Goal: Contribute content: Contribute content

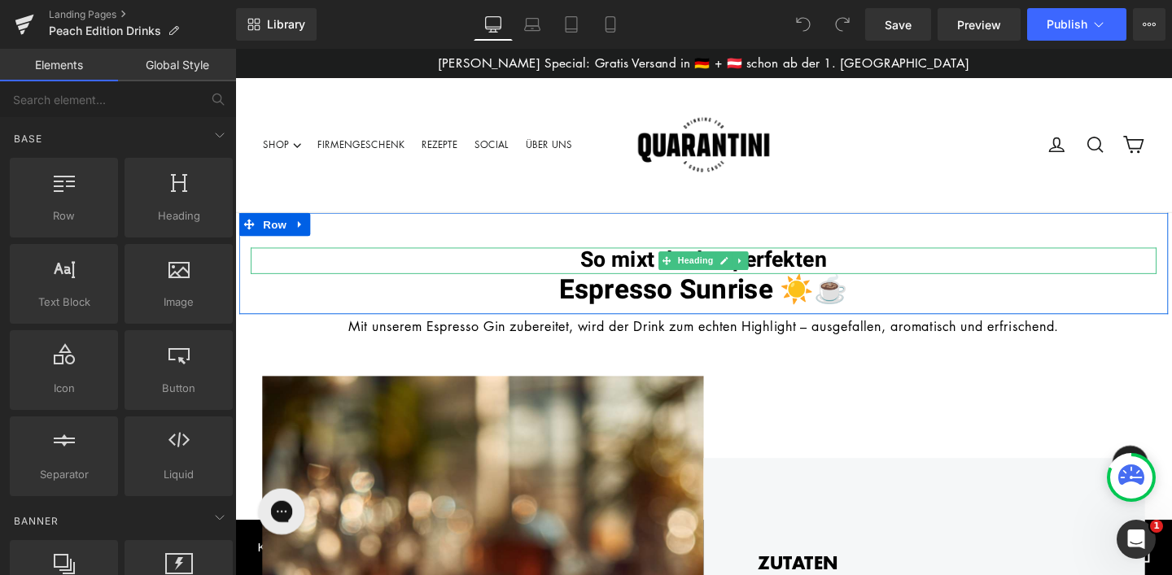
click at [592, 276] on h1 "So mixt du den perfekten" at bounding box center [727, 272] width 952 height 28
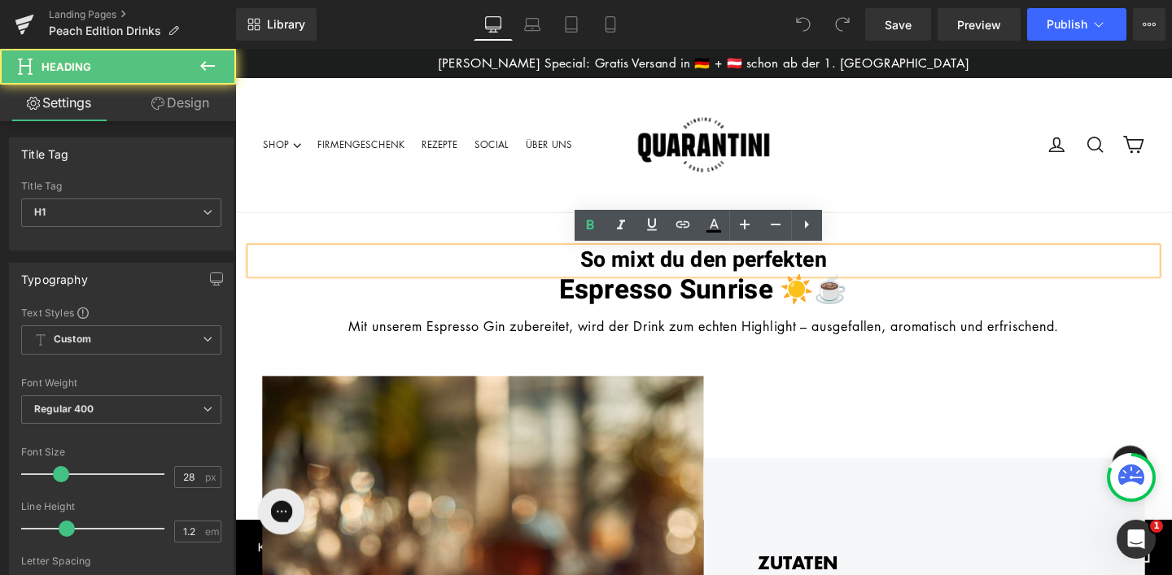
click at [760, 272] on b "So mixt du den perfekten" at bounding box center [727, 271] width 259 height 33
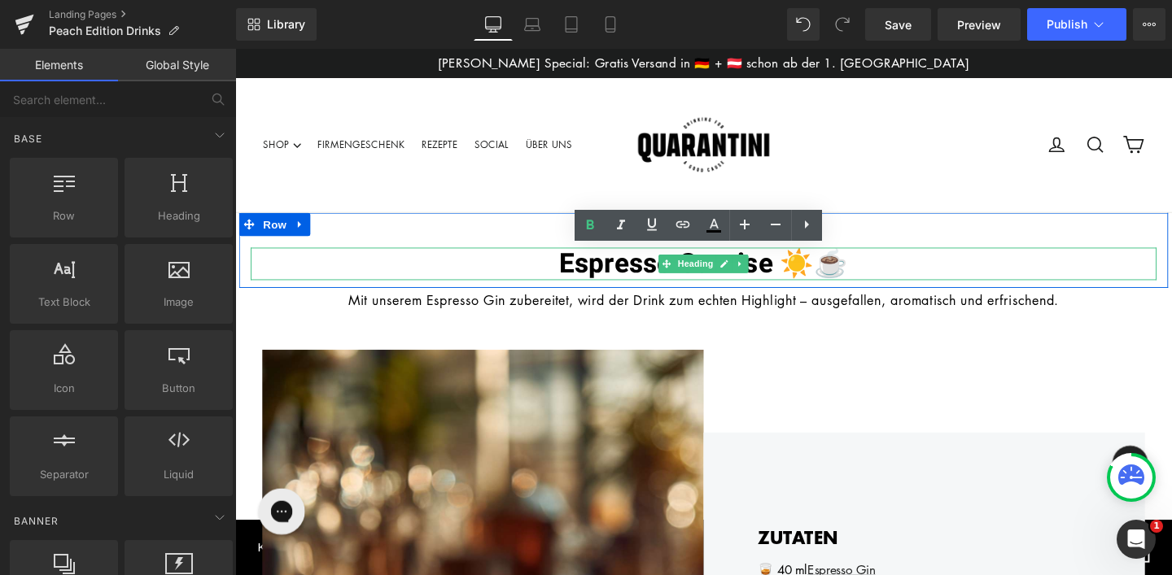
click at [832, 283] on span "Espresso Sunrise ☀️☕️" at bounding box center [727, 275] width 303 height 42
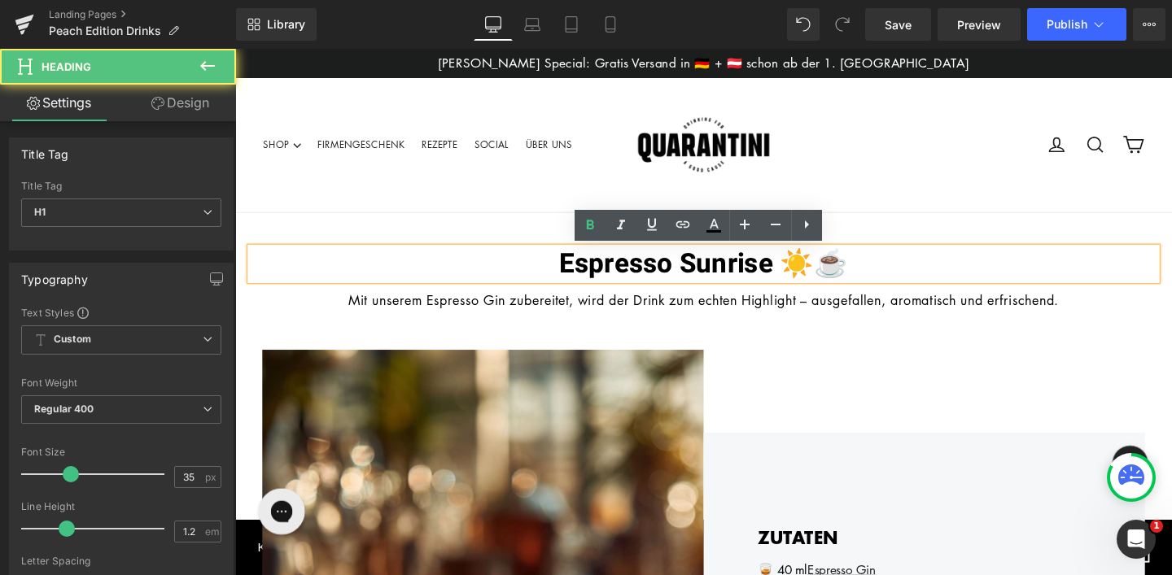
click at [871, 275] on h1 "Espresso Sunrise ☀️☕️" at bounding box center [727, 275] width 952 height 34
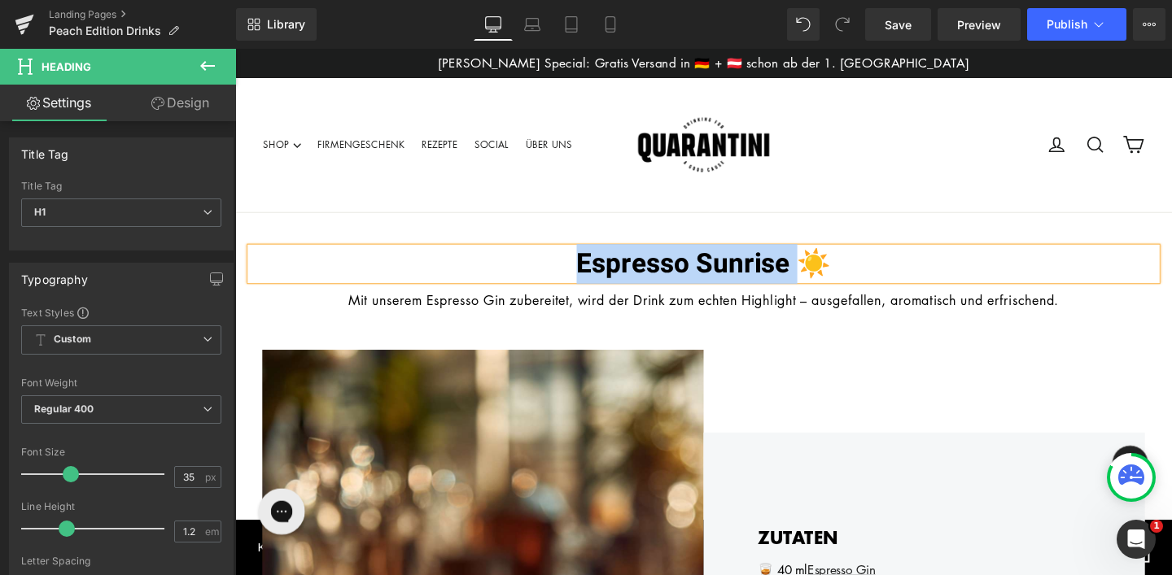
drag, startPoint x: 827, startPoint y: 273, endPoint x: 594, endPoint y: 275, distance: 233.5
click at [594, 275] on h1 "Espresso Sunrise ☀️" at bounding box center [727, 275] width 952 height 34
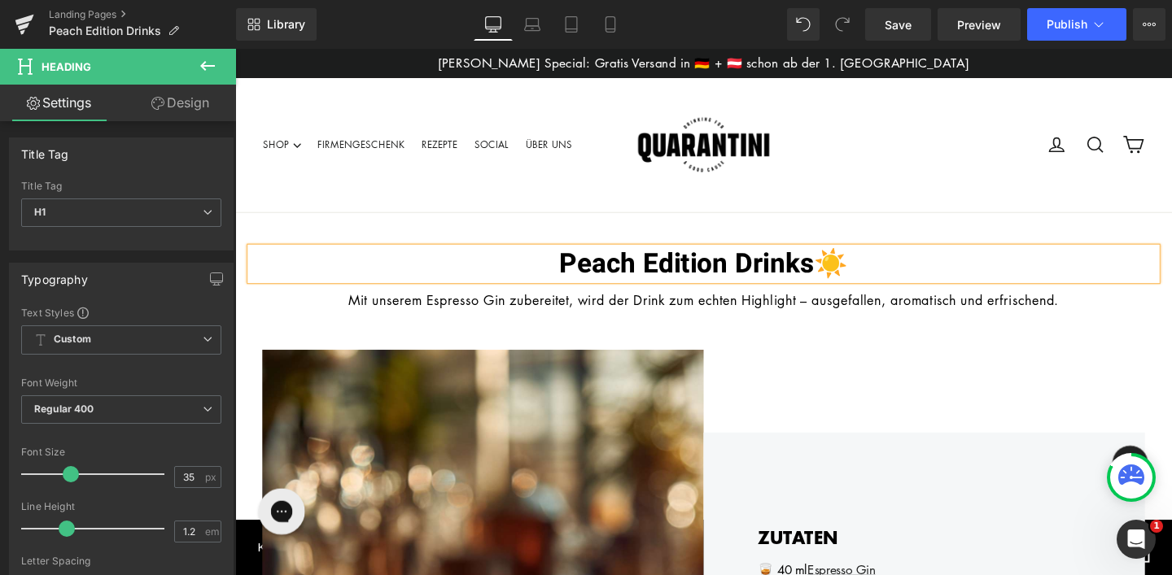
click at [873, 271] on span "Peach Edition Drinks☀️" at bounding box center [727, 275] width 303 height 42
click at [839, 273] on span "Peach Edition Drinks☀️🍑" at bounding box center [727, 275] width 339 height 42
click at [235, 49] on div at bounding box center [235, 49] width 0 height 0
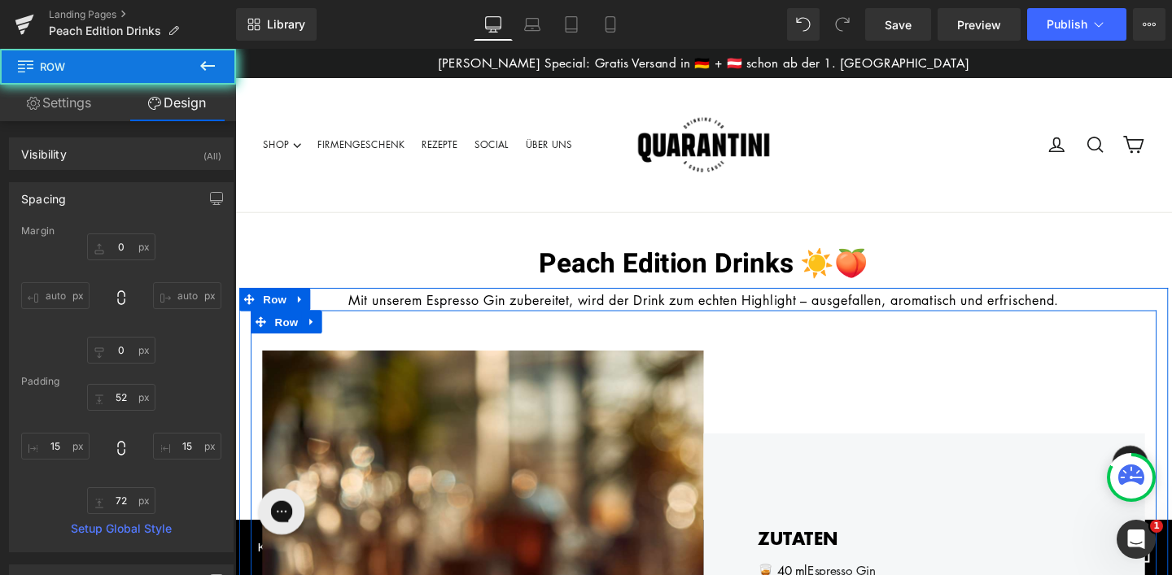
click at [806, 306] on p "Mit unserem Espresso Gin zubereitet, wird der Drink zum echten Highlight – ausg…" at bounding box center [727, 313] width 952 height 22
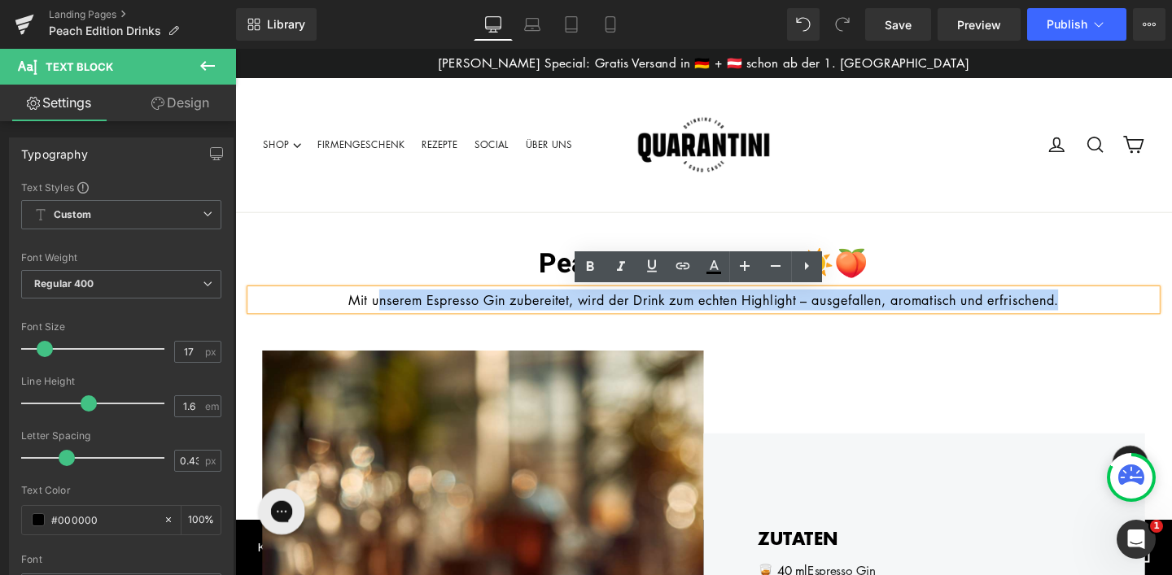
drag, startPoint x: 1117, startPoint y: 318, endPoint x: 369, endPoint y: 314, distance: 747.7
click at [369, 314] on p "Mit unserem Espresso Gin zubereitet, wird der Drink zum echten Highlight – ausg…" at bounding box center [727, 313] width 952 height 22
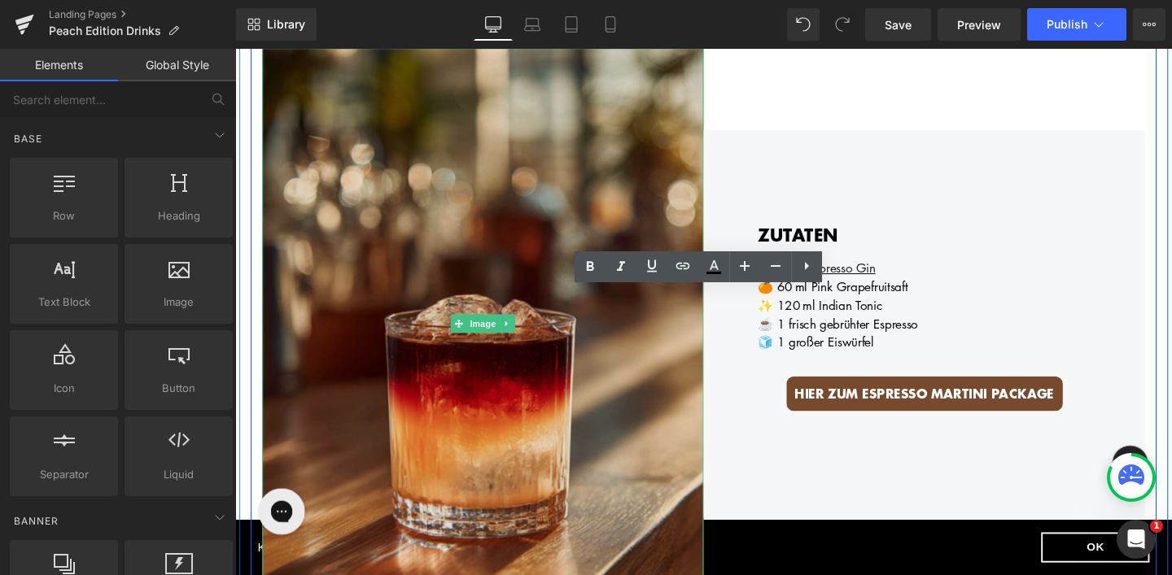
scroll to position [313, 0]
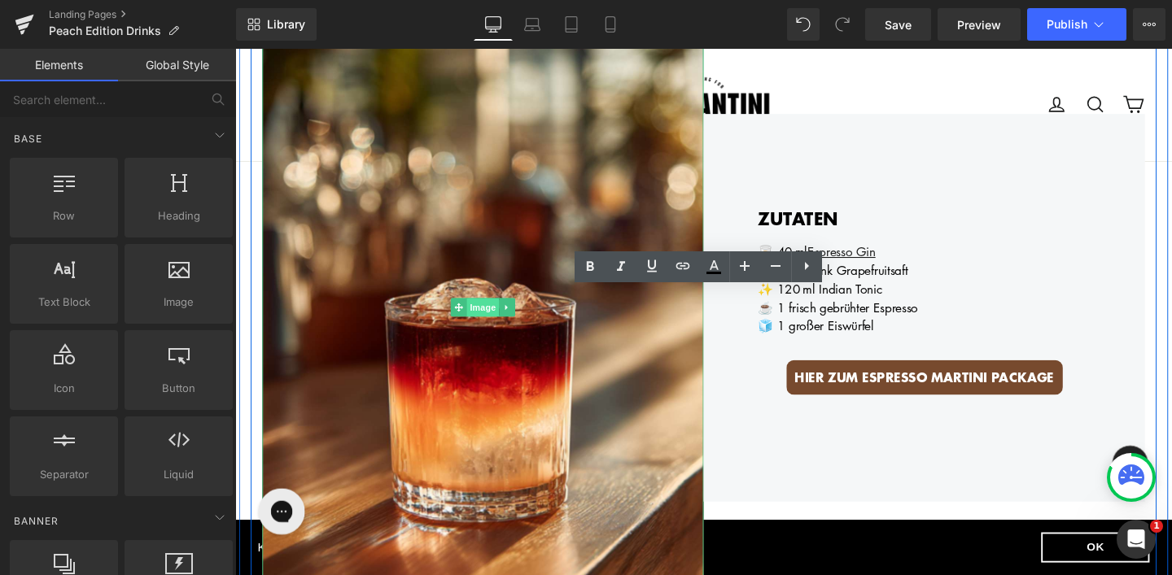
click at [500, 323] on span "Image" at bounding box center [495, 321] width 34 height 20
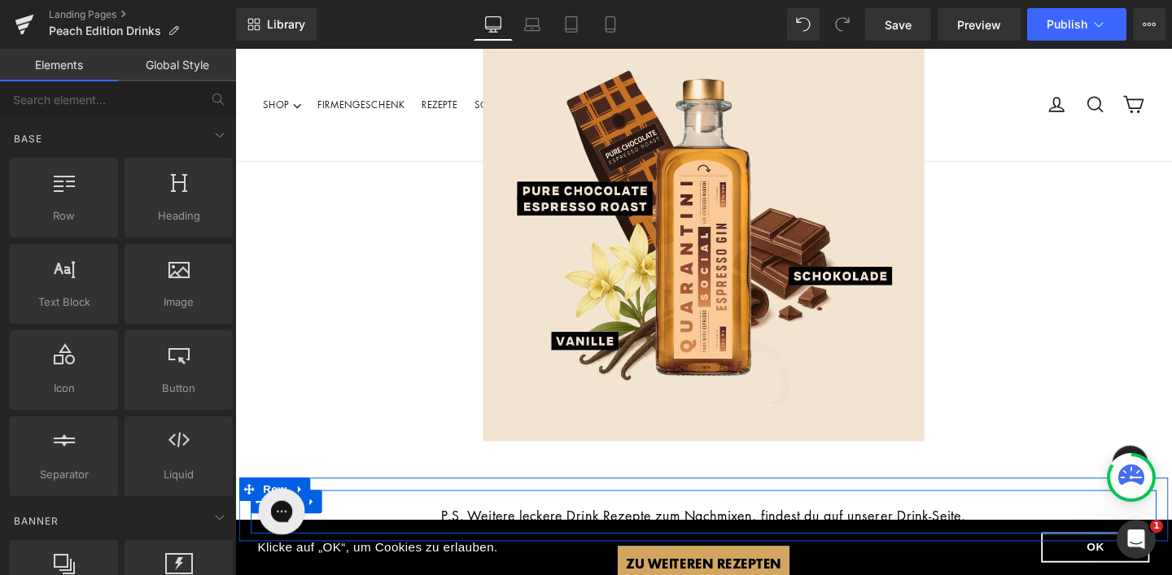
scroll to position [1592, 0]
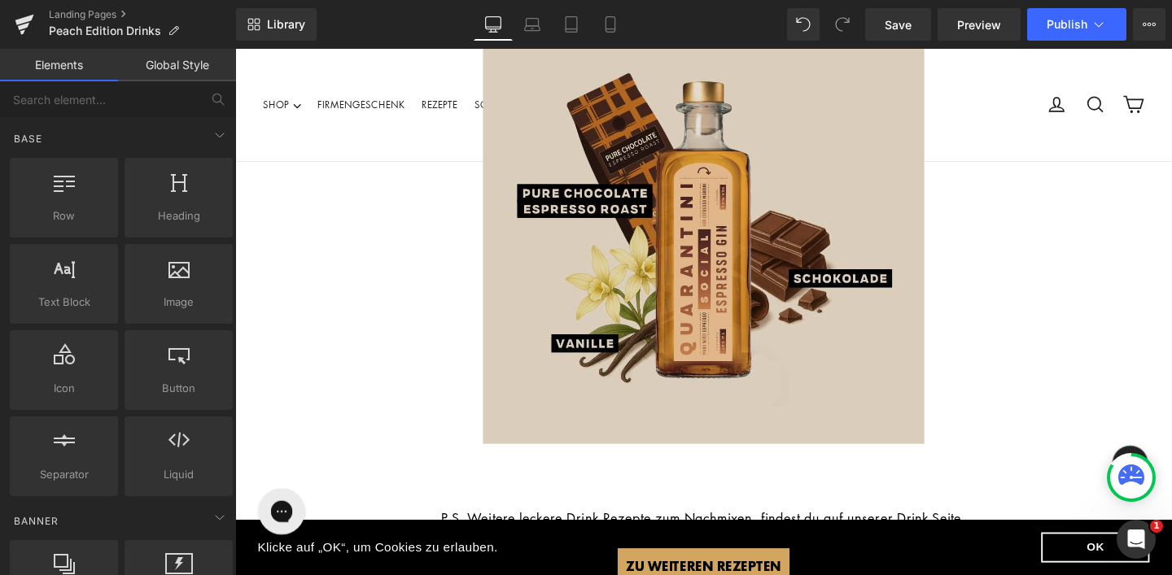
click at [731, 201] on img at bounding box center [728, 244] width 464 height 486
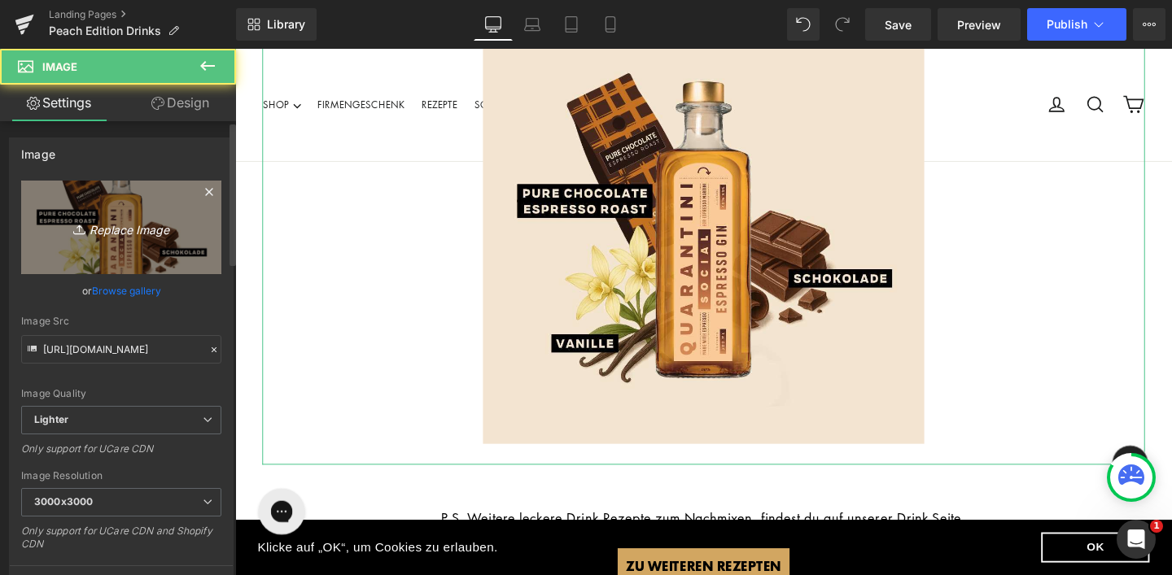
click at [128, 227] on icon "Replace Image" at bounding box center [121, 227] width 130 height 20
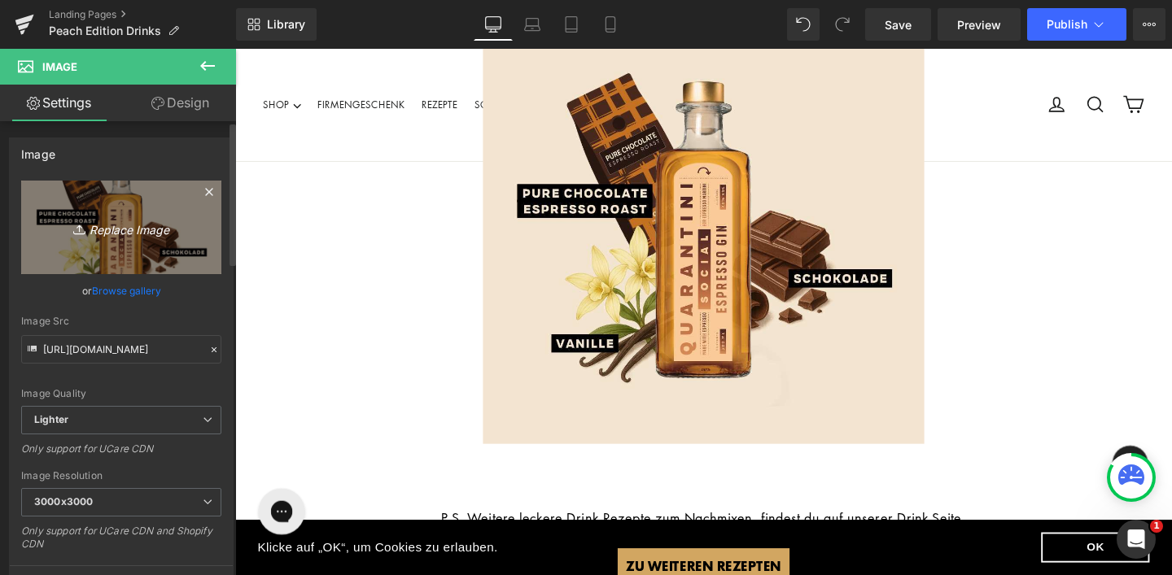
type input "C:\fakepath\2.jpg"
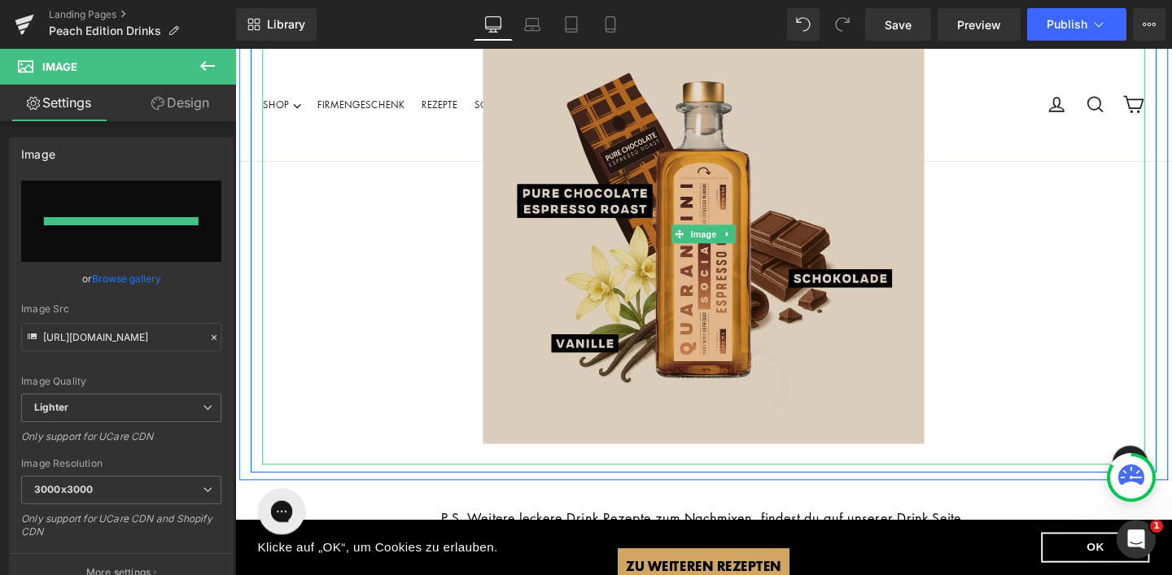
type input "[URL][DOMAIN_NAME]"
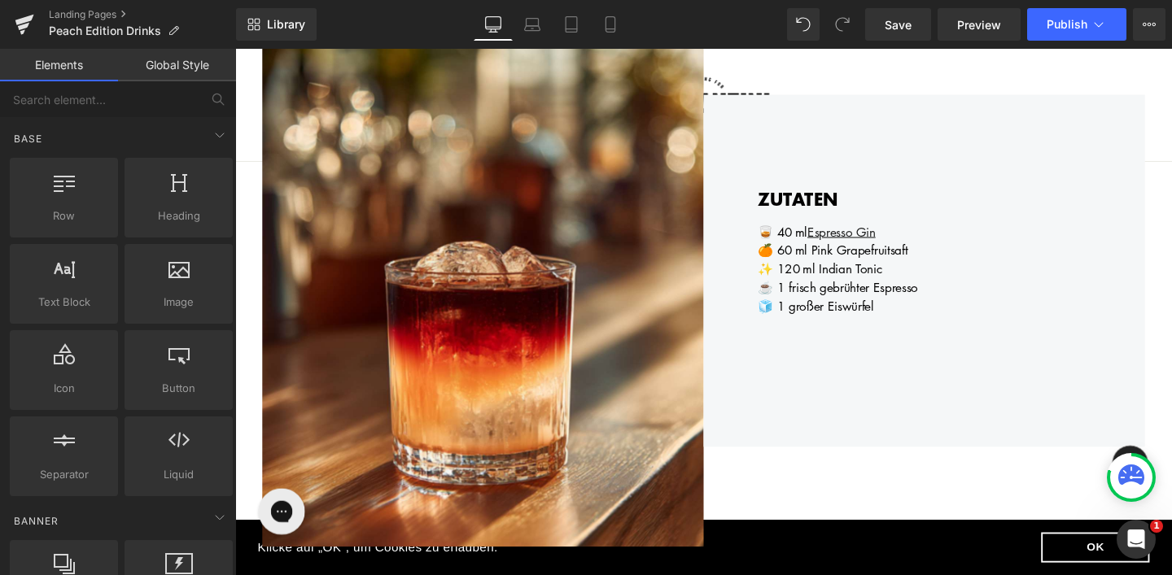
scroll to position [326, 0]
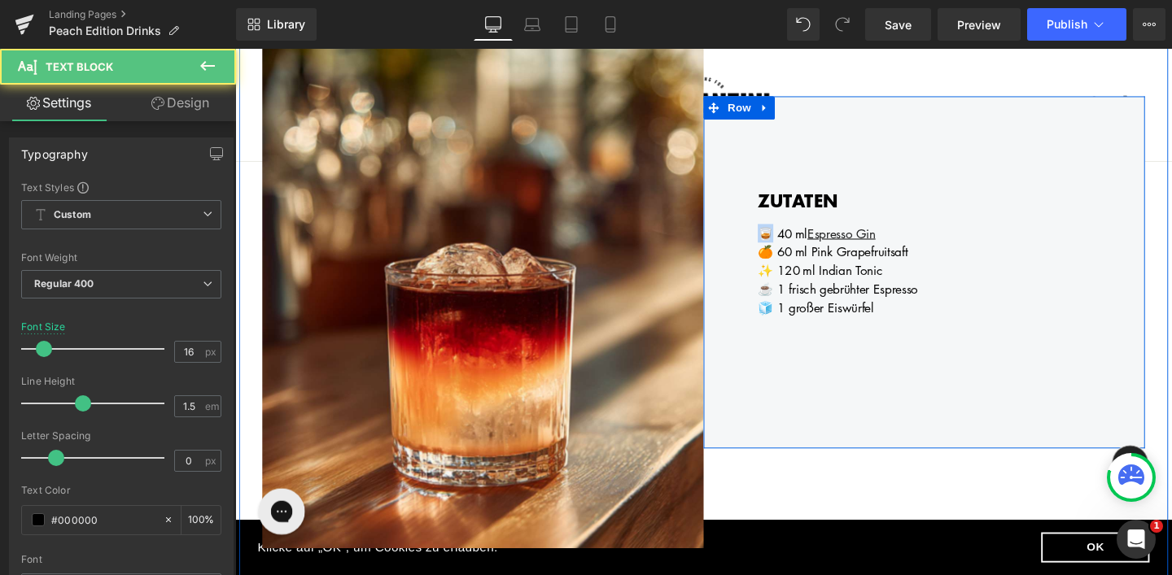
drag, startPoint x: 797, startPoint y: 244, endPoint x: 780, endPoint y: 244, distance: 16.3
click at [781, 244] on div "ZUTATEN Heading 🥃 40 ml Espresso Gin 🍊 60 ml Pink Grapefruitsaft ✨ 120 ml India…" at bounding box center [959, 283] width 464 height 370
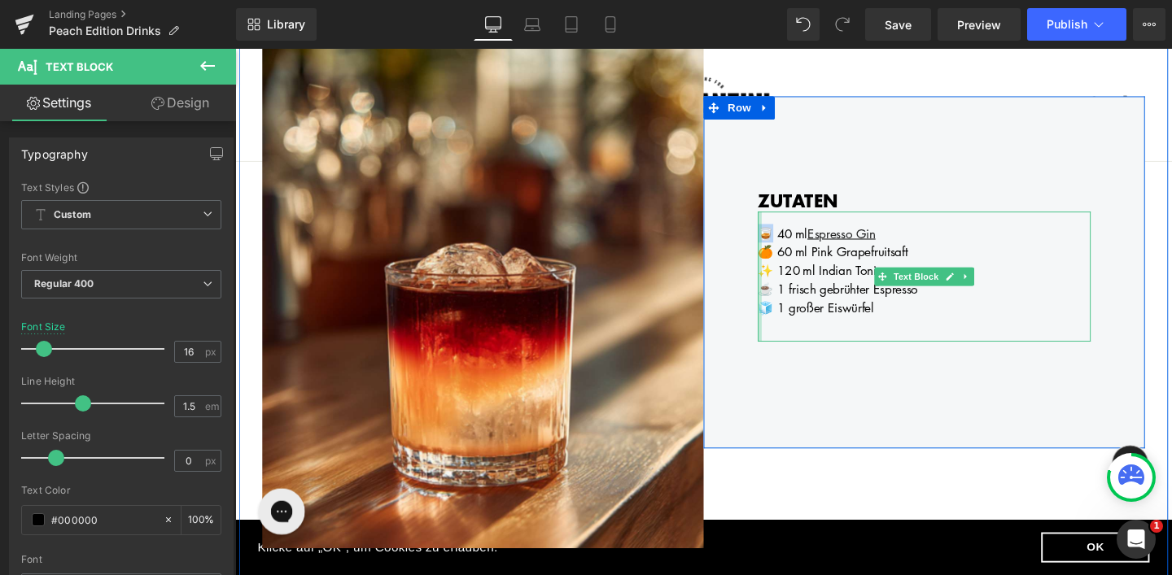
click at [788, 249] on div "🥃 40 ml Espresso Gin 🍊 60 ml Pink Grapefruitsaft ✨ 120 ml Indian Tonic ☕️ 1 fri…" at bounding box center [959, 288] width 350 height 137
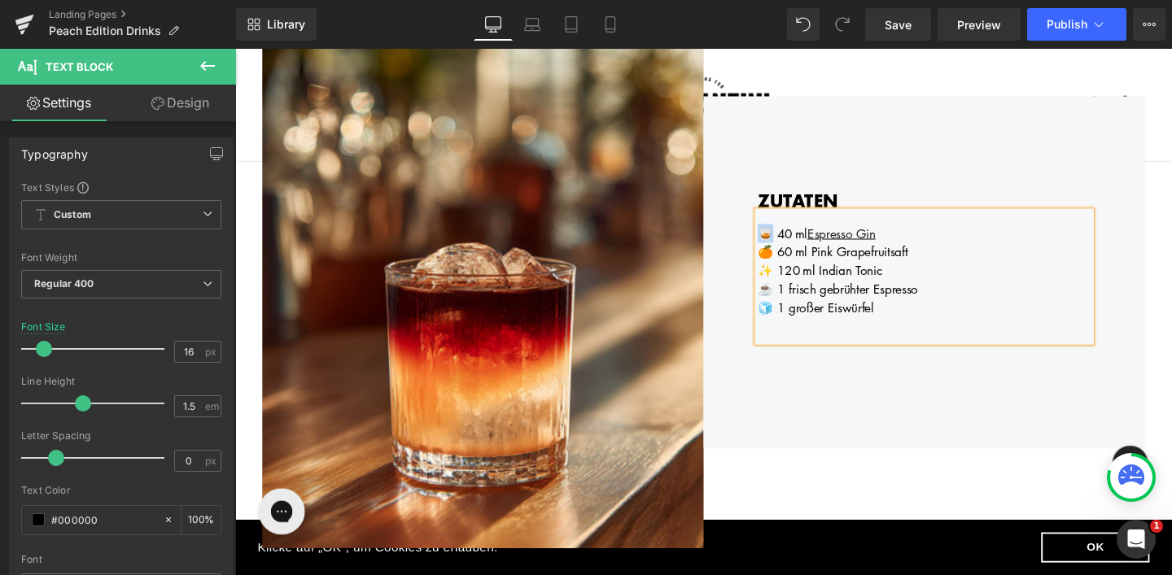
click at [797, 248] on div "🥃 40 ml Espresso Gin" at bounding box center [959, 243] width 350 height 20
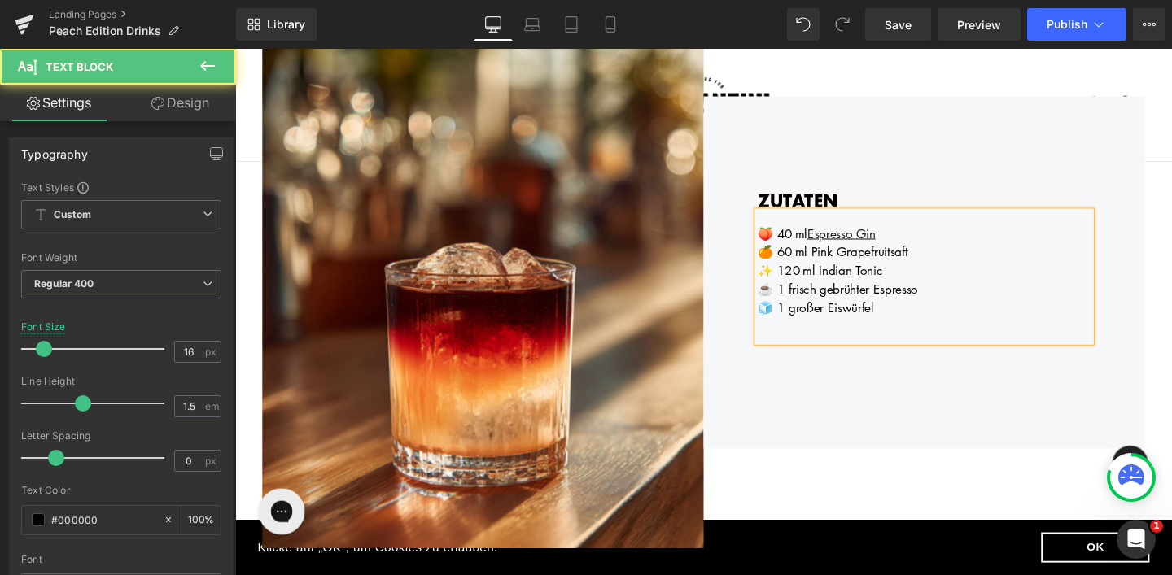
click at [813, 247] on div "🍑 40 ml Espresso Gin" at bounding box center [959, 243] width 350 height 20
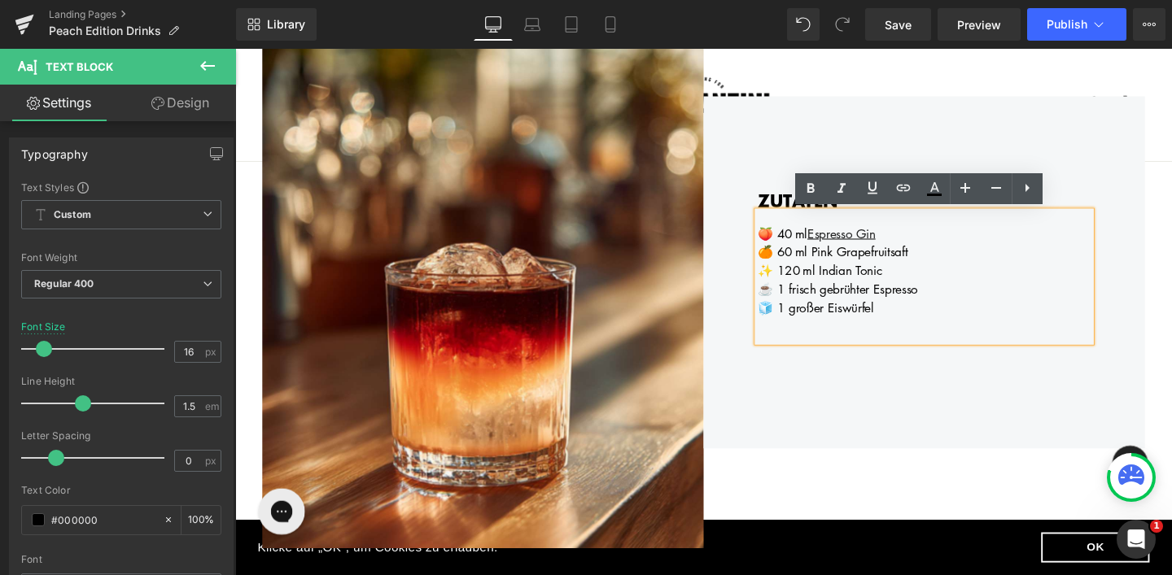
click at [815, 247] on div "🍑 40 ml Espresso Gin" at bounding box center [959, 243] width 350 height 20
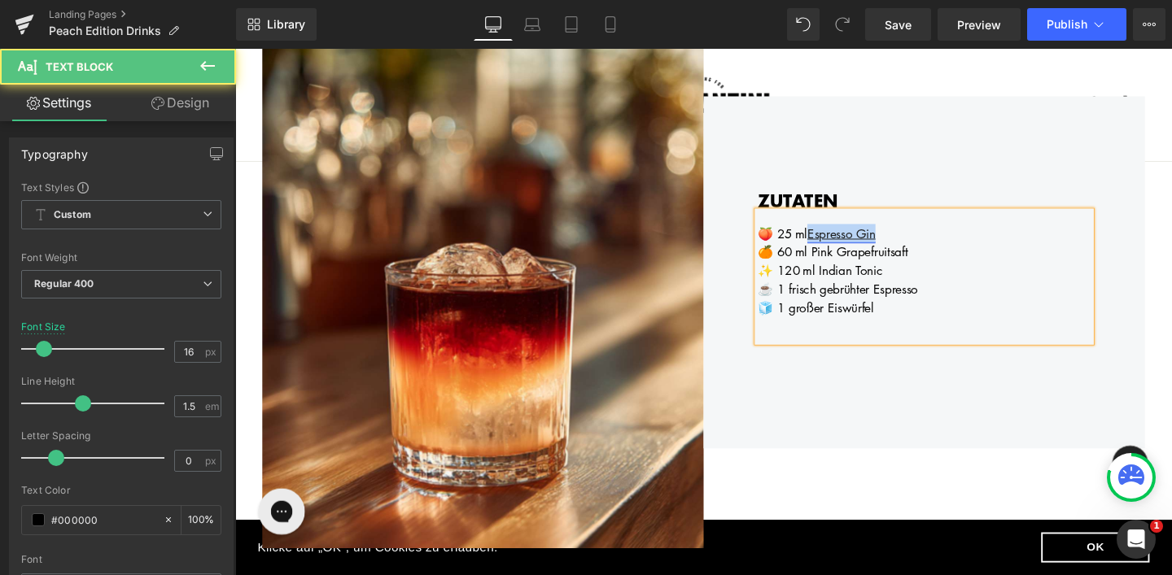
drag, startPoint x: 915, startPoint y: 244, endPoint x: 837, endPoint y: 244, distance: 78.1
click at [837, 244] on div "🍑 25 ml Espresso Gin" at bounding box center [959, 243] width 350 height 20
drag, startPoint x: 958, startPoint y: 246, endPoint x: 840, endPoint y: 244, distance: 118.8
click at [840, 244] on div "🍑 25 ml P each Edition 2025" at bounding box center [959, 243] width 350 height 20
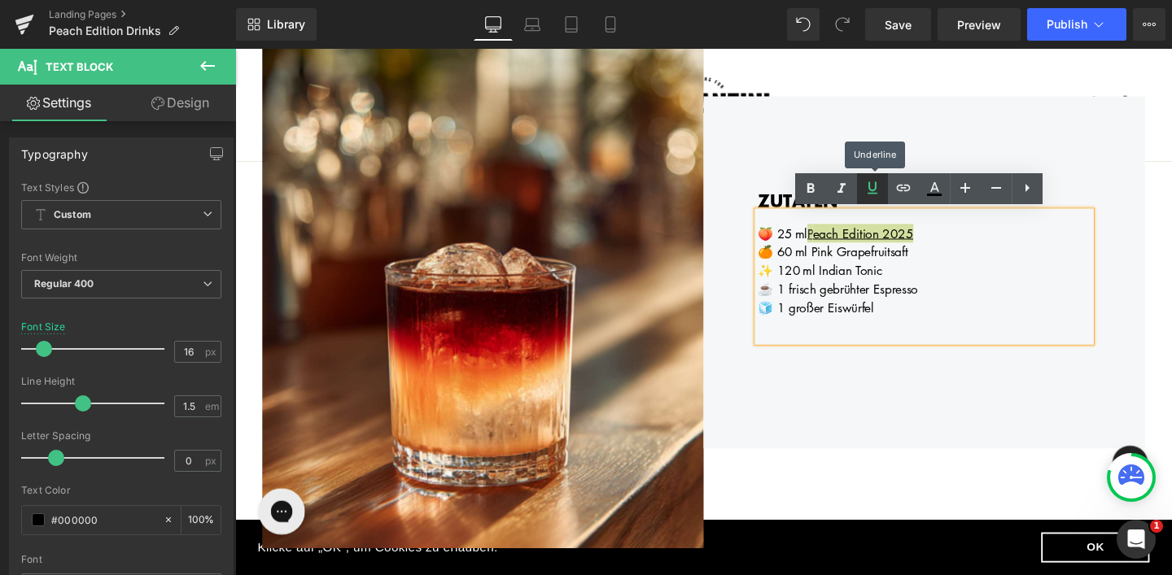
click at [871, 185] on icon at bounding box center [872, 188] width 20 height 20
click at [900, 189] on icon at bounding box center [903, 188] width 20 height 20
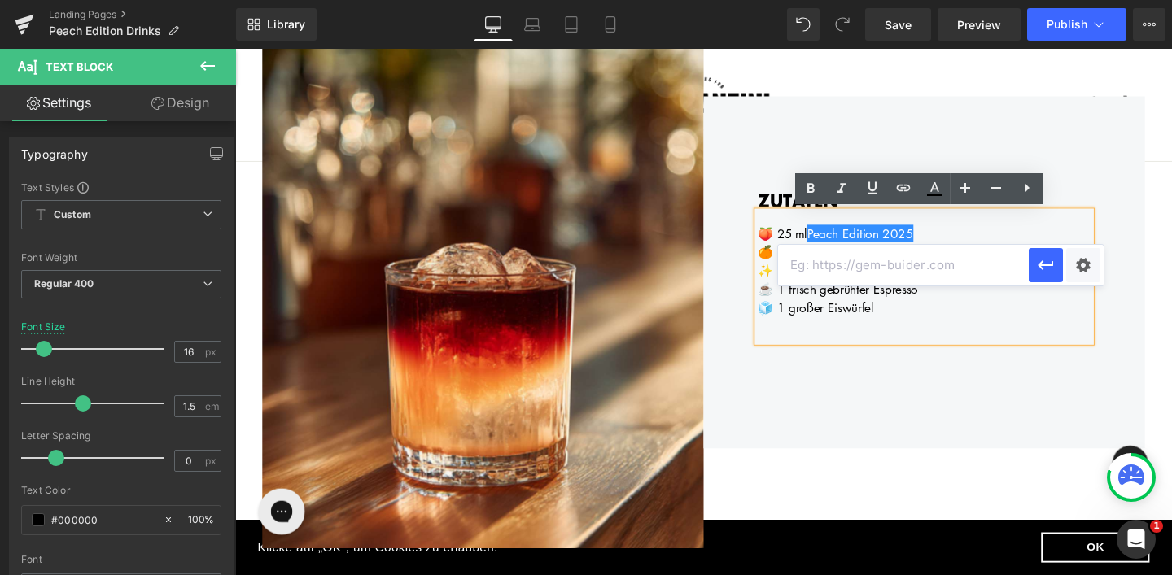
click at [976, 300] on div "☕️ 1 frisch gebrühter Espresso" at bounding box center [959, 301] width 350 height 20
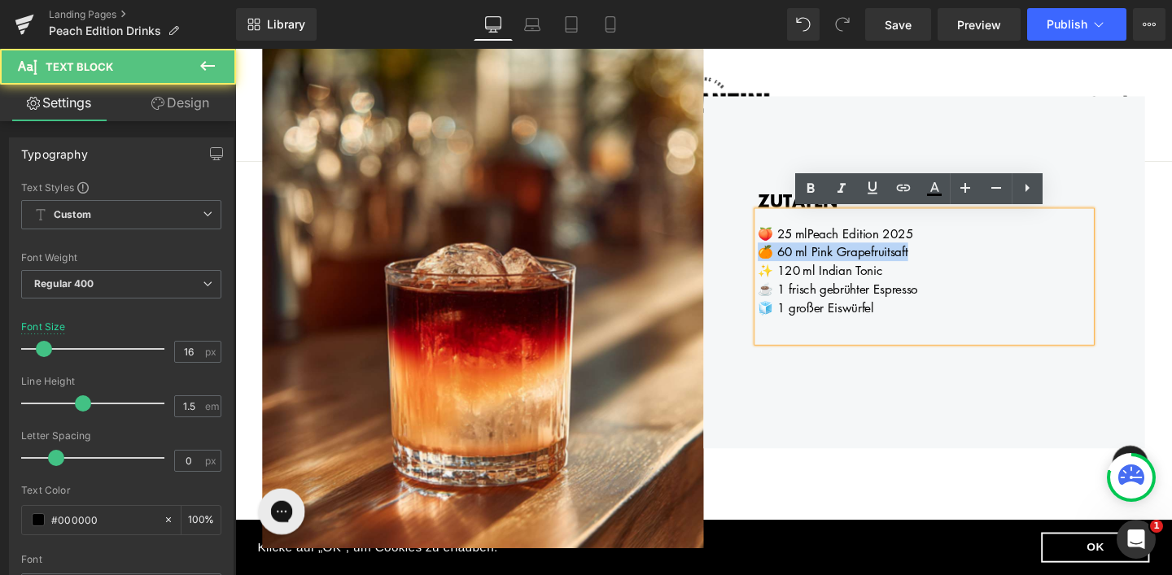
drag, startPoint x: 948, startPoint y: 264, endPoint x: 780, endPoint y: 264, distance: 167.6
click at [784, 264] on div "🍑 25 ml Peach Edition 2025 🍊 60 ml Pink Grapefruitsaft ✨ 120 ml Indian Tonic ☕️…" at bounding box center [959, 288] width 350 height 137
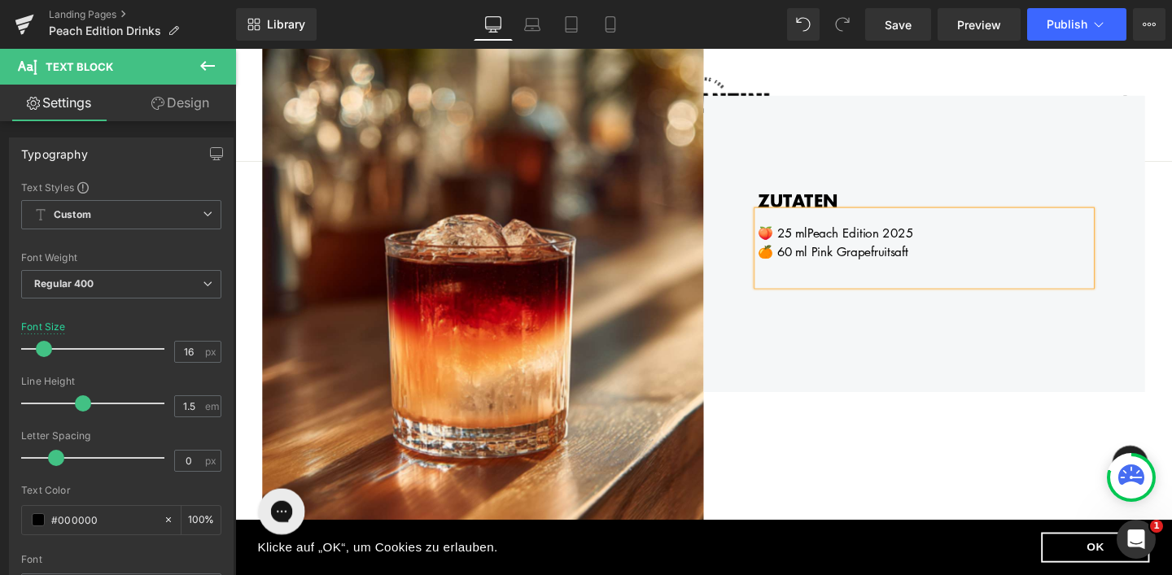
scroll to position [297, 0]
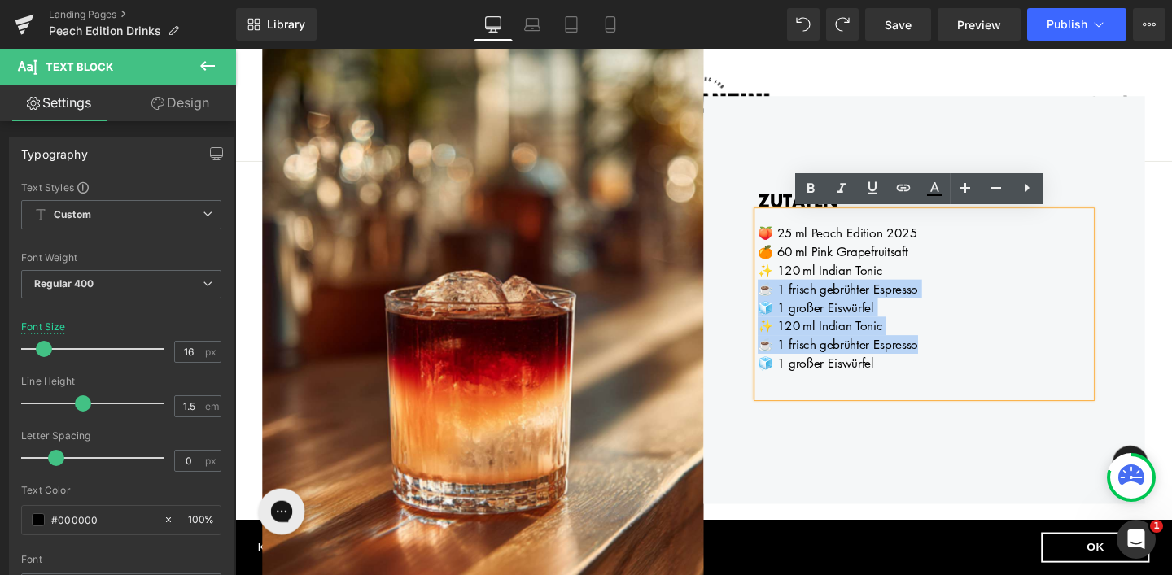
drag, startPoint x: 968, startPoint y: 361, endPoint x: 788, endPoint y: 299, distance: 190.4
click at [788, 299] on div "🍑 25 ml Peach Edition 2025 🍊 60 ml Pink Grapefruitsaft ✨ 120 ml Indian Tonic ☕️…" at bounding box center [959, 317] width 350 height 195
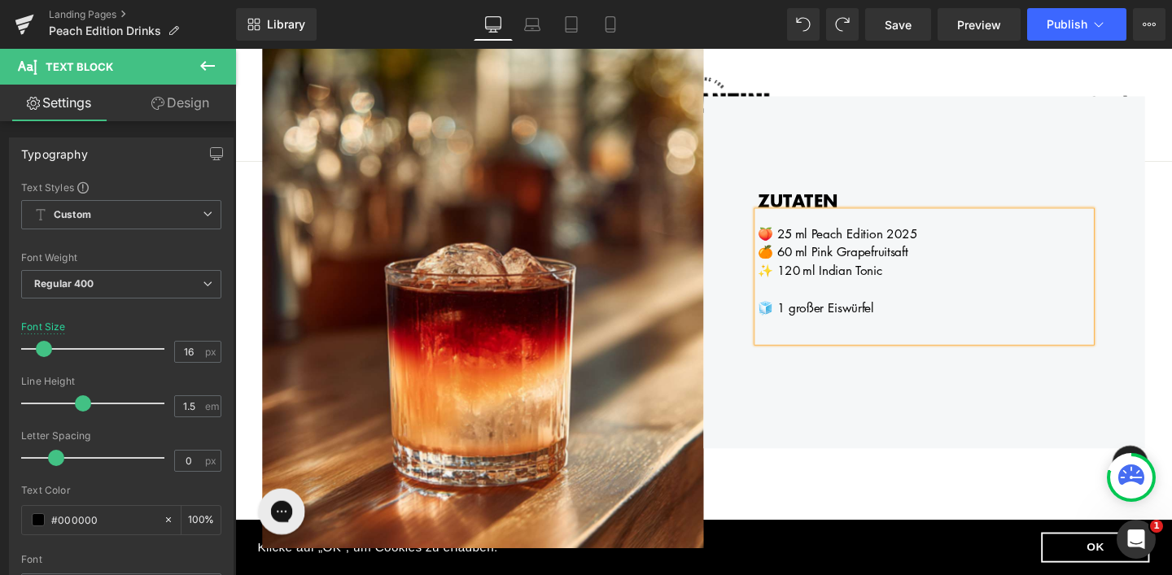
scroll to position [336, 0]
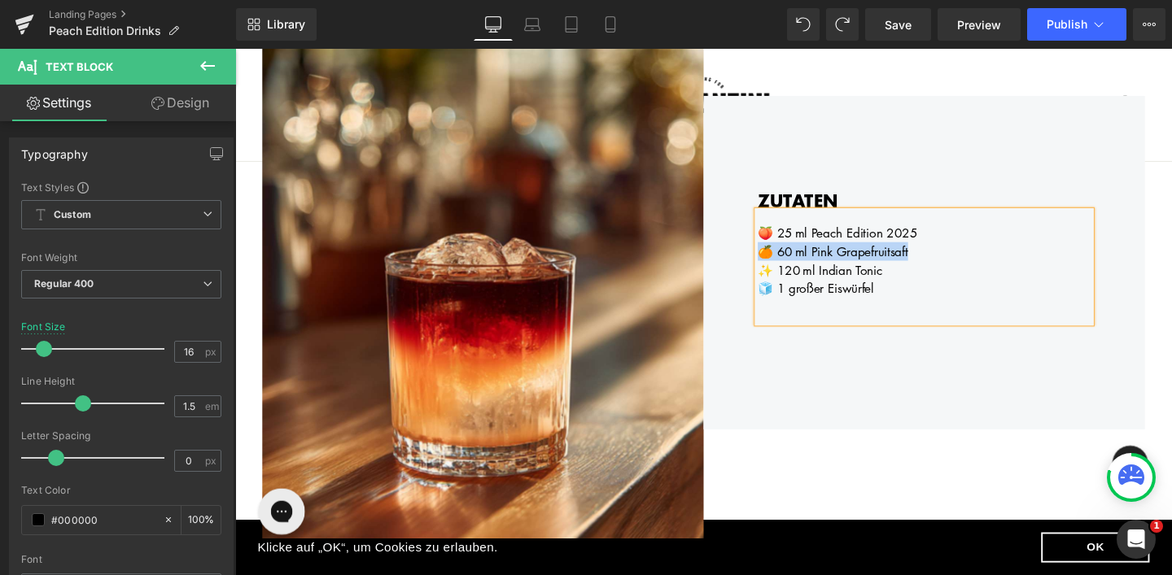
drag, startPoint x: 950, startPoint y: 264, endPoint x: 785, endPoint y: 263, distance: 165.2
click at [785, 263] on div "🍊 60 ml Pink Grapefruitsaft" at bounding box center [959, 262] width 350 height 20
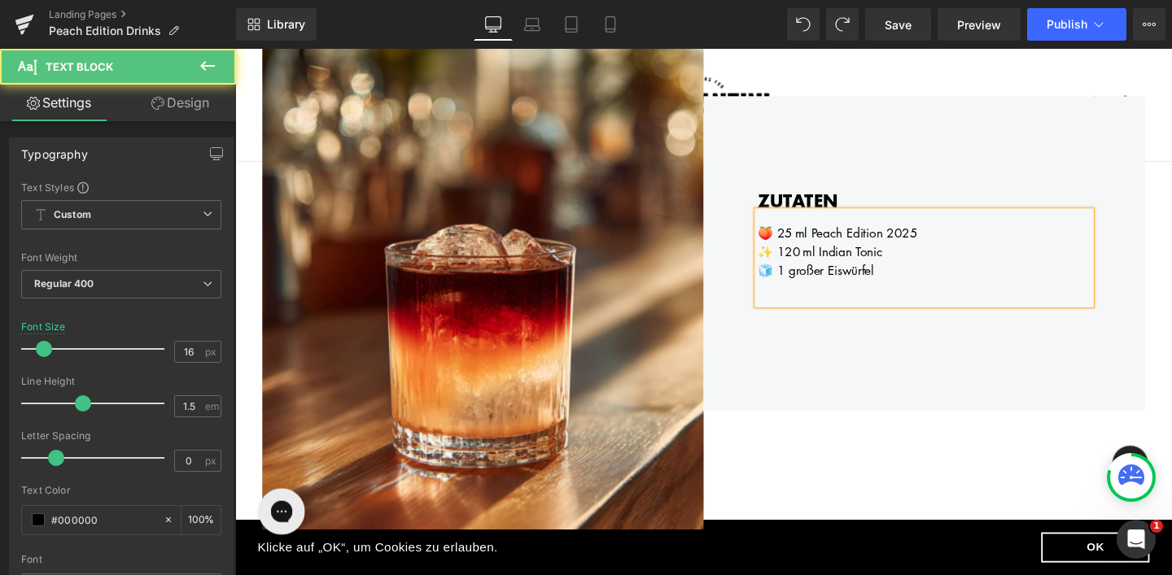
click at [816, 264] on div "✨ 120 ml Indian Tonic" at bounding box center [959, 262] width 350 height 20
drag, startPoint x: 844, startPoint y: 265, endPoint x: 915, endPoint y: 263, distance: 70.8
click at [915, 263] on div "✨ 150 ml Indian Tonic" at bounding box center [959, 262] width 350 height 20
drag, startPoint x: 860, startPoint y: 286, endPoint x: 805, endPoint y: 286, distance: 55.3
click at [805, 286] on div "🧊 1 großer Eiswürfel" at bounding box center [959, 282] width 350 height 20
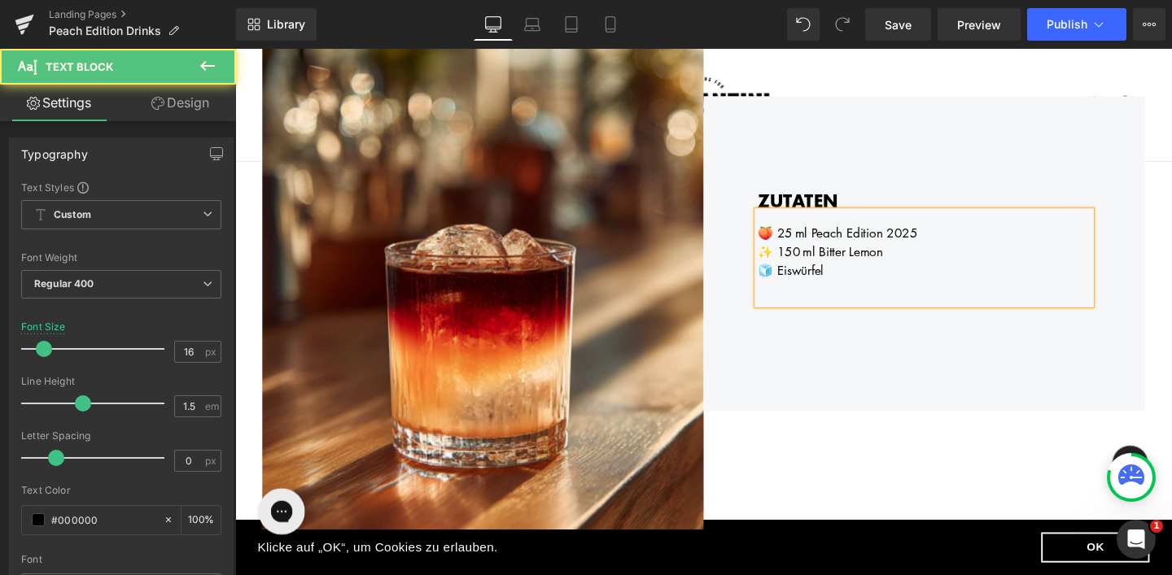
click at [921, 264] on div "✨ 150 ml Bitter Lemon" at bounding box center [959, 262] width 350 height 20
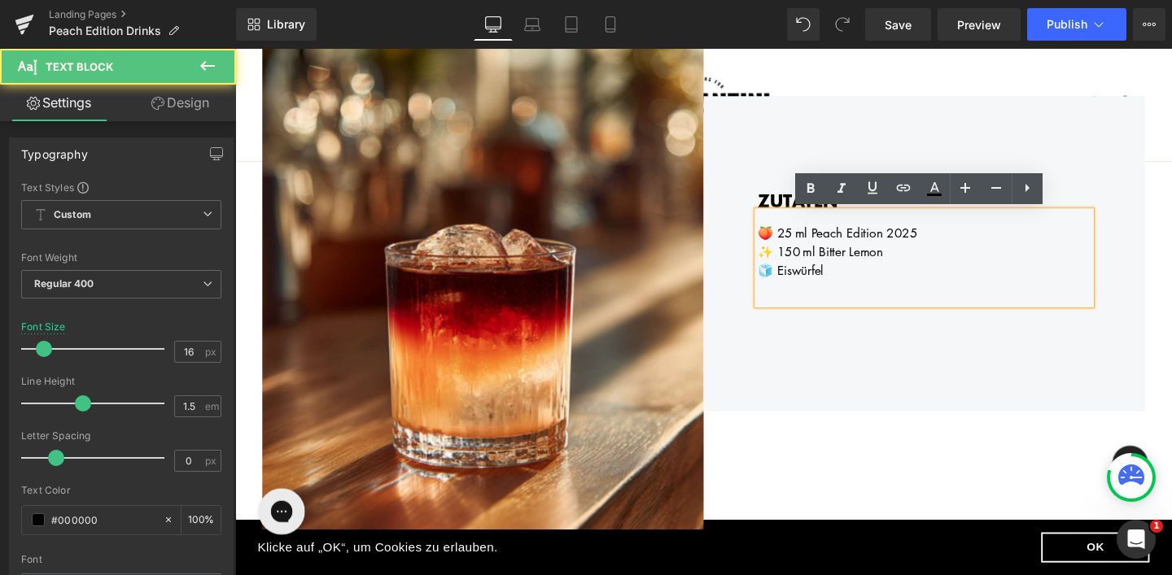
scroll to position [336, 0]
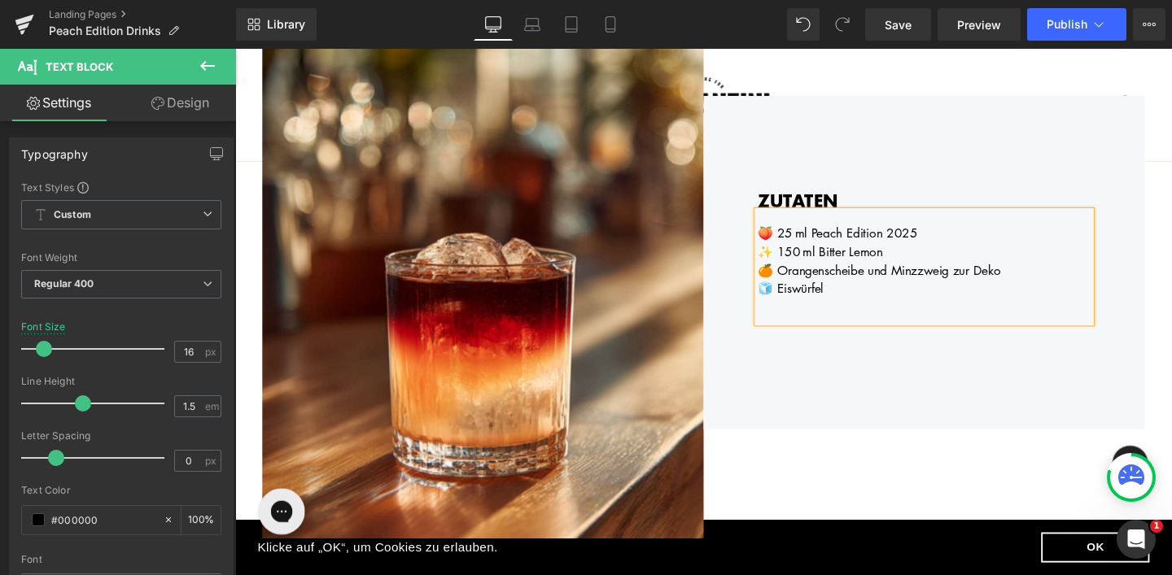
click at [919, 59] on div "ZUTATEN Heading 🍑 25 ml Peach Edition 2025 ✨ 150 ml Bitter Lemon 🍊 Orangenschei…" at bounding box center [959, 274] width 464 height 580
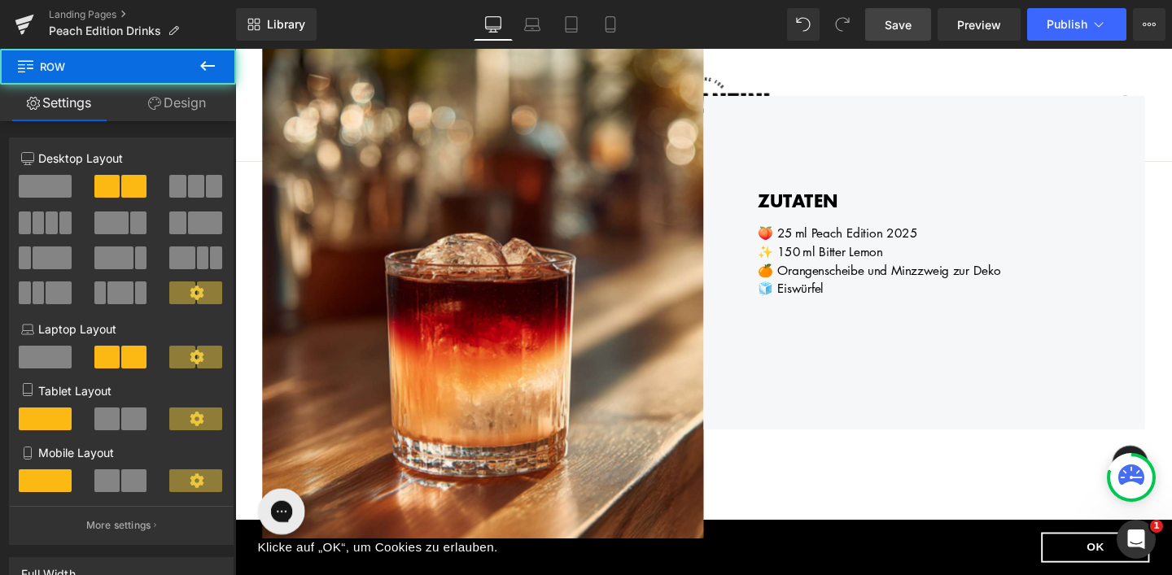
click at [895, 34] on link "Save" at bounding box center [898, 24] width 66 height 33
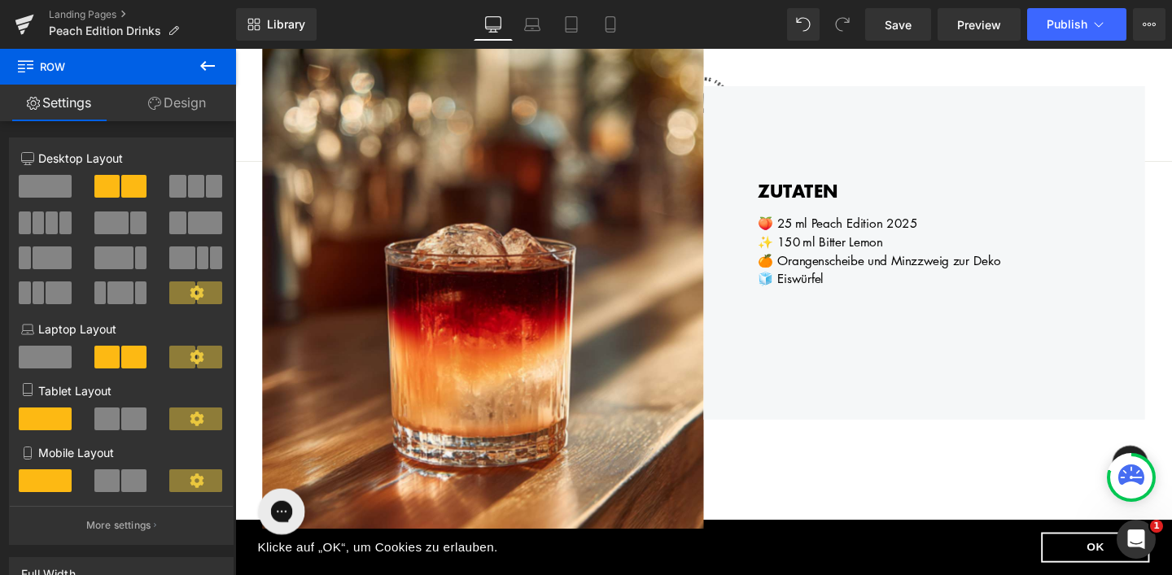
scroll to position [363, 0]
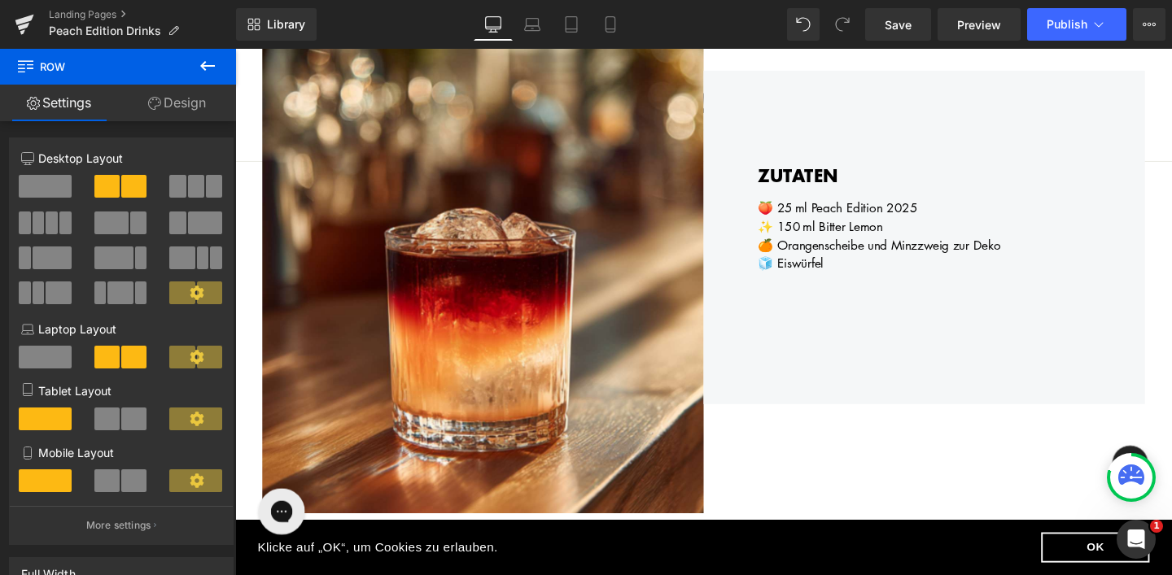
click at [500, 265] on img at bounding box center [496, 247] width 464 height 580
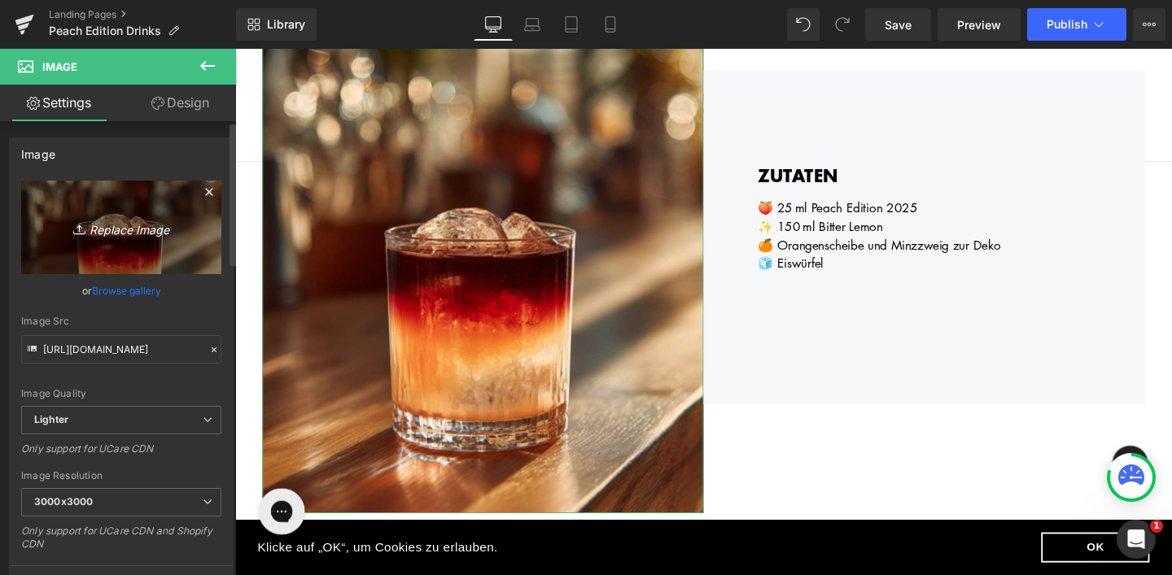
click at [134, 237] on icon "Replace Image" at bounding box center [121, 227] width 130 height 20
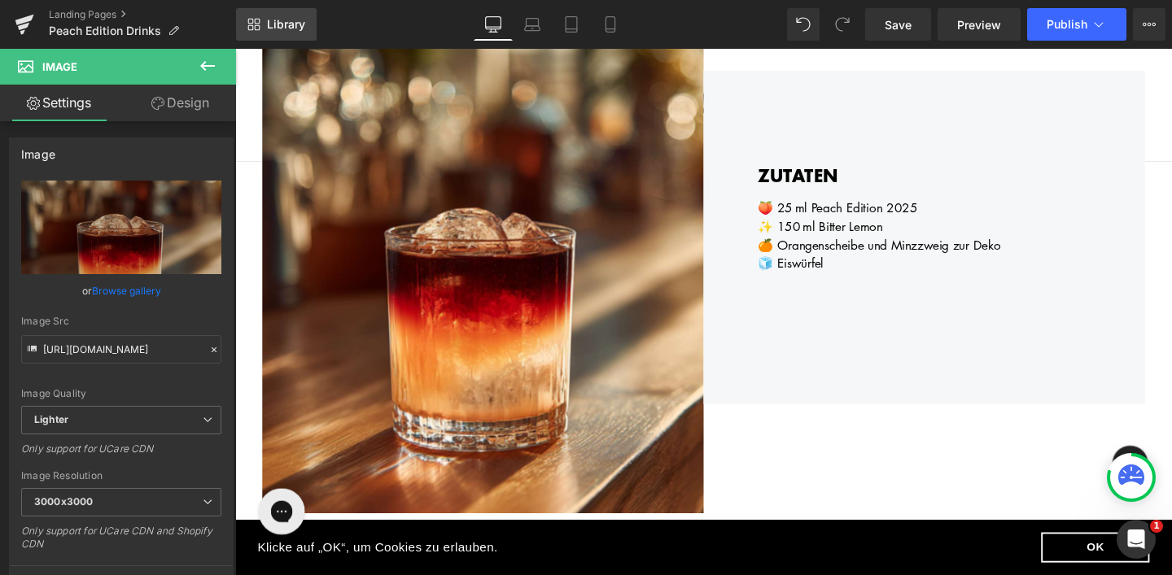
type input "C:\fakepath\1.jpg"
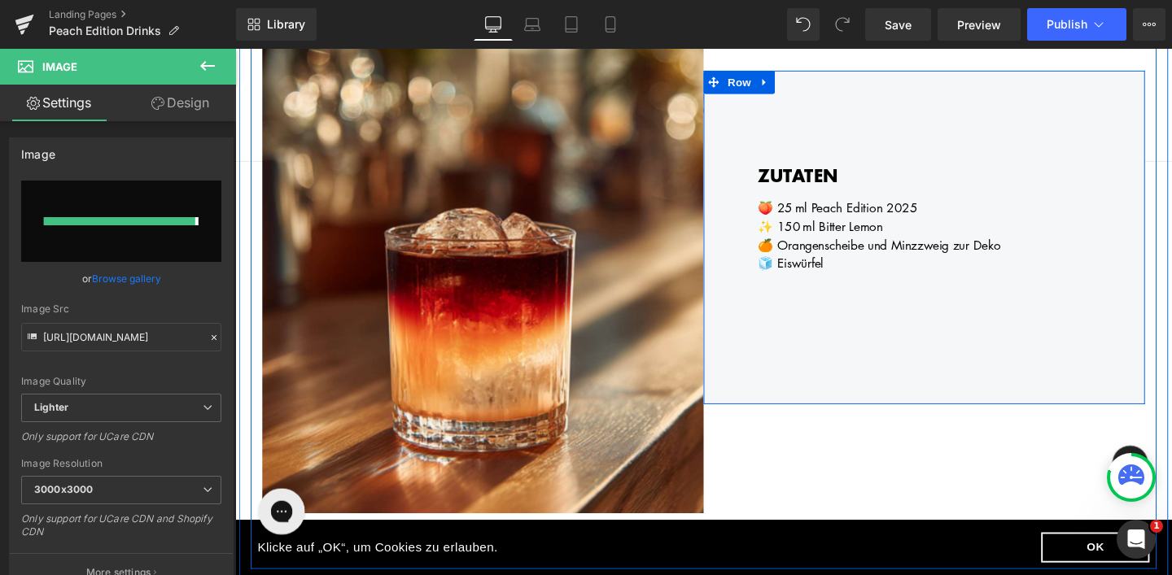
type input "[URL][DOMAIN_NAME]"
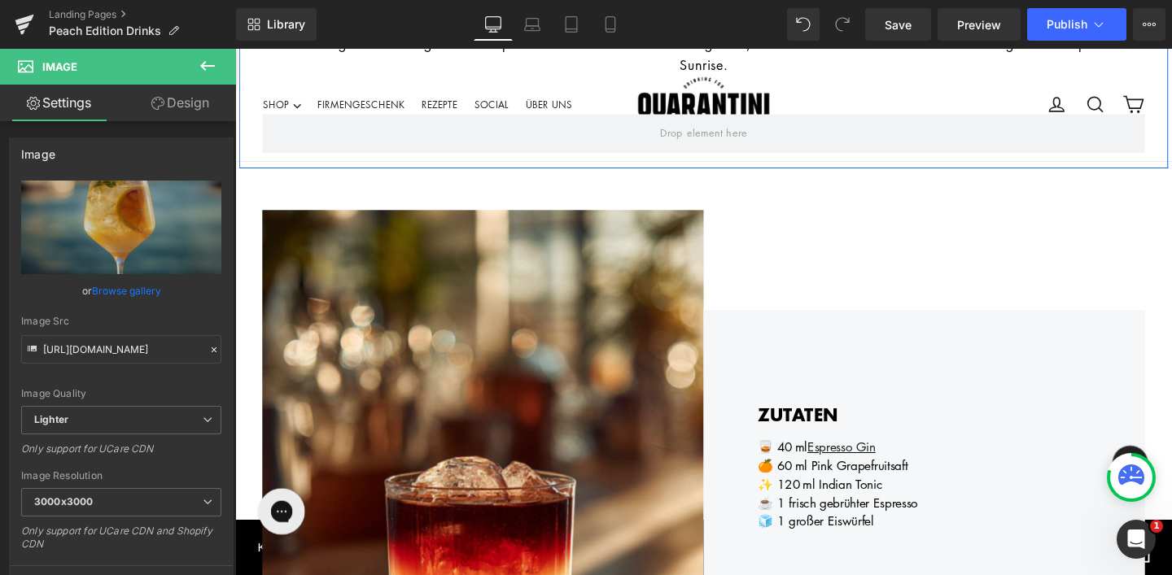
scroll to position [1019, 0]
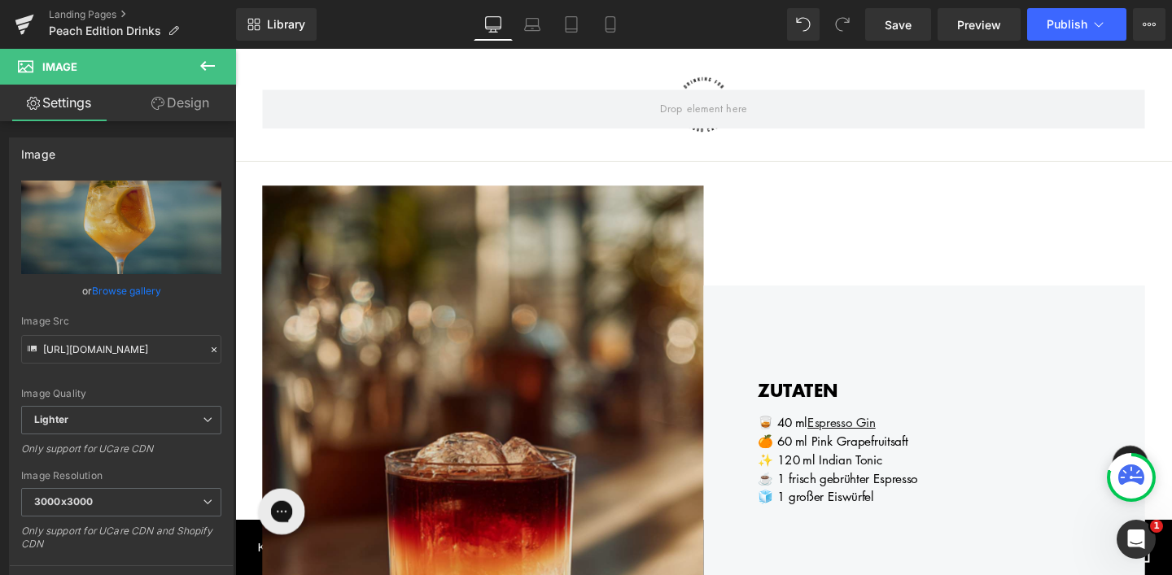
click at [603, 384] on img at bounding box center [496, 483] width 464 height 580
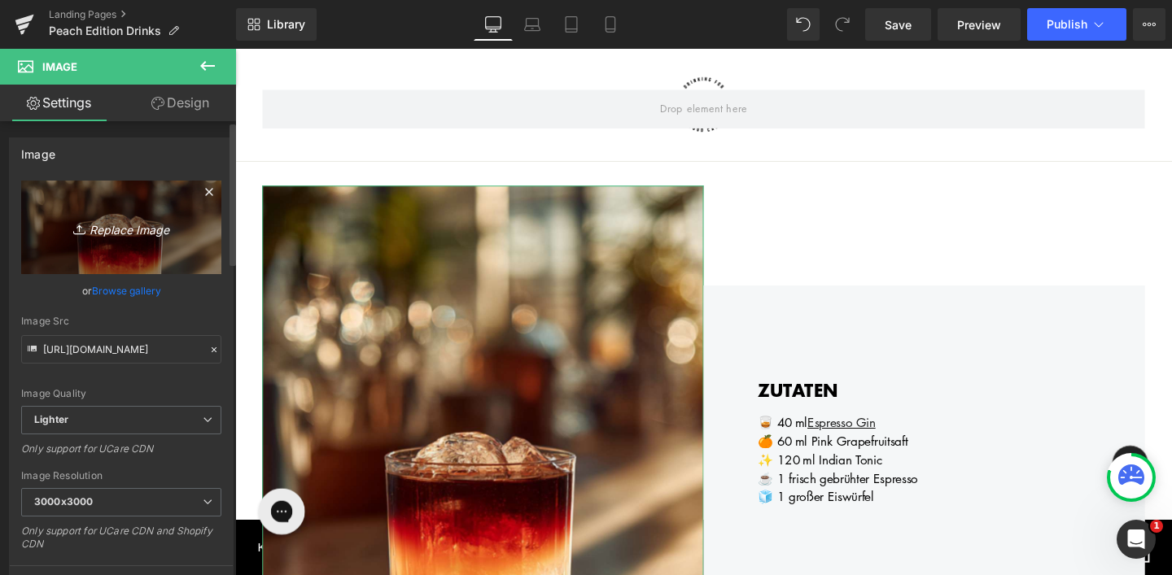
click at [153, 237] on icon "Replace Image" at bounding box center [121, 227] width 130 height 20
type input "C:\fakepath\2.jpg"
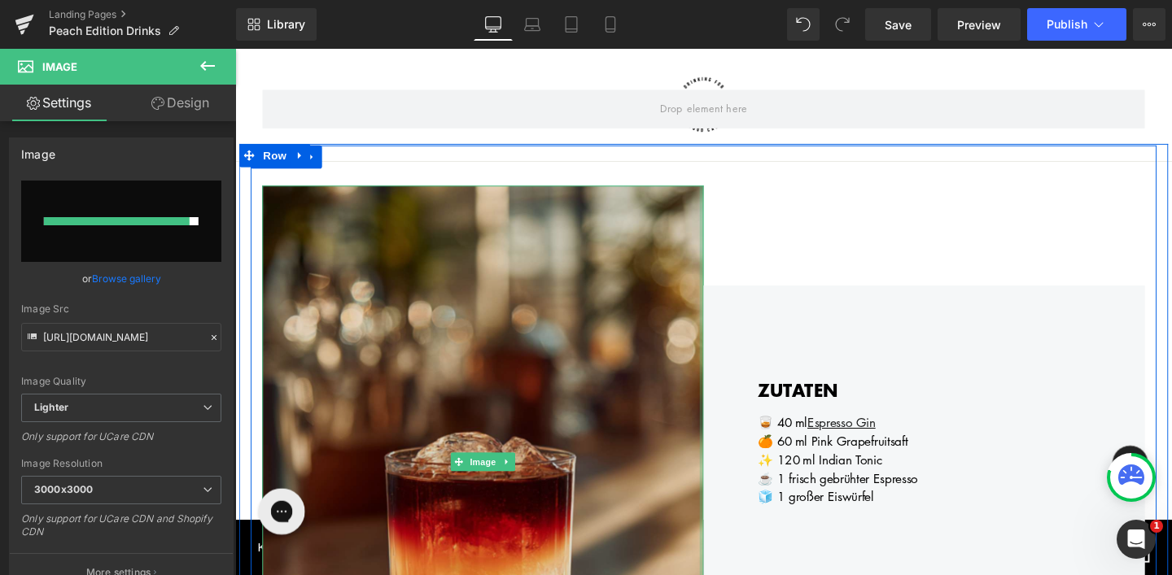
type input "[URL][DOMAIN_NAME]"
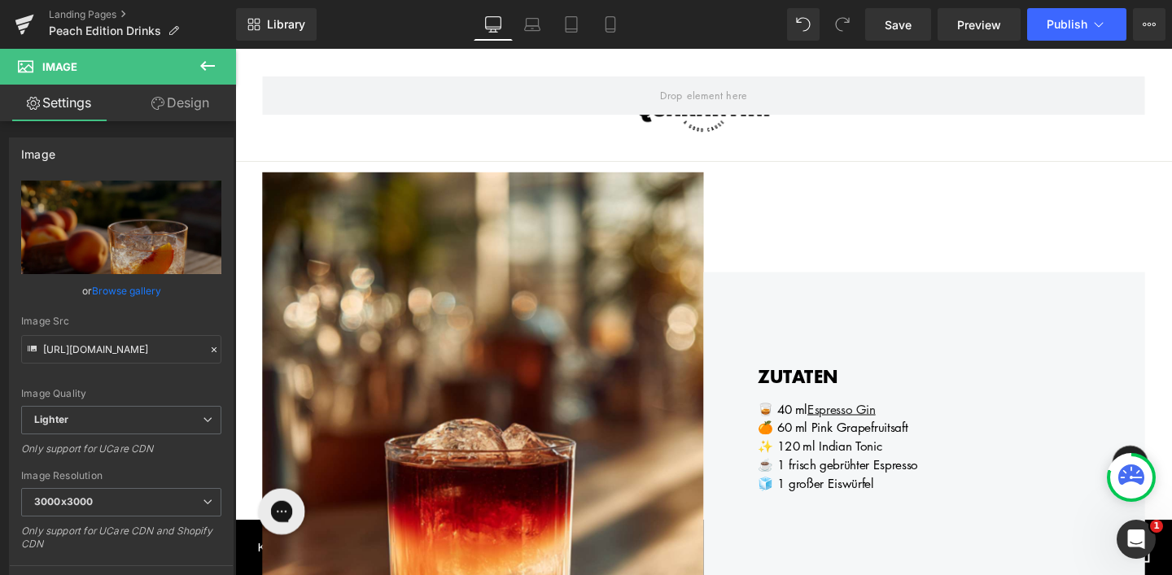
scroll to position [1941, 0]
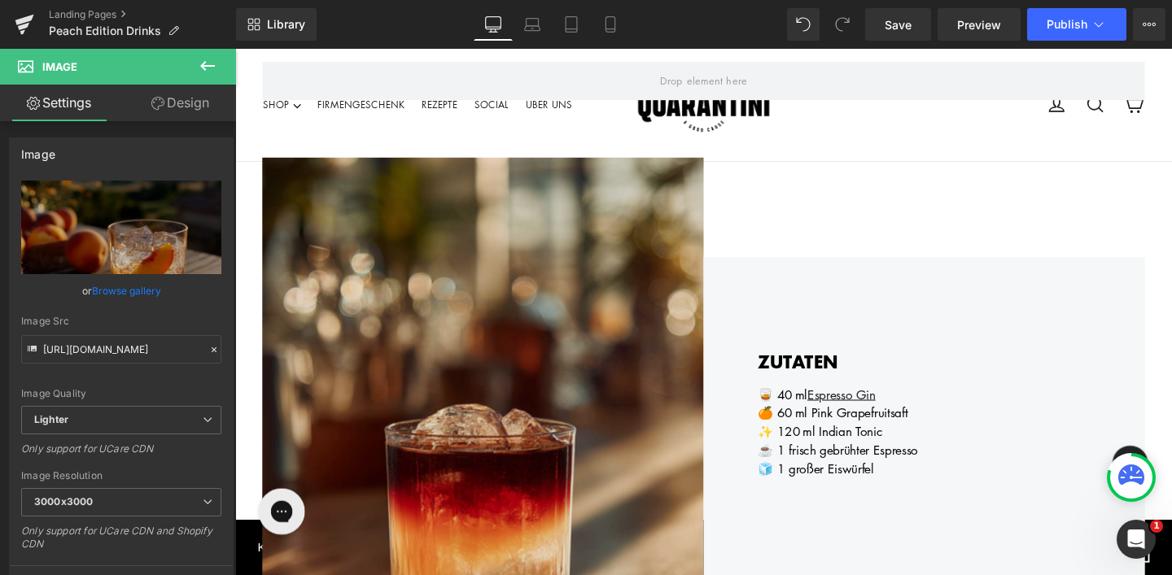
click at [595, 383] on img at bounding box center [496, 454] width 464 height 580
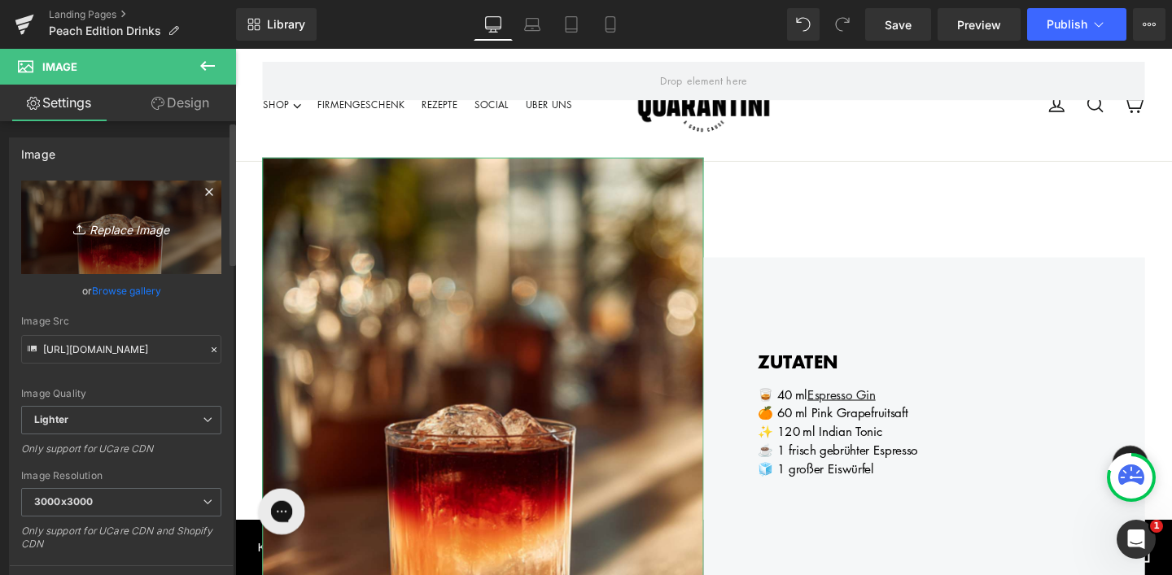
click at [173, 240] on link "Replace Image" at bounding box center [121, 228] width 200 height 94
type input "C:\fakepath\3.jpg"
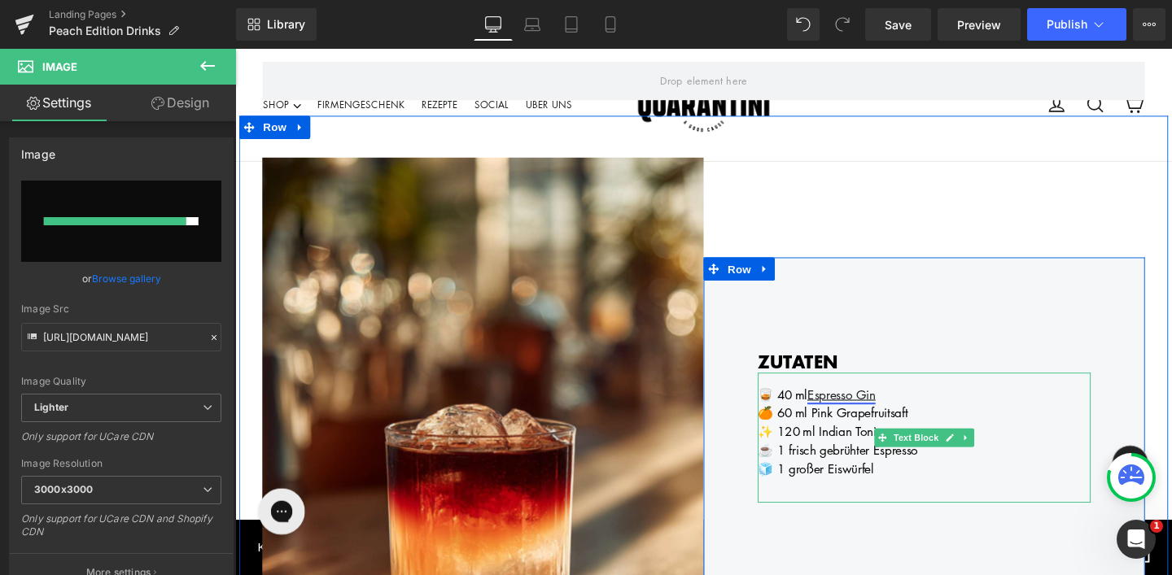
type input "[URL][DOMAIN_NAME]"
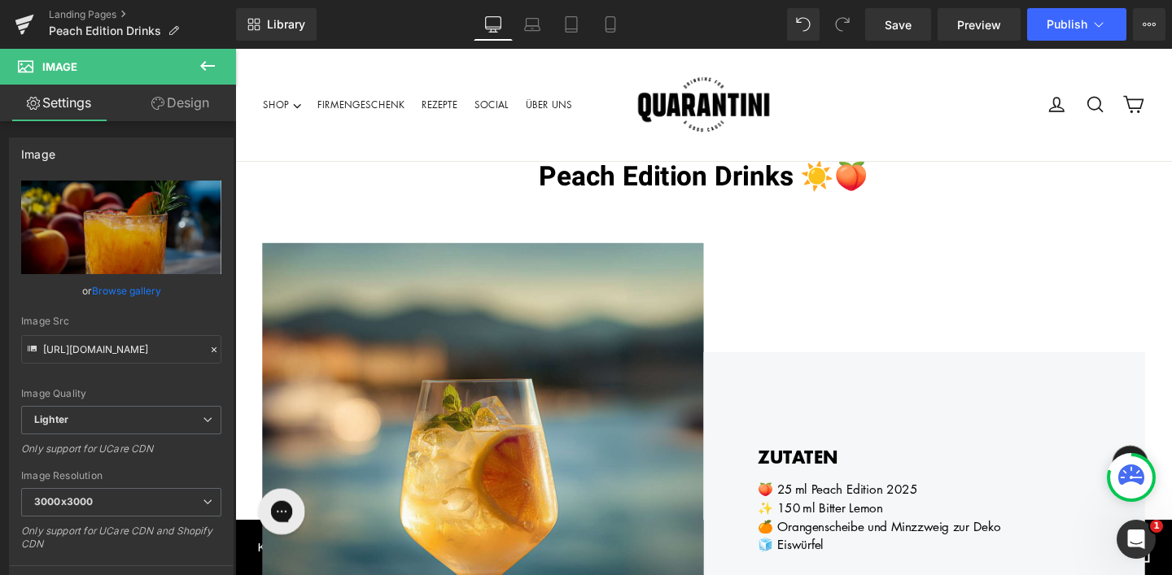
scroll to position [0, 0]
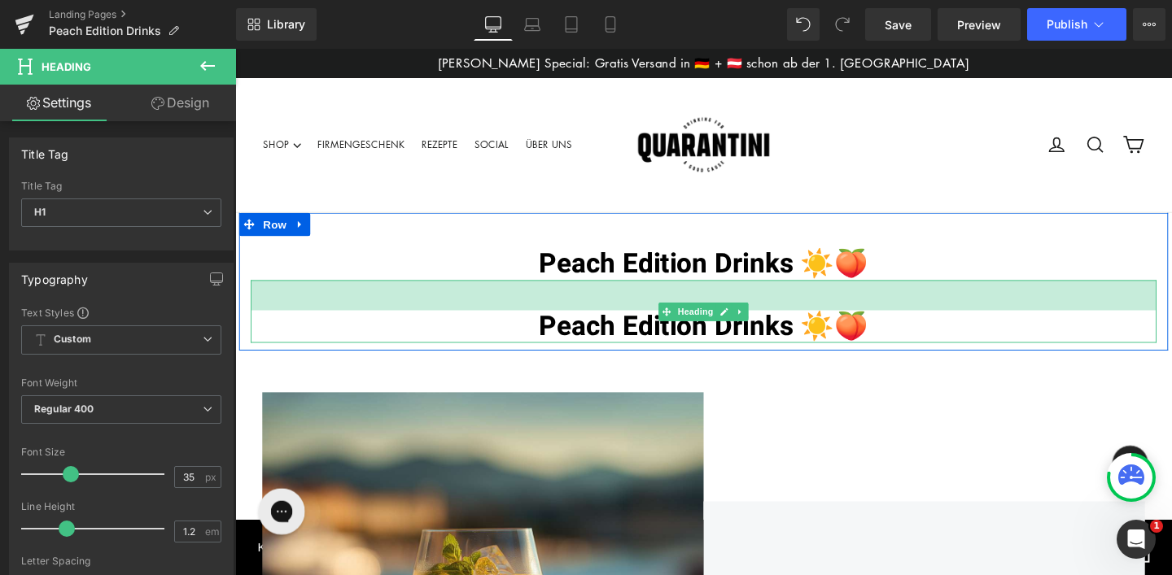
drag, startPoint x: 725, startPoint y: 299, endPoint x: 702, endPoint y: 391, distance: 94.7
click at [722, 322] on div "Peach Edition Drinks ☀️🍑 Heading 39px" at bounding box center [727, 325] width 952 height 66
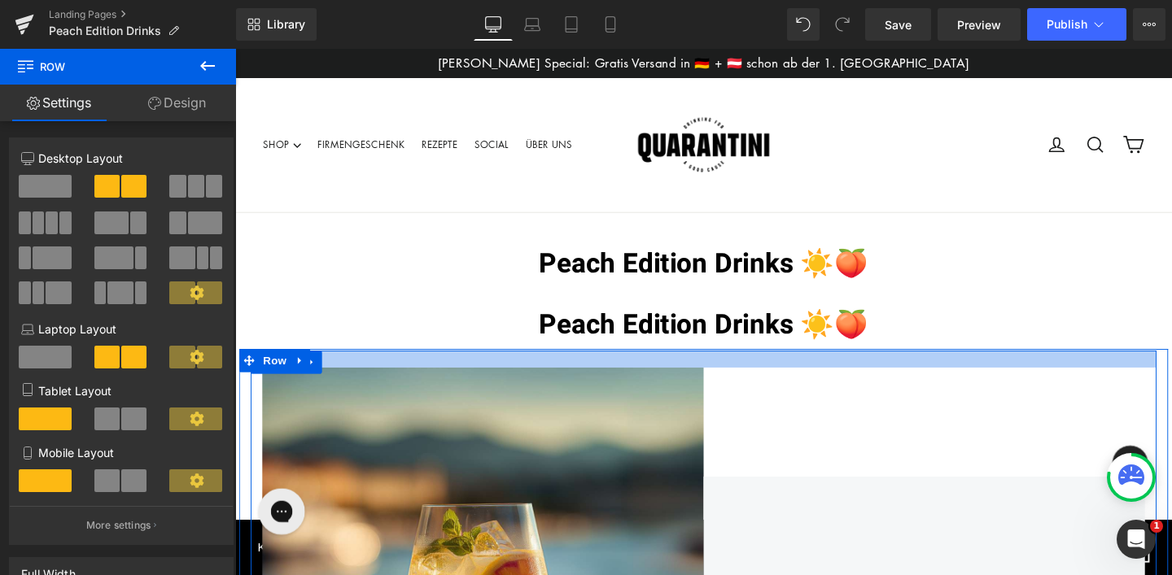
drag, startPoint x: 699, startPoint y: 398, endPoint x: 701, endPoint y: 373, distance: 24.5
click at [701, 373] on div at bounding box center [727, 375] width 952 height 18
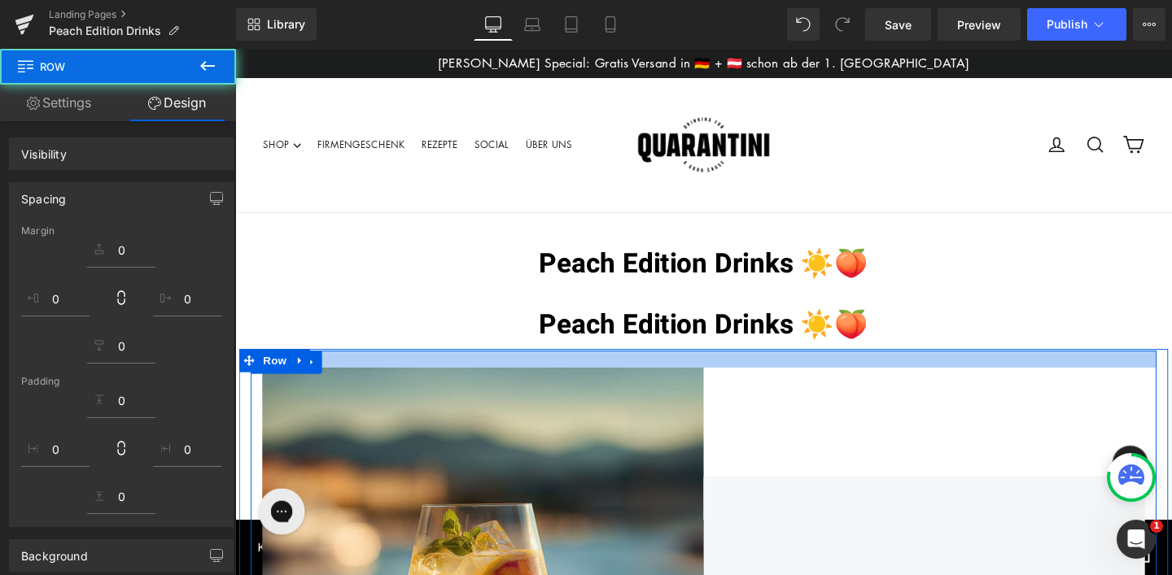
click at [701, 373] on div at bounding box center [727, 375] width 952 height 18
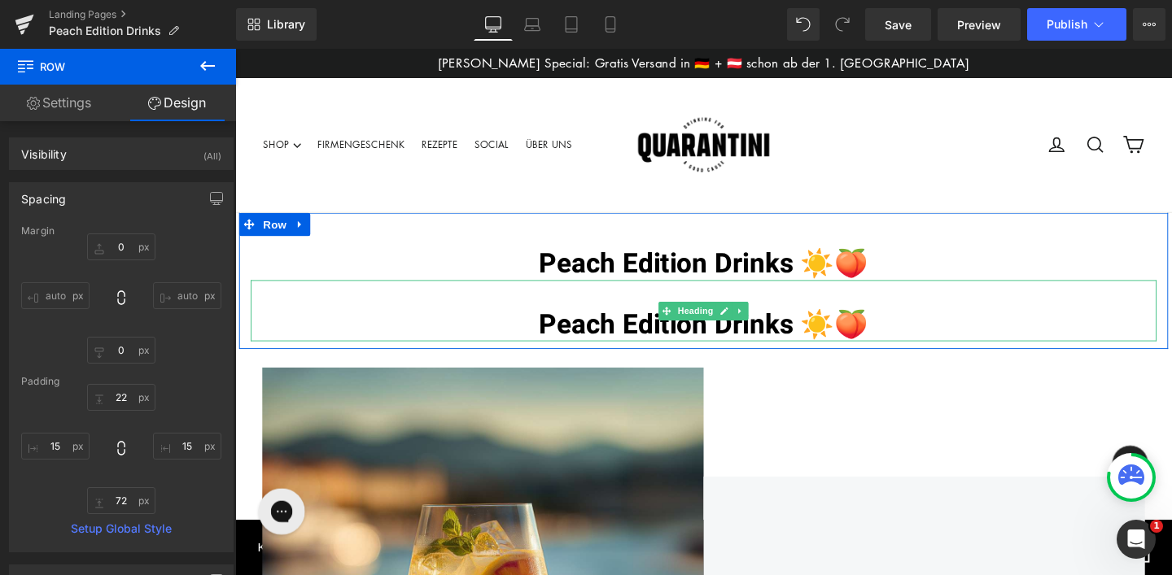
click at [887, 338] on span "Peach Edition Drinks ☀️🍑" at bounding box center [727, 339] width 347 height 42
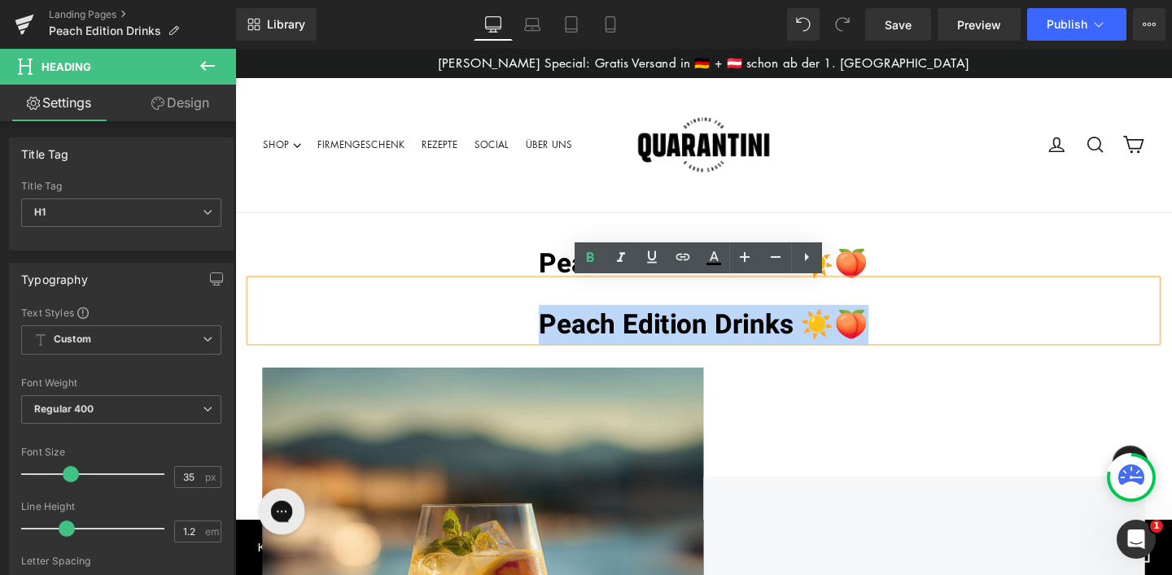
drag, startPoint x: 896, startPoint y: 339, endPoint x: 560, endPoint y: 338, distance: 336.0
click at [560, 339] on h1 "Peach Edition Drinks ☀️🍑" at bounding box center [727, 339] width 952 height 34
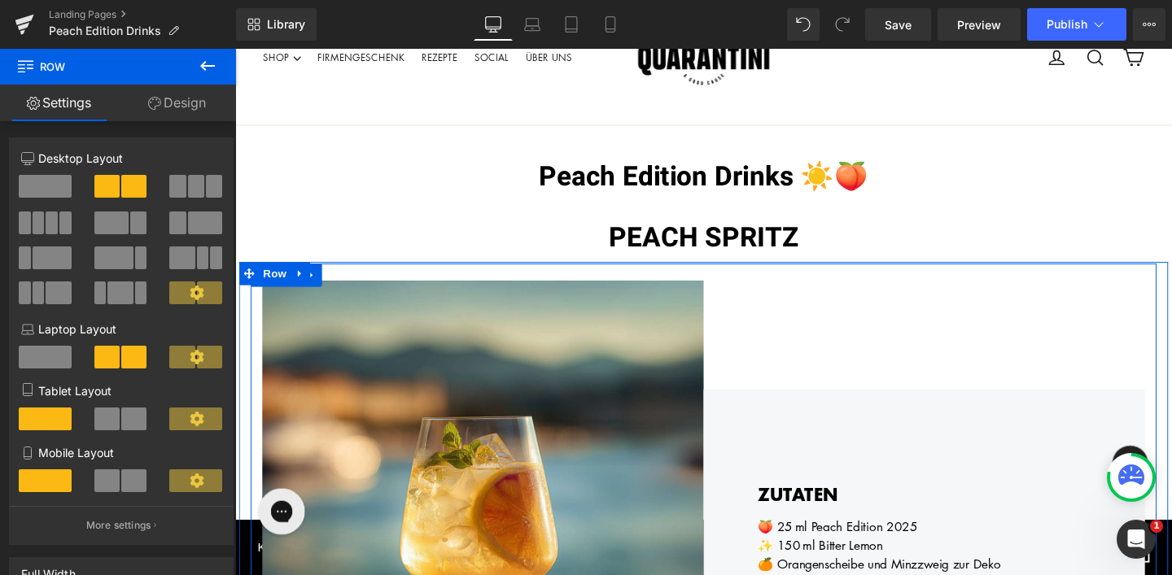
scroll to position [94, 0]
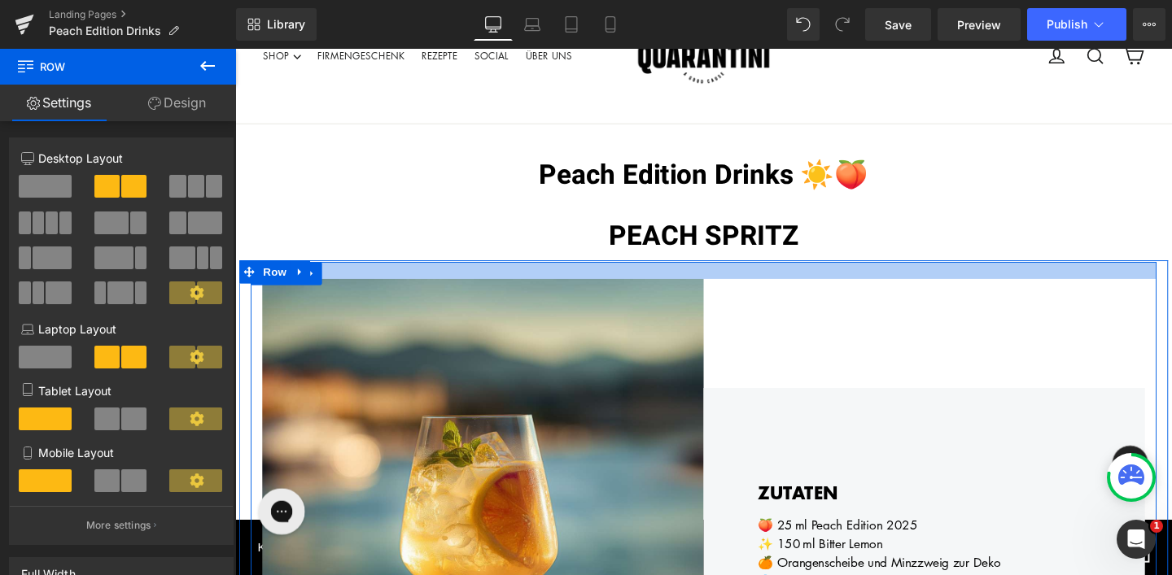
click at [645, 249] on span "PEACH SPRITZ" at bounding box center [727, 246] width 199 height 42
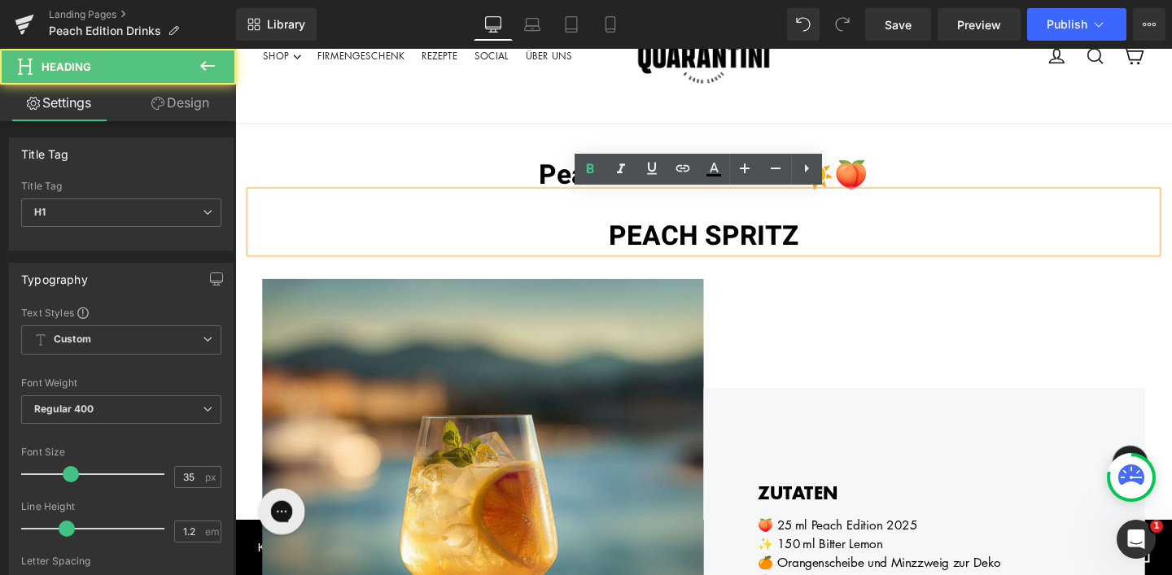
click at [631, 245] on span "PEACH SPRITZ" at bounding box center [727, 246] width 199 height 42
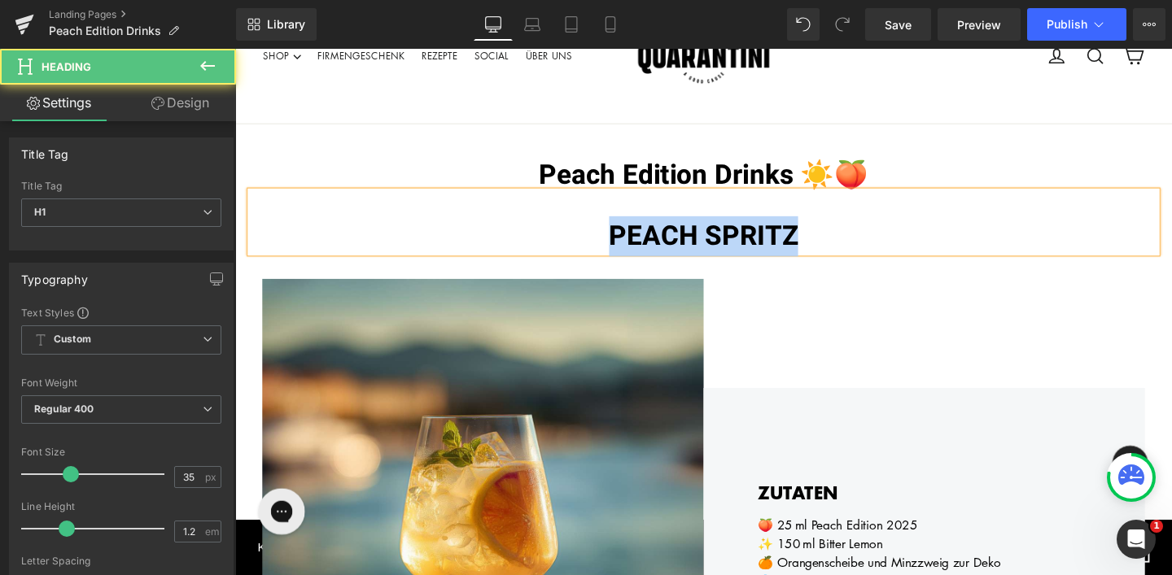
drag, startPoint x: 828, startPoint y: 243, endPoint x: 611, endPoint y: 242, distance: 217.2
click at [612, 242] on h1 "PEACH SPRITZ" at bounding box center [727, 246] width 952 height 34
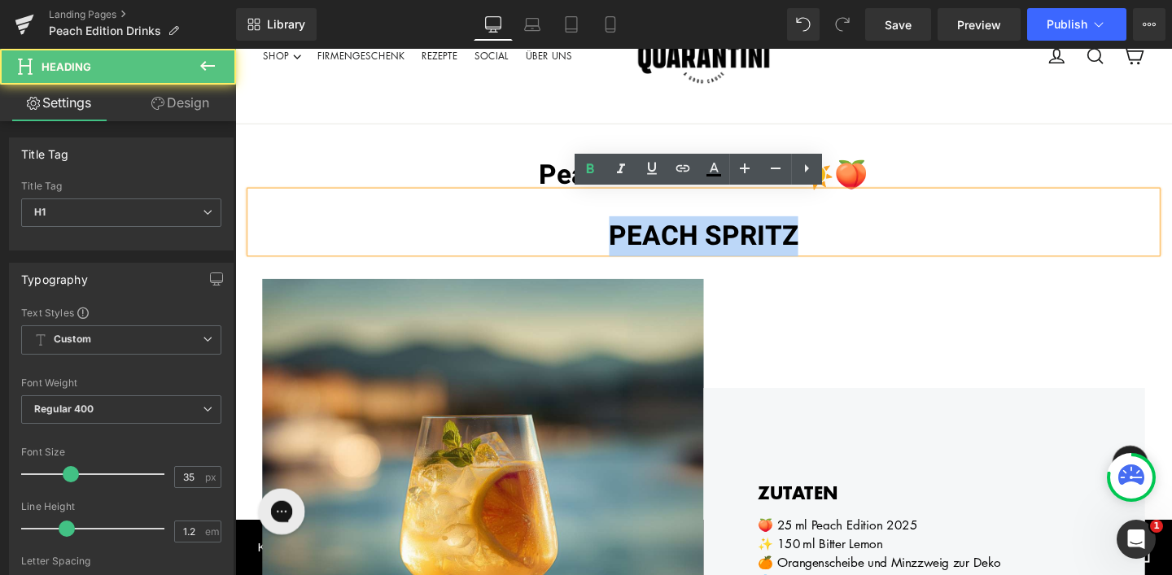
copy span "PEACH SPRITZ"
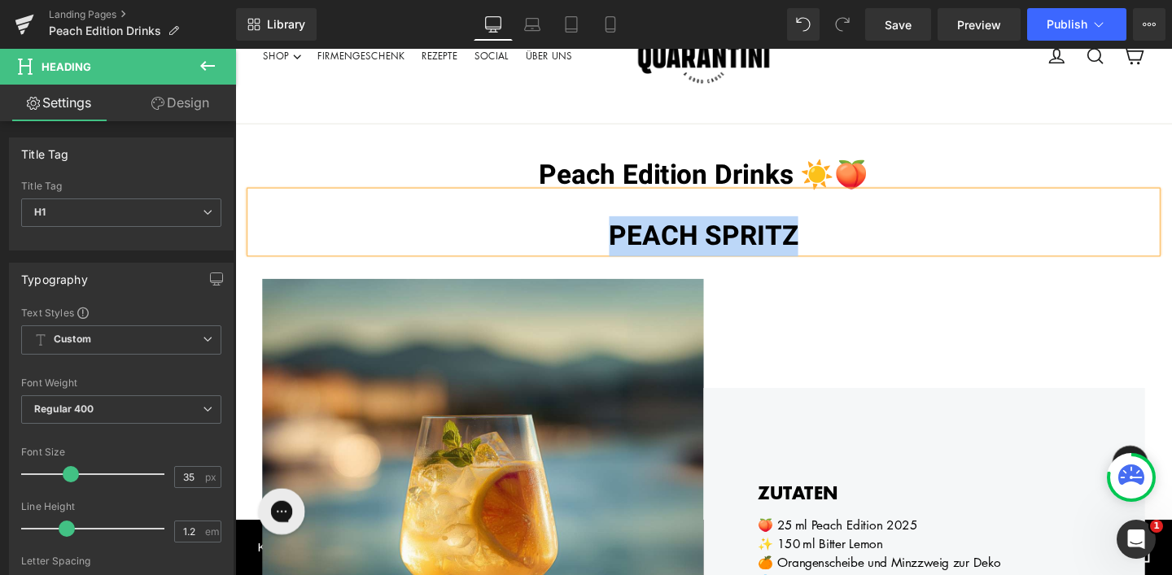
click at [235, 49] on div at bounding box center [235, 49] width 0 height 0
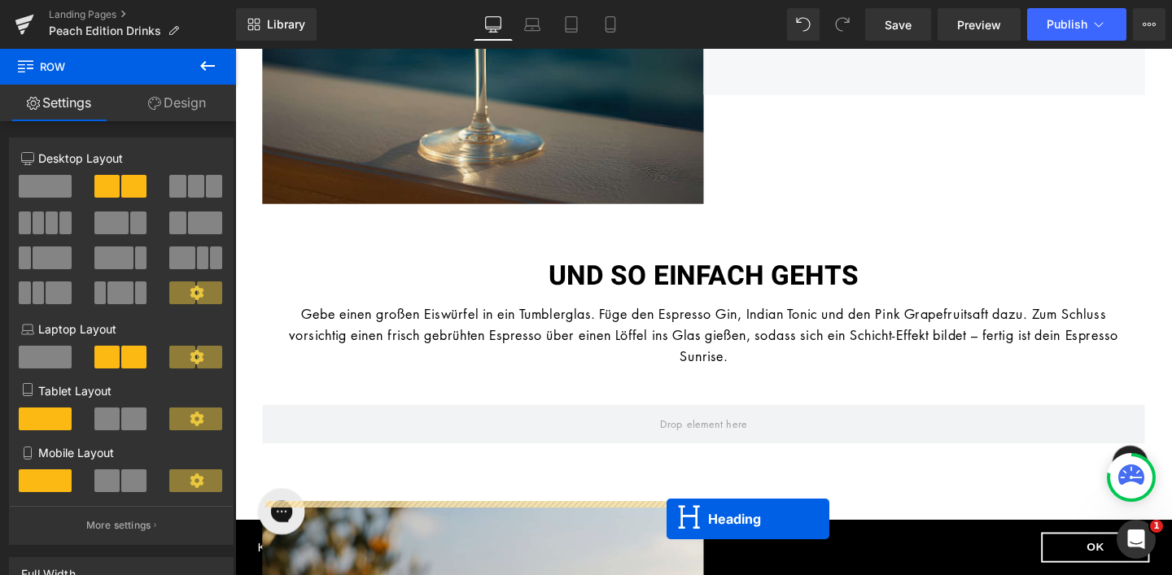
scroll to position [875, 0]
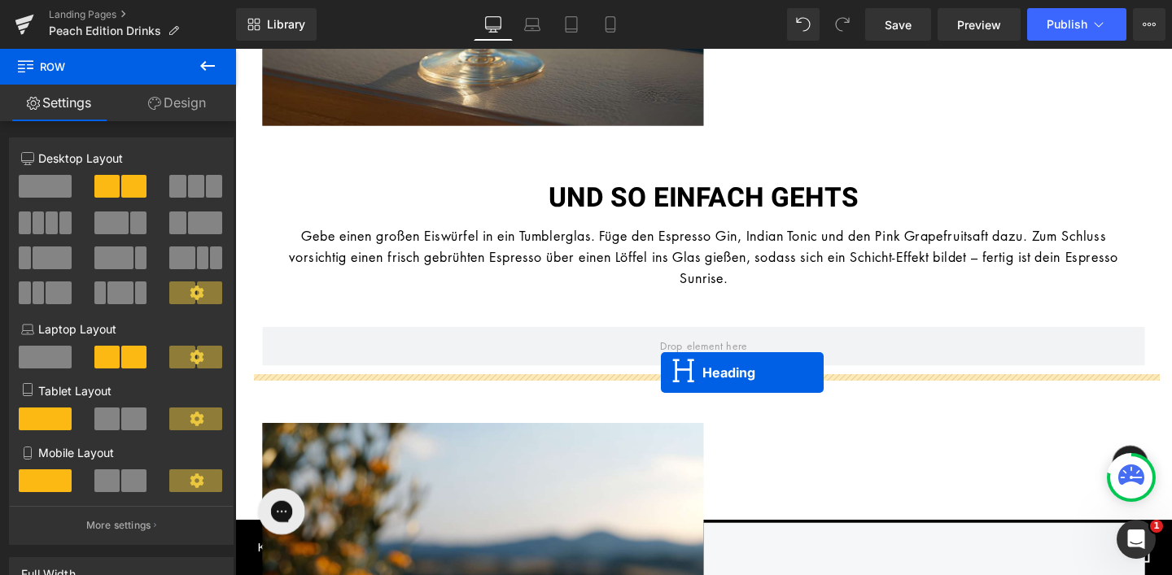
drag, startPoint x: 687, startPoint y: 295, endPoint x: 683, endPoint y: 389, distance: 93.7
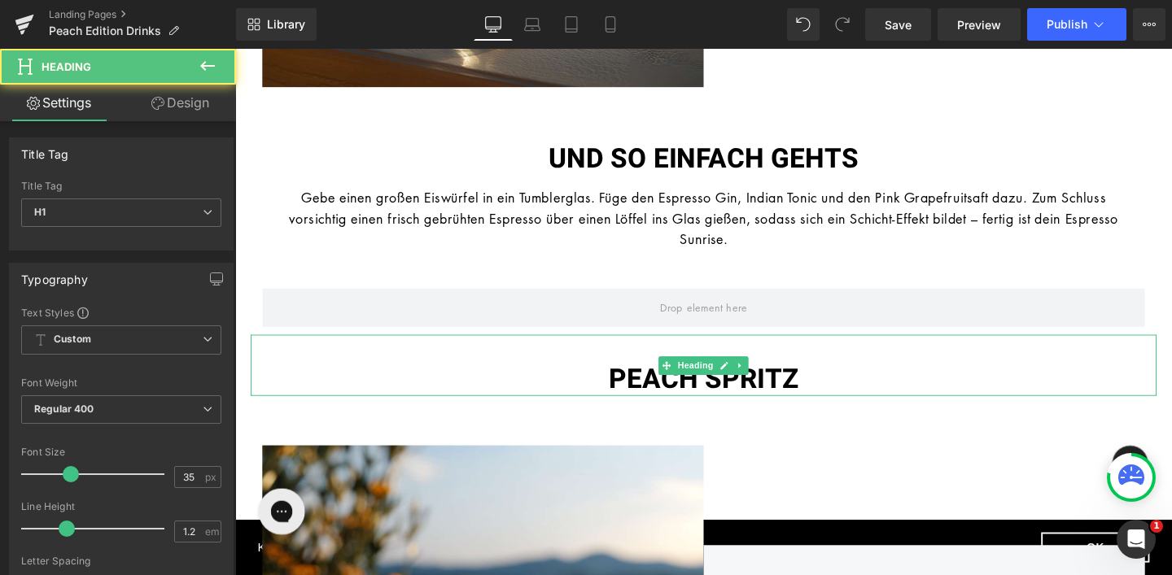
scroll to position [834, 0]
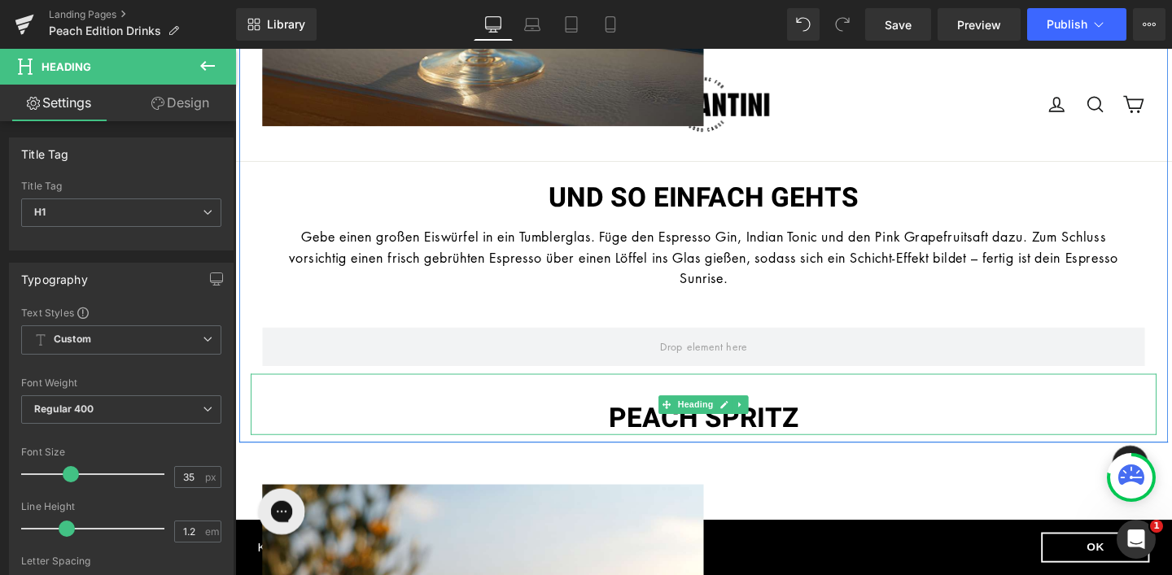
click at [799, 441] on span "PEACH SPRITZ" at bounding box center [727, 438] width 199 height 42
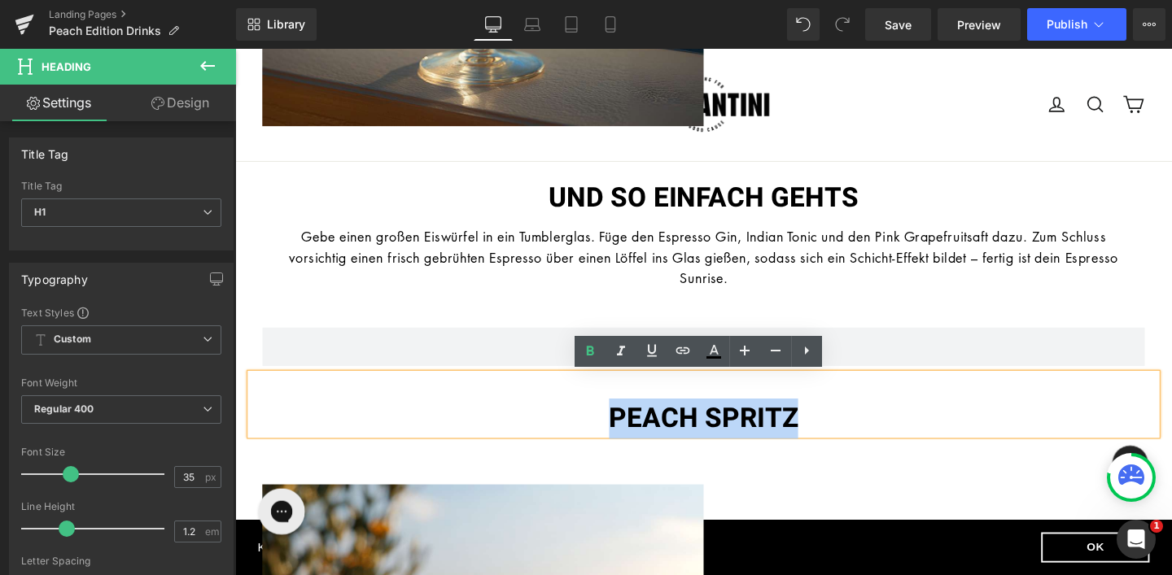
drag, startPoint x: 829, startPoint y: 439, endPoint x: 631, endPoint y: 430, distance: 198.7
click at [631, 430] on h1 "PEACH SPRITZ" at bounding box center [727, 438] width 952 height 34
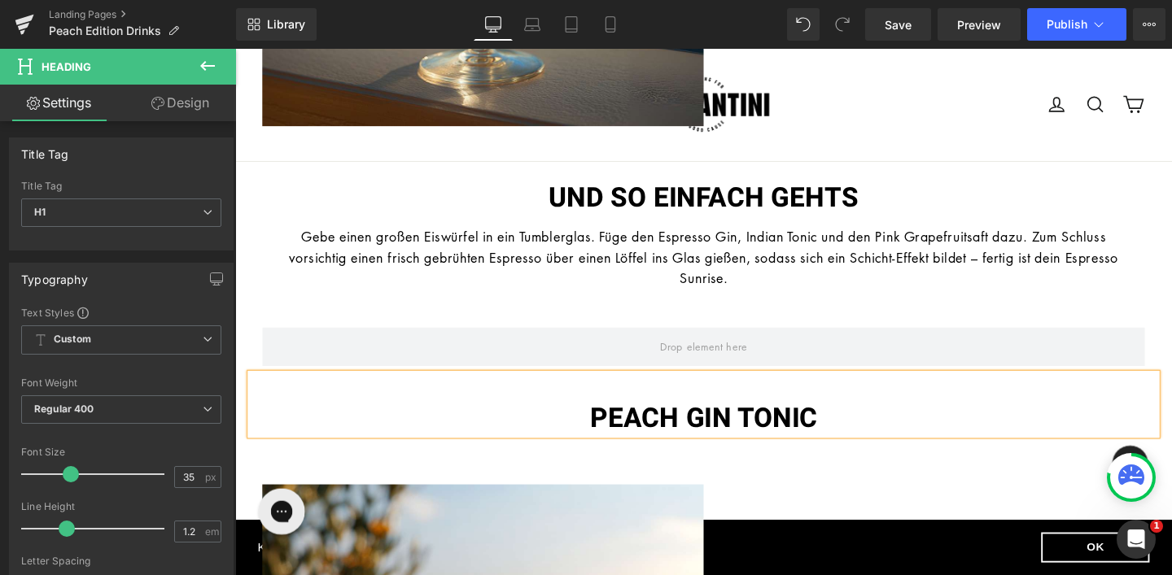
click at [513, 325] on div "Row" at bounding box center [727, 353] width 952 height 73
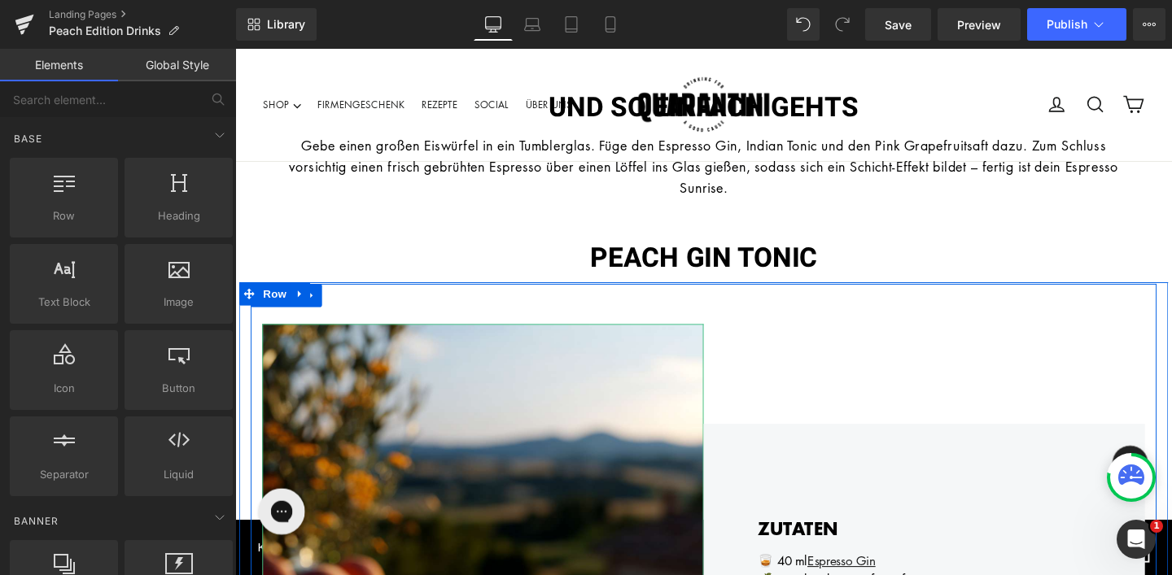
scroll to position [924, 0]
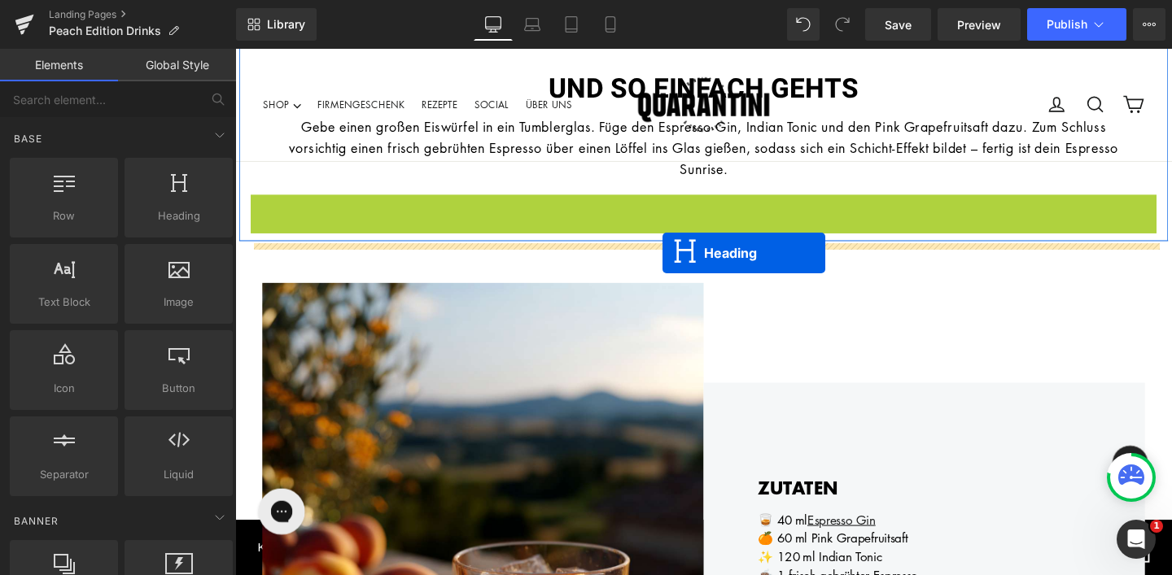
drag, startPoint x: 691, startPoint y: 238, endPoint x: 684, endPoint y: 264, distance: 26.8
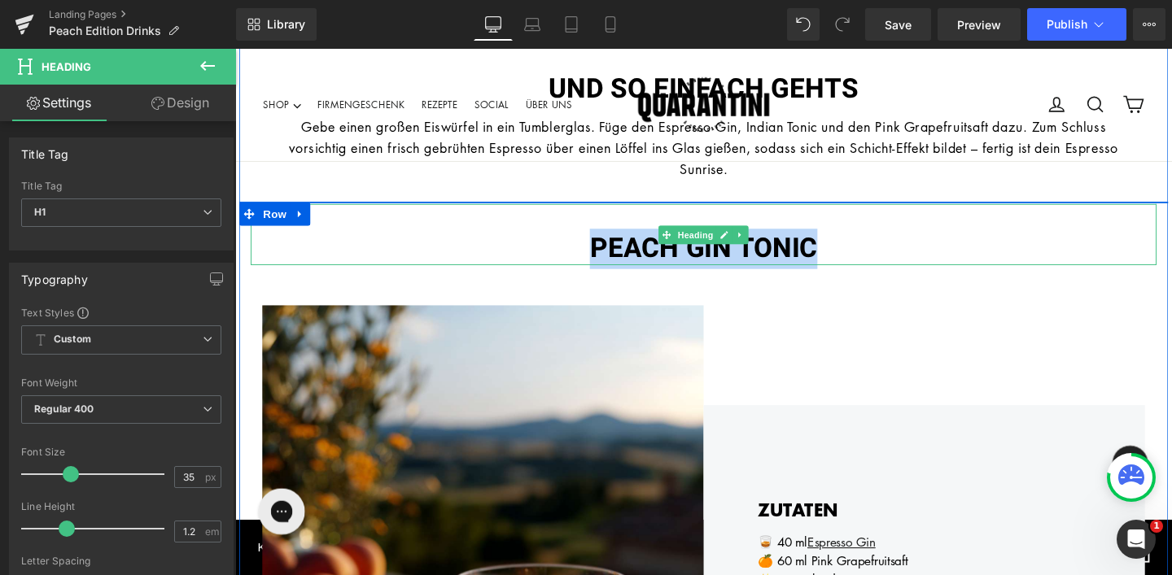
drag, startPoint x: 864, startPoint y: 261, endPoint x: 604, endPoint y: 247, distance: 260.7
click at [604, 247] on h1 "PEACH GIN TONIC" at bounding box center [727, 259] width 952 height 34
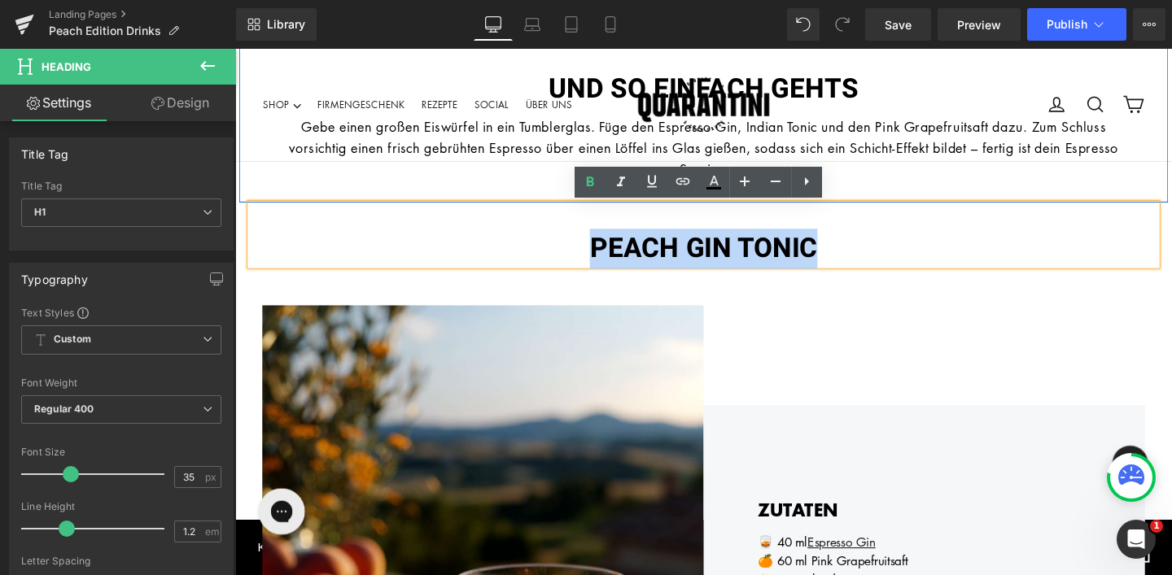
copy span "PEACH GIN TONIC"
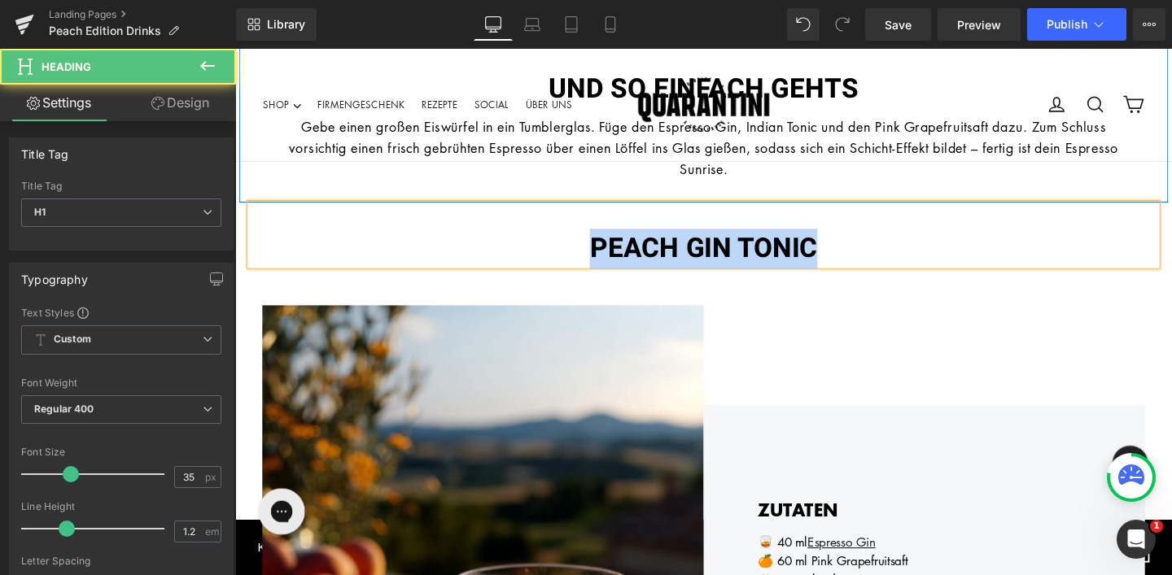
click at [690, 225] on div "PEACH GIN TONIC" at bounding box center [727, 244] width 952 height 64
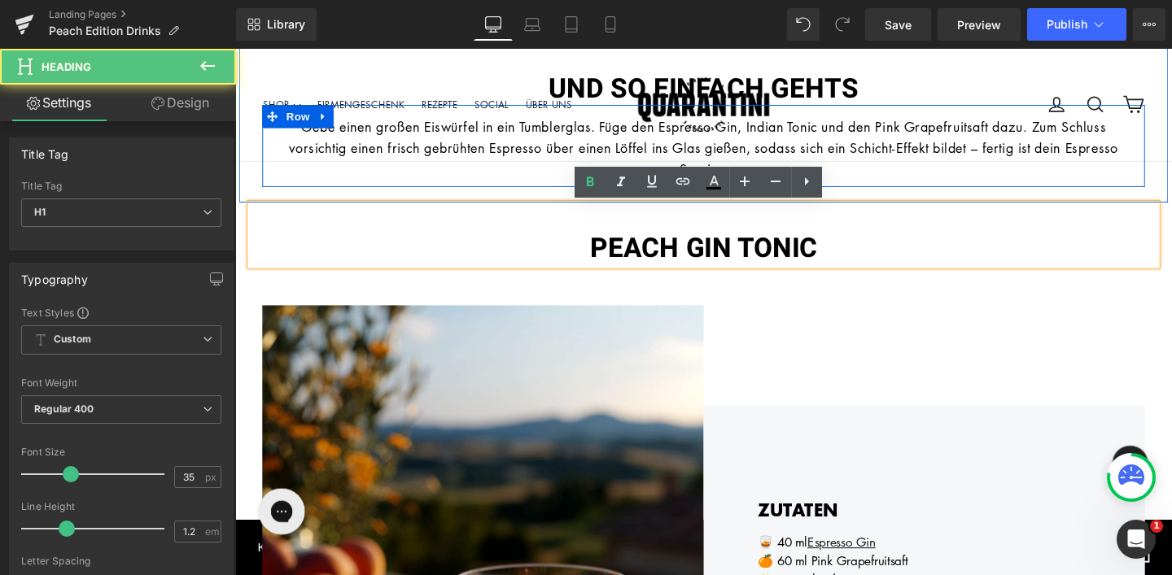
click at [927, 207] on div at bounding box center [727, 207] width 976 height 8
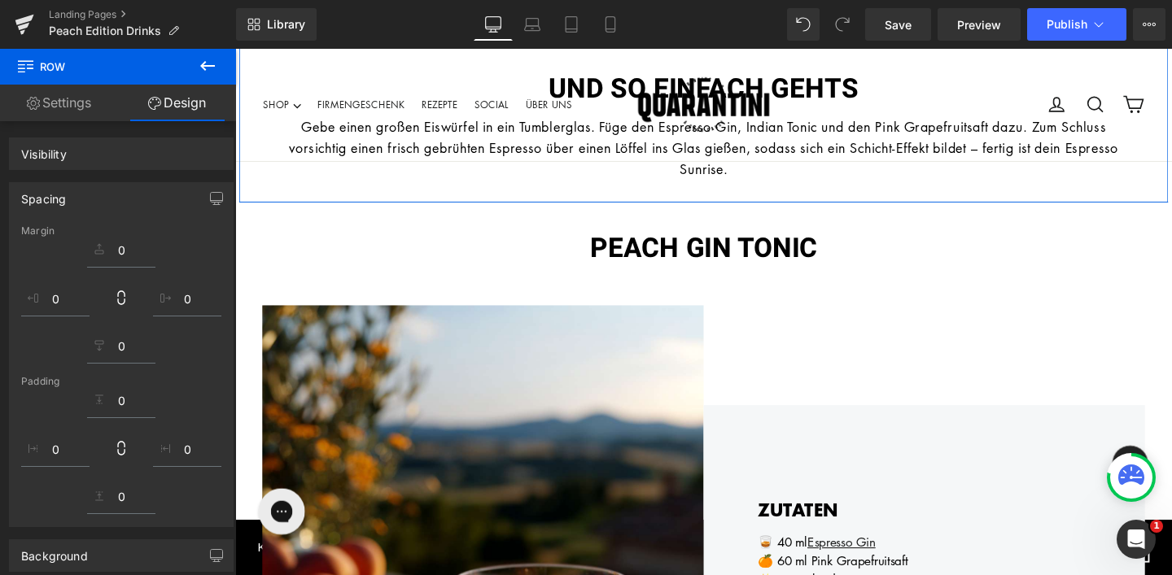
click at [906, 232] on div "PEACH GIN TONIC" at bounding box center [727, 244] width 952 height 64
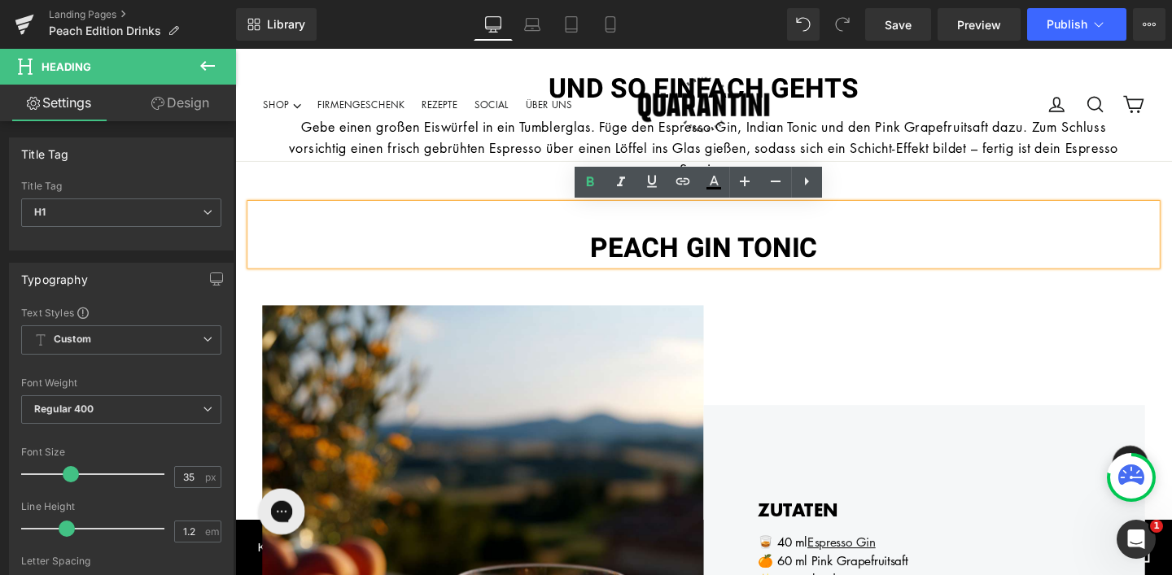
click at [895, 228] on div "PEACH GIN TONIC" at bounding box center [727, 244] width 952 height 64
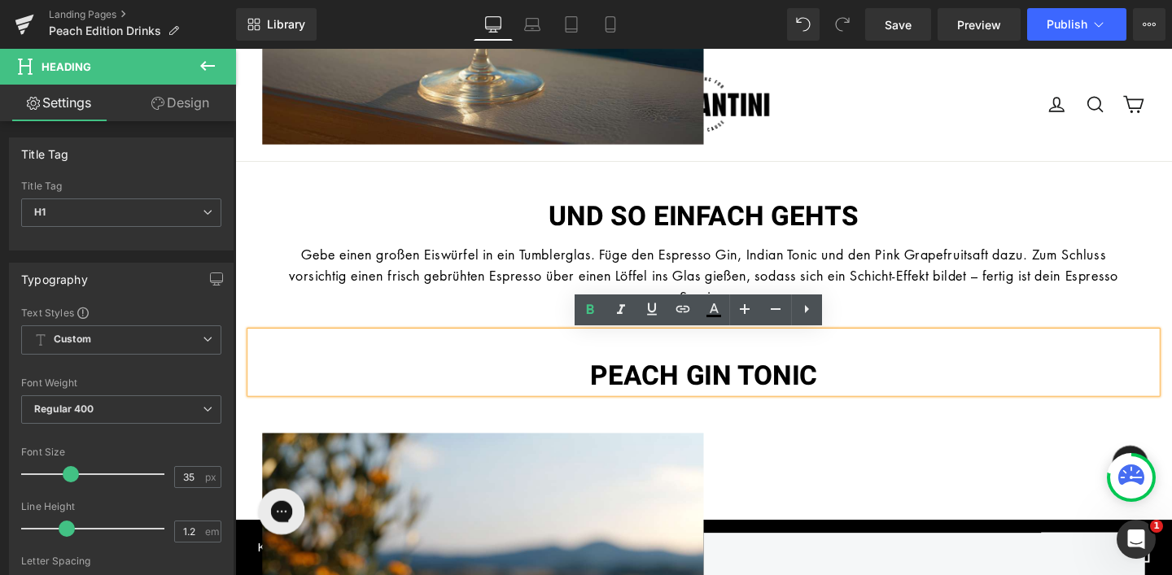
scroll to position [889, 0]
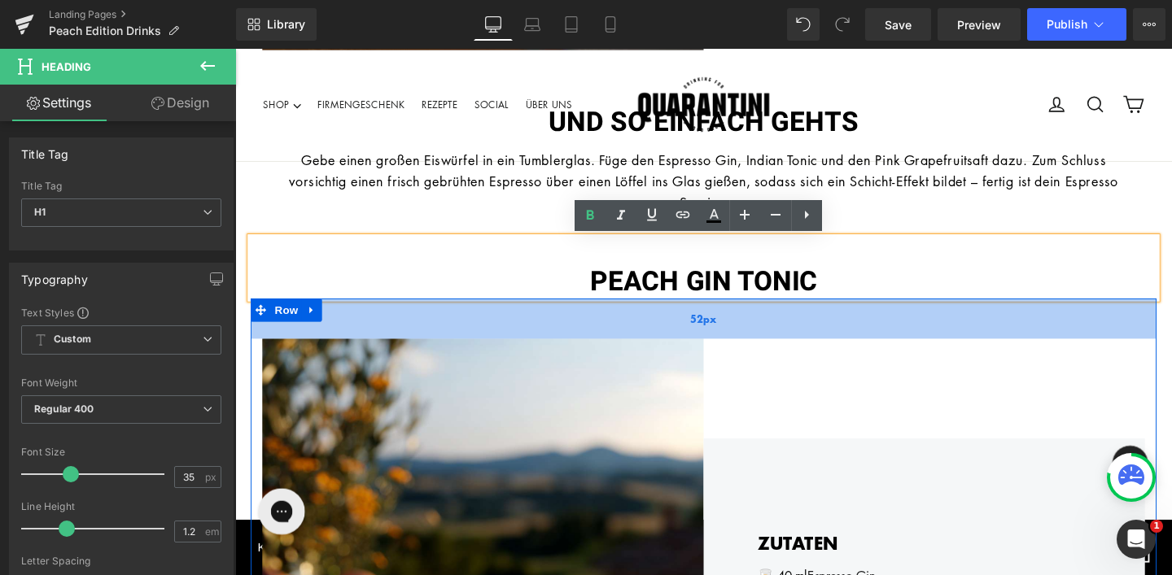
click at [699, 328] on div "52px" at bounding box center [727, 333] width 952 height 42
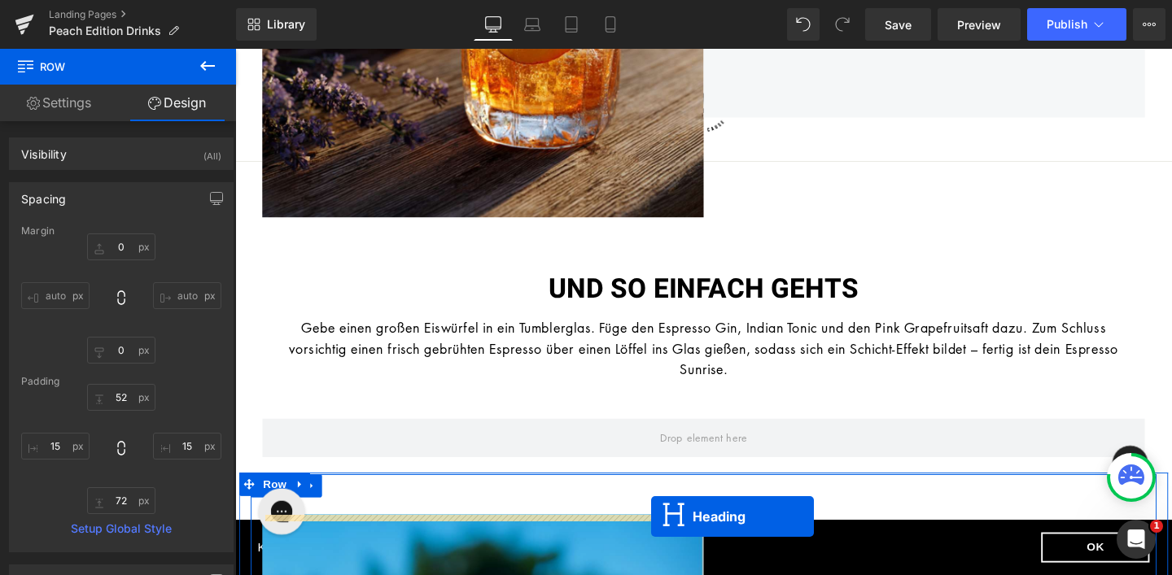
scroll to position [1736, 0]
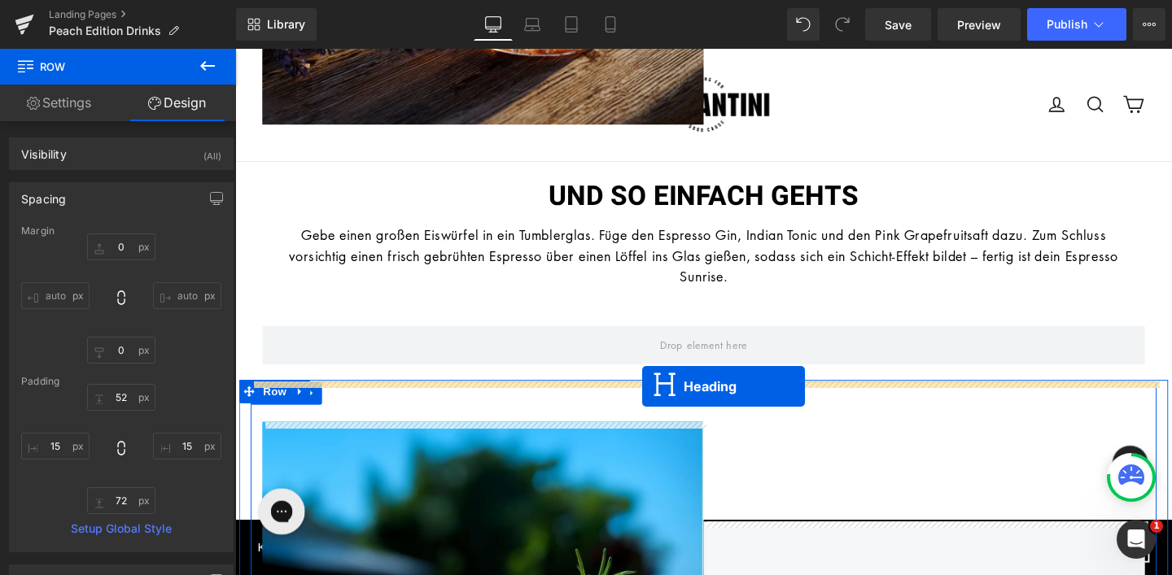
drag, startPoint x: 687, startPoint y: 347, endPoint x: 663, endPoint y: 404, distance: 61.6
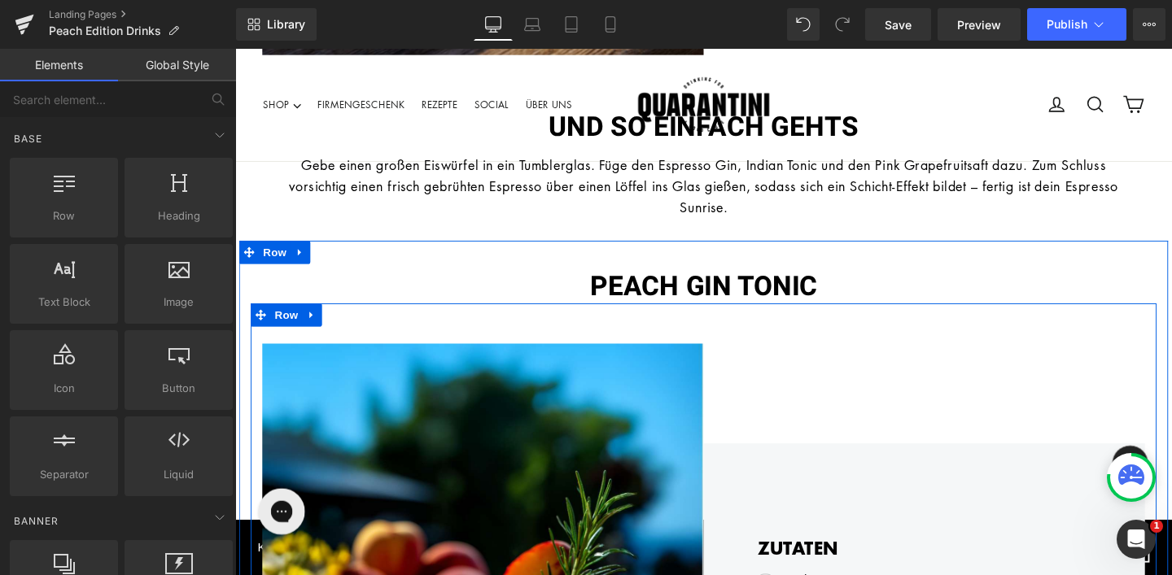
scroll to position [1772, 0]
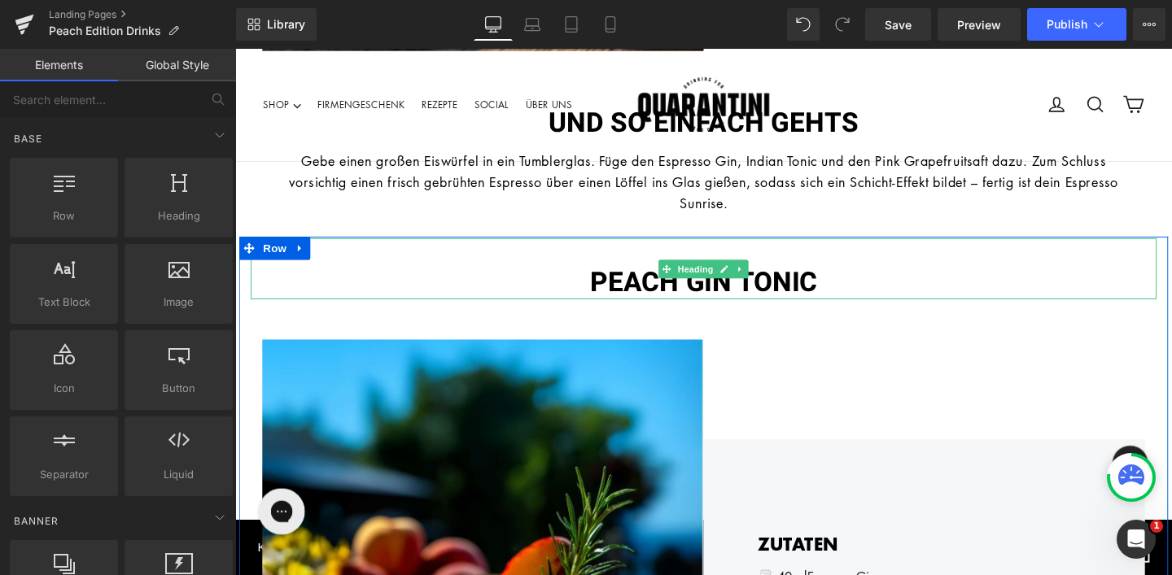
click at [797, 299] on span "PEACH GIN TONIC" at bounding box center [727, 295] width 239 height 42
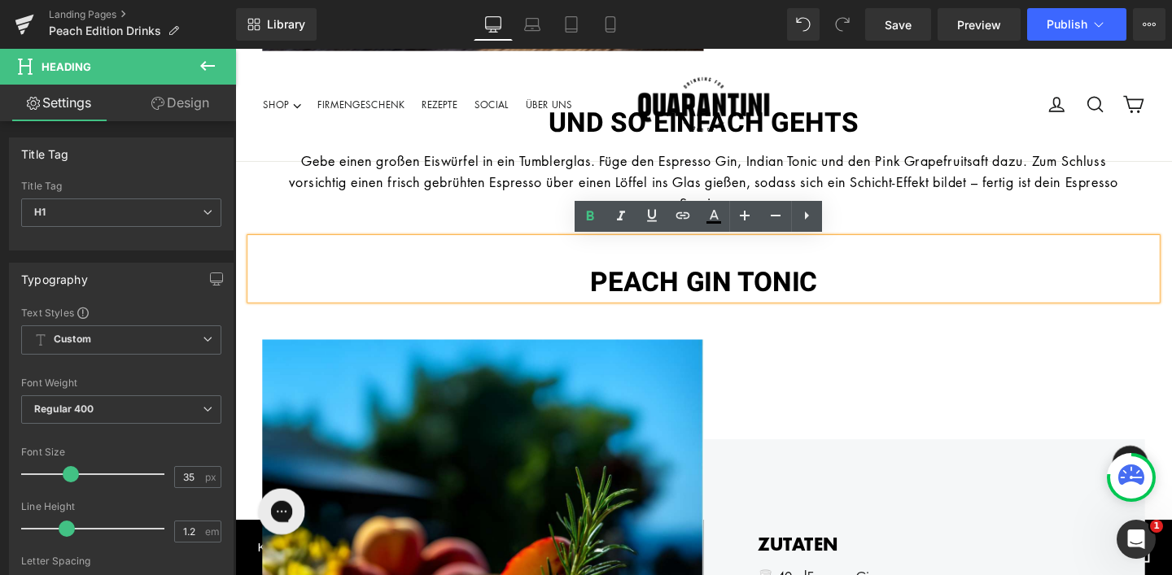
click at [753, 300] on span "PEACH GIN TONIC" at bounding box center [727, 295] width 239 height 42
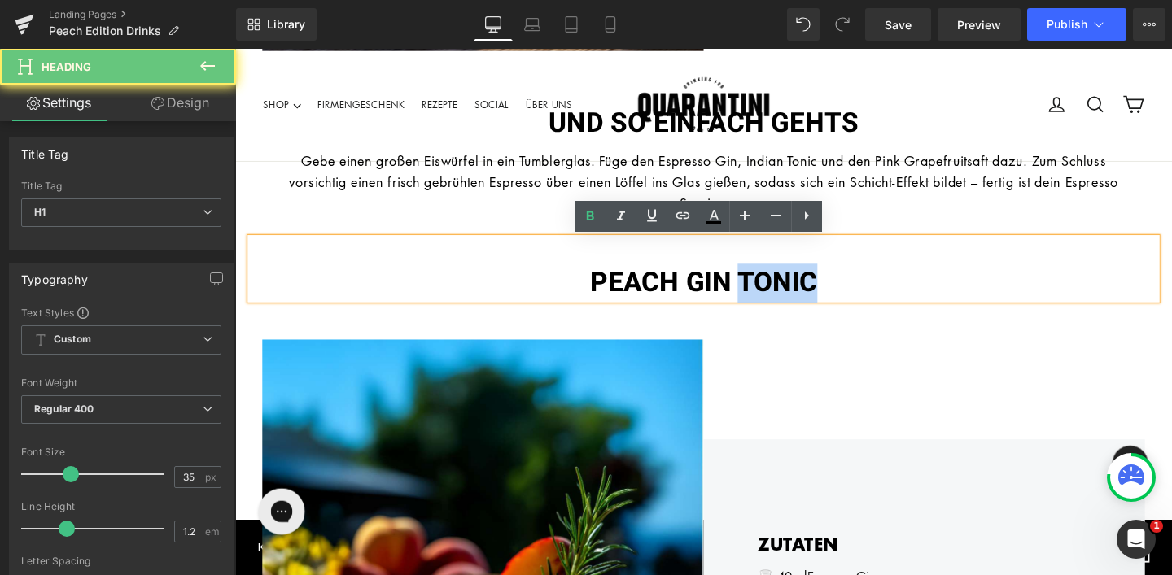
drag, startPoint x: 768, startPoint y: 299, endPoint x: 858, endPoint y: 295, distance: 89.6
click at [858, 297] on h1 "PEACH GIN TONIC" at bounding box center [727, 295] width 952 height 34
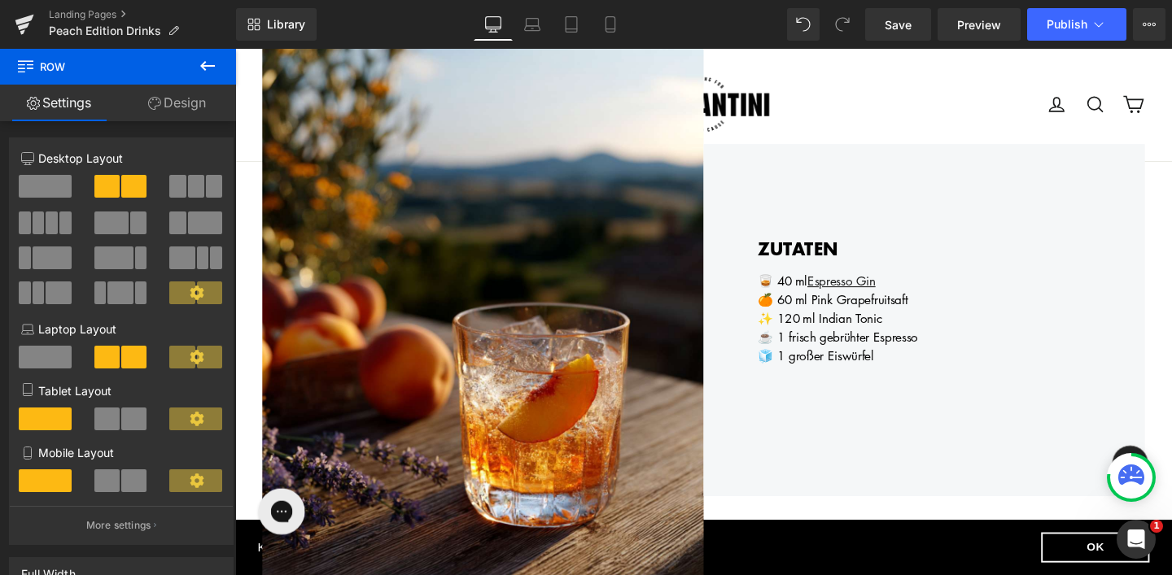
scroll to position [1184, 0]
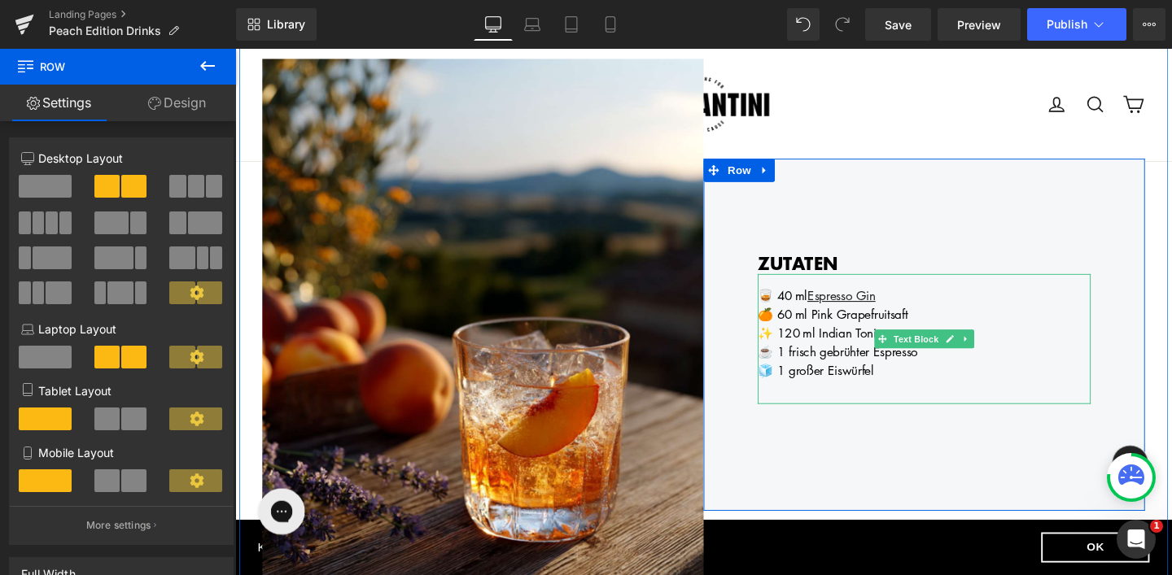
click at [944, 328] on div "🍊 60 ml Pink Grapefruitsaft" at bounding box center [959, 328] width 350 height 20
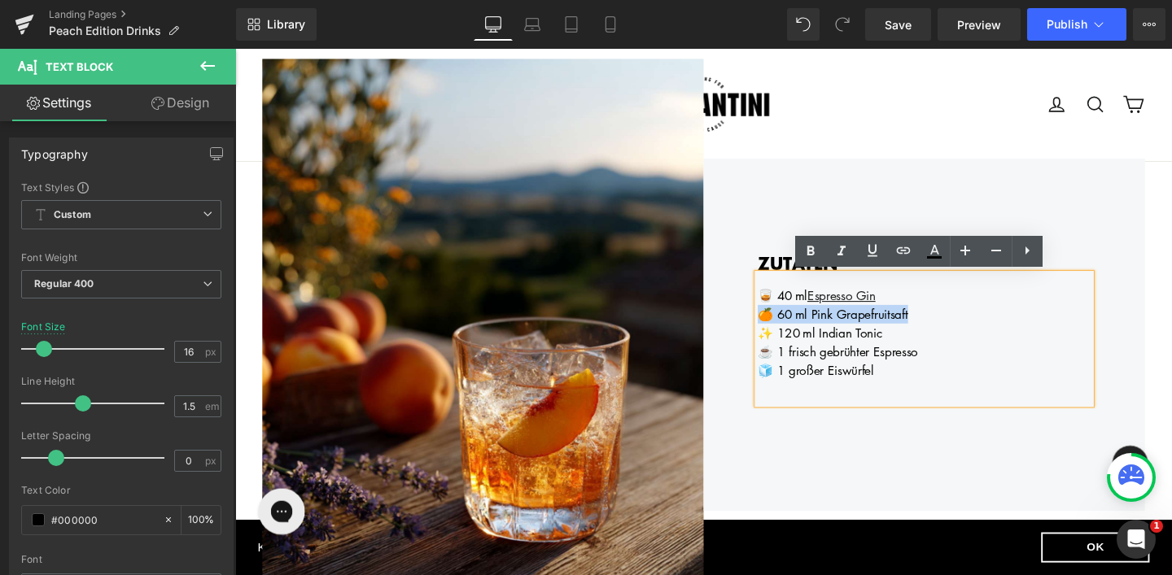
drag, startPoint x: 950, startPoint y: 329, endPoint x: 784, endPoint y: 331, distance: 166.8
click at [784, 331] on div "🍊 60 ml Pink Grapefruitsaft" at bounding box center [959, 328] width 350 height 20
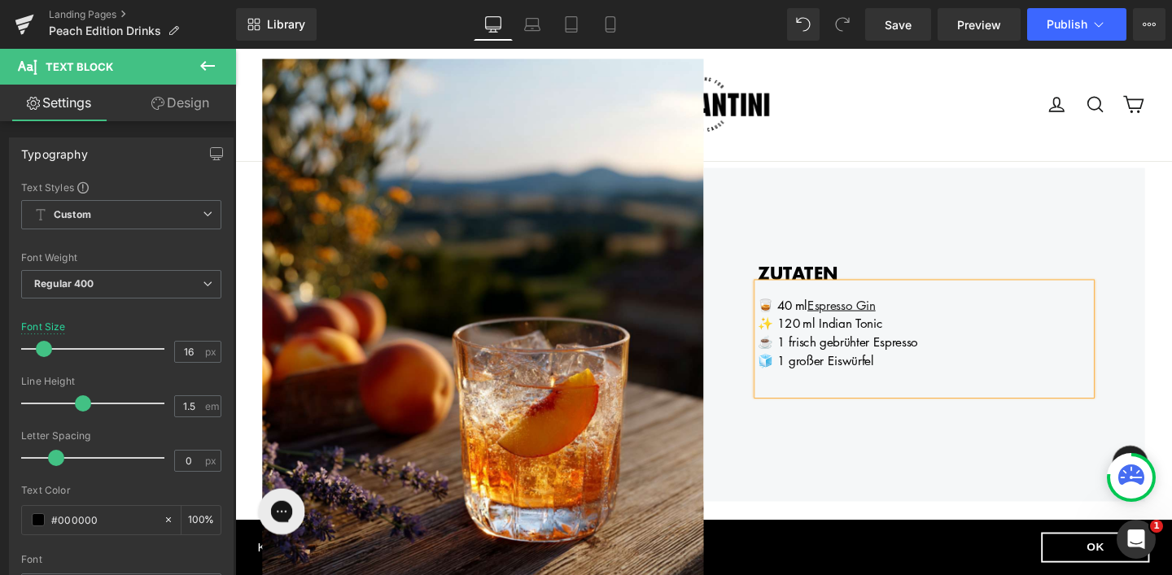
scroll to position [1194, 0]
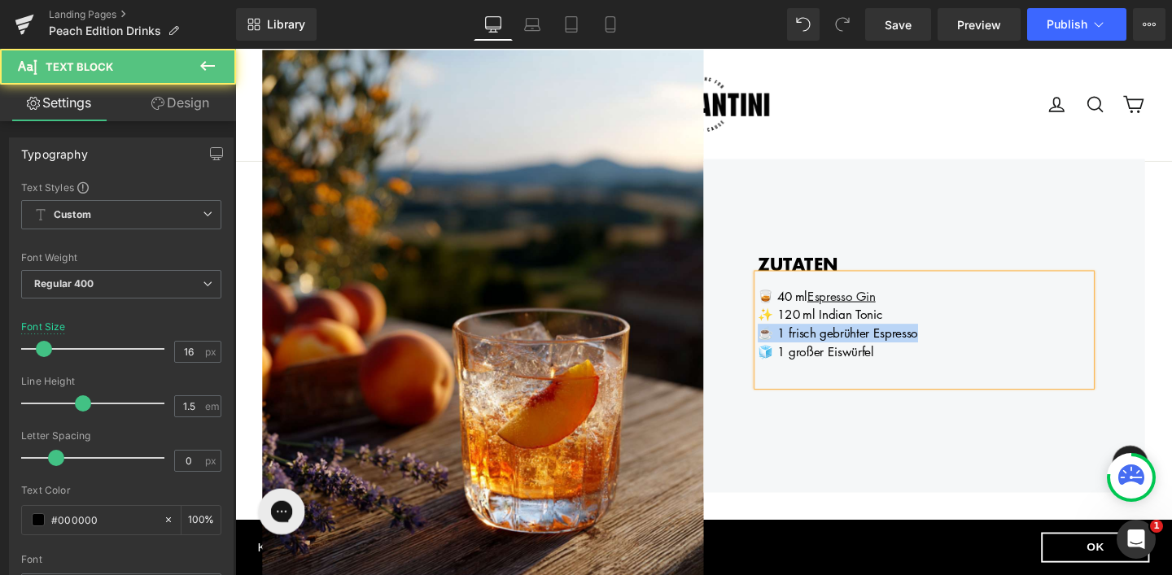
drag, startPoint x: 964, startPoint y: 351, endPoint x: 779, endPoint y: 346, distance: 184.8
click at [784, 347] on div "🥃 40 ml Espresso Gin ✨ 120 ml Indian Tonic ☕️ 1 frisch gebrühter Espresso 🧊 1 g…" at bounding box center [959, 344] width 350 height 117
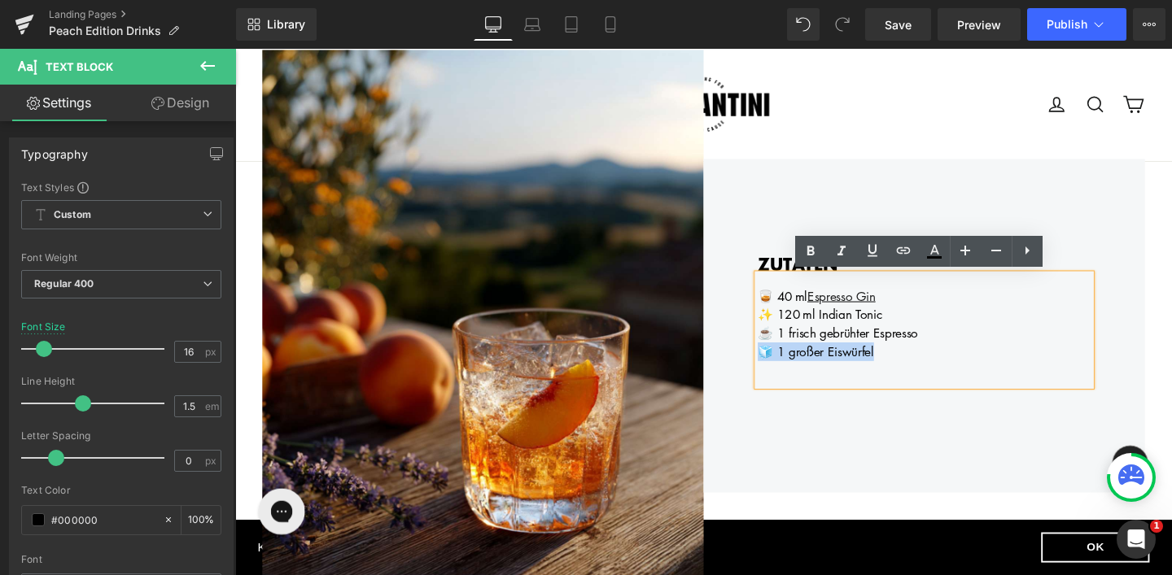
scroll to position [1203, 0]
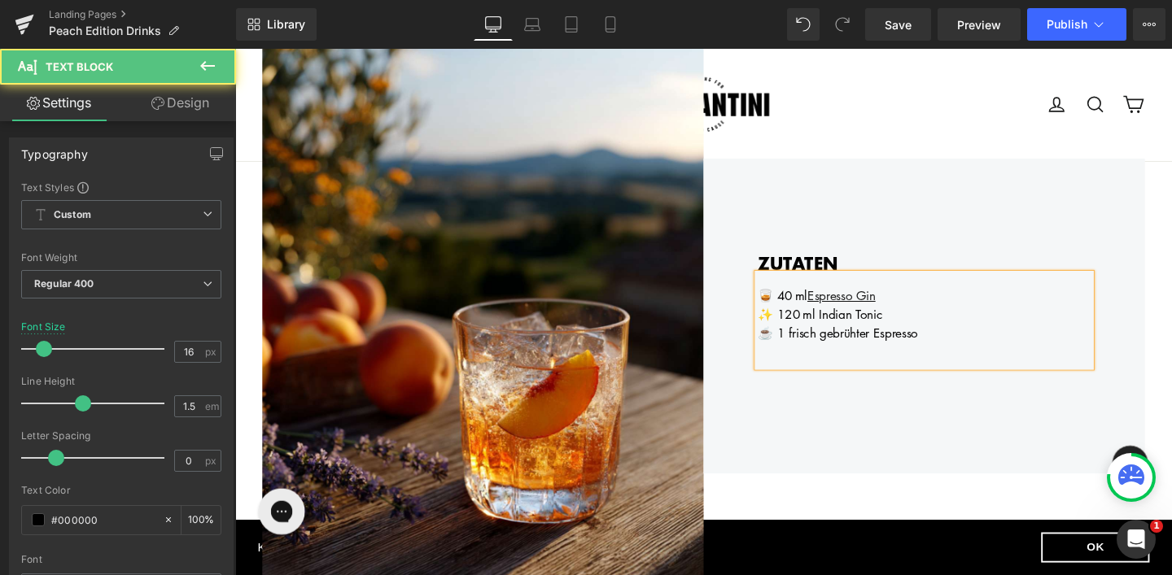
drag, startPoint x: 966, startPoint y: 349, endPoint x: 781, endPoint y: 346, distance: 184.7
click at [784, 346] on div "🥃 40 ml Espresso Gin ✨ 120 ml Indian Tonic ☕️ 1 frisch gebrühter Espresso" at bounding box center [959, 335] width 350 height 98
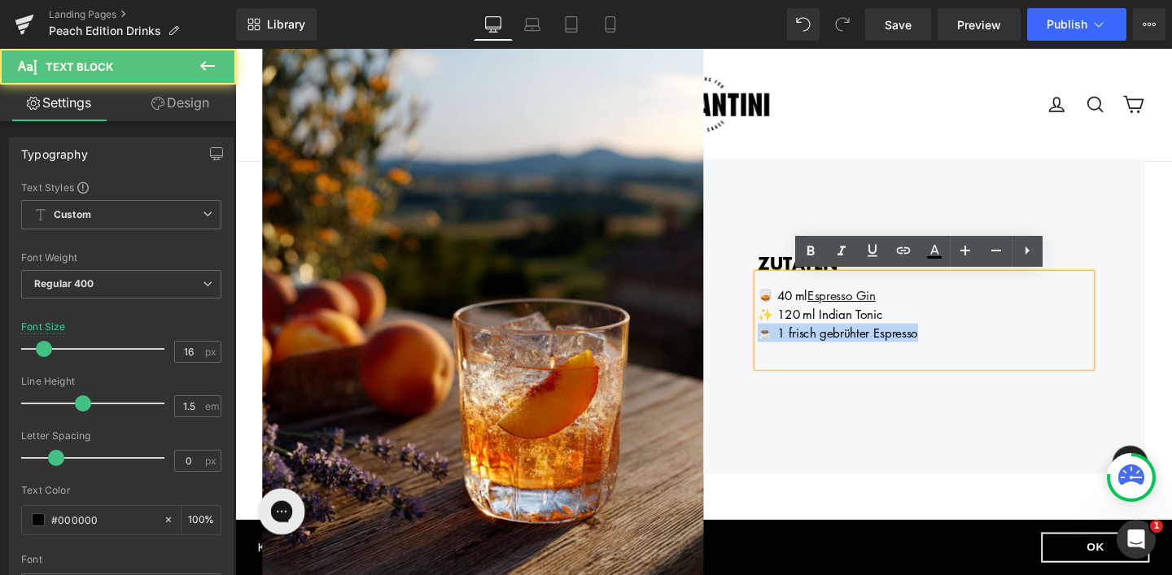
drag, startPoint x: 962, startPoint y: 347, endPoint x: 785, endPoint y: 343, distance: 176.6
click at [785, 343] on div "☕️ 1 frisch gebrühter Espresso" at bounding box center [959, 348] width 350 height 20
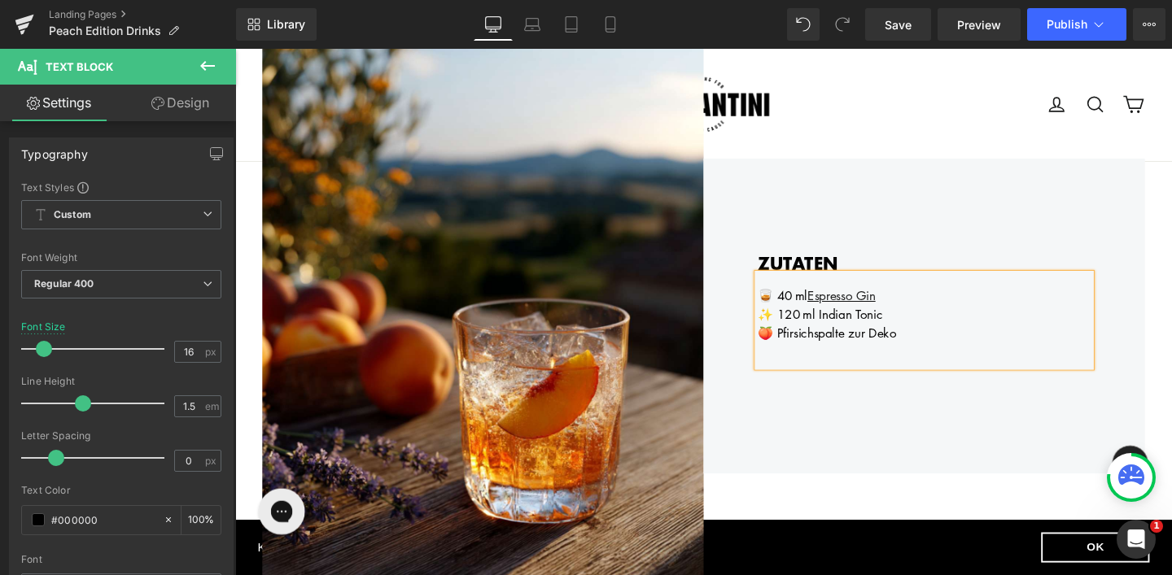
click at [815, 329] on div "✨ 120 ml Indian Tonic" at bounding box center [959, 328] width 350 height 20
click at [808, 309] on div "🥃 40 ml Espresso Gin" at bounding box center [959, 309] width 350 height 20
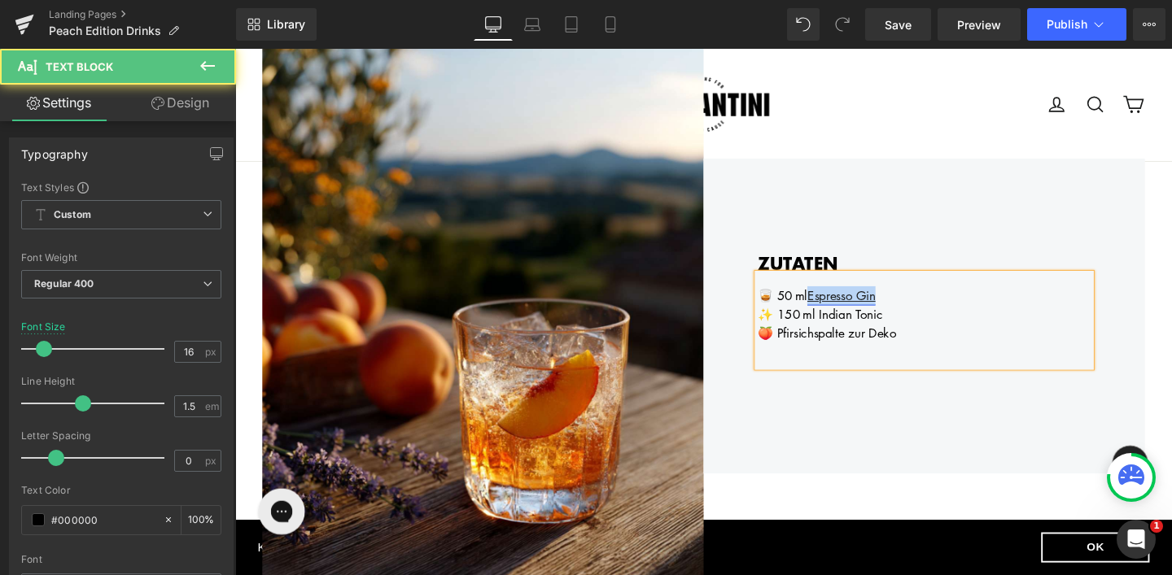
drag, startPoint x: 928, startPoint y: 309, endPoint x: 839, endPoint y: 308, distance: 88.7
click at [839, 308] on div "🥃 50 ml Espresso Gin" at bounding box center [959, 309] width 350 height 20
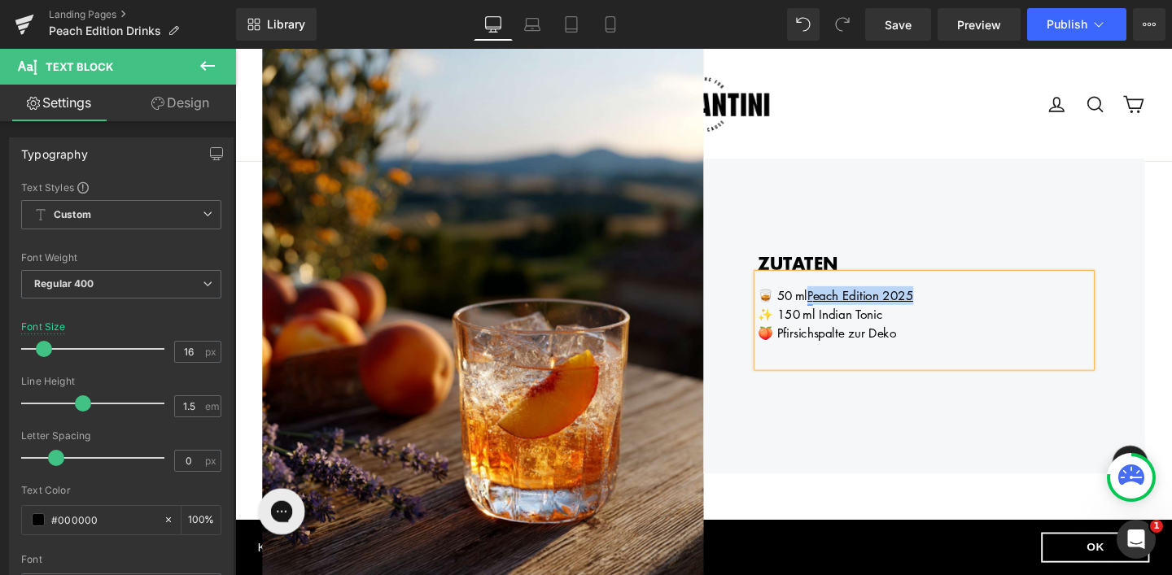
drag, startPoint x: 958, startPoint y: 308, endPoint x: 838, endPoint y: 310, distance: 120.4
click at [838, 310] on div "🥃 50 ml P each Edition 2025" at bounding box center [959, 309] width 350 height 20
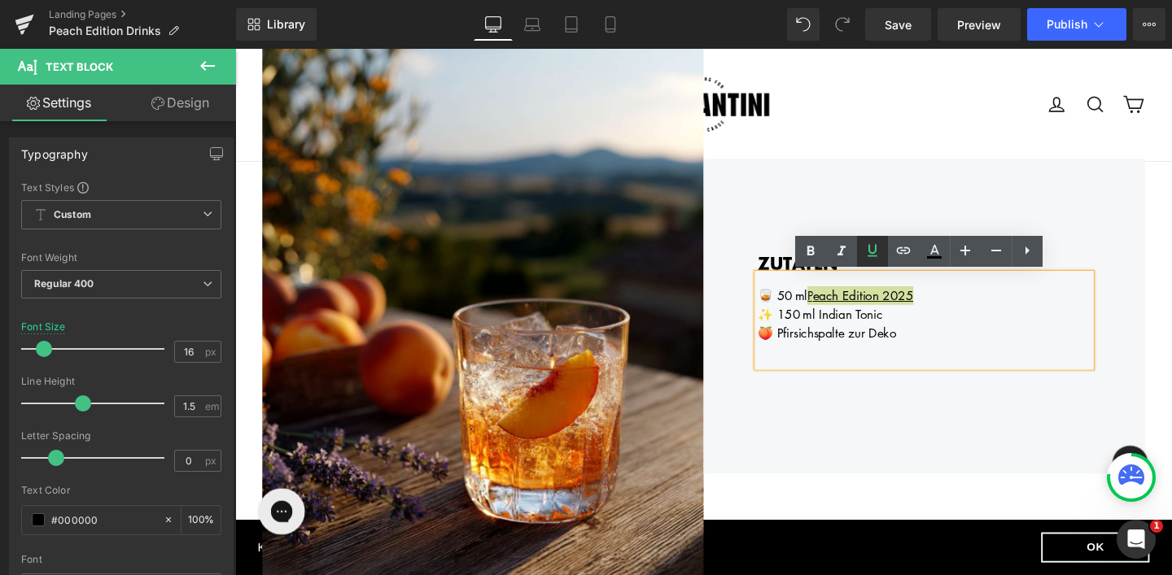
click at [861, 248] on link at bounding box center [872, 251] width 31 height 31
click at [953, 349] on div "🍑 Pfirsichspalte zur Deko" at bounding box center [959, 348] width 350 height 20
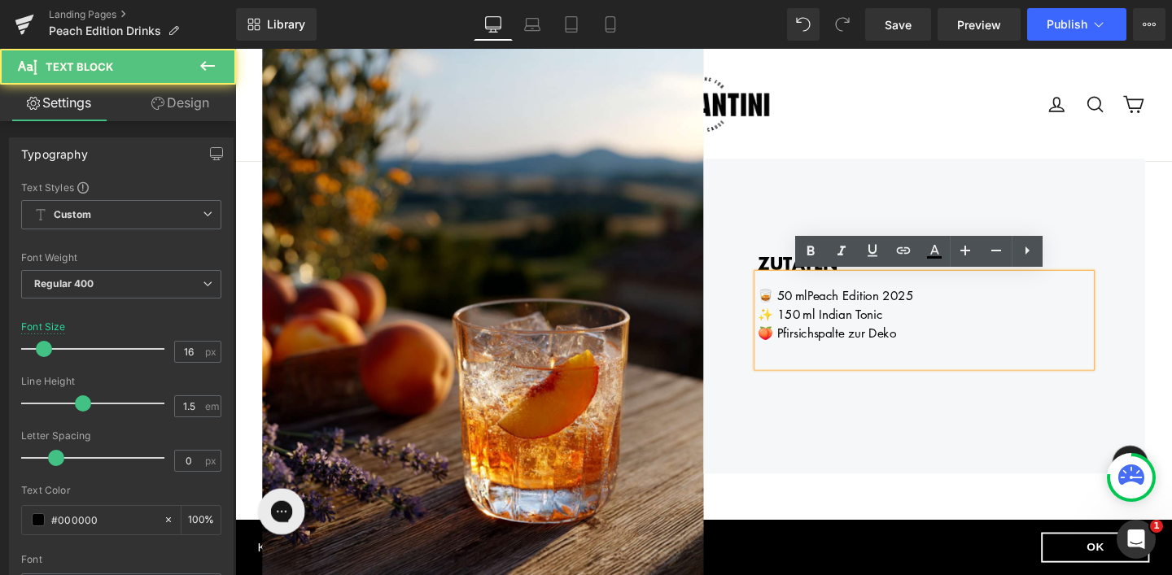
scroll to position [1194, 0]
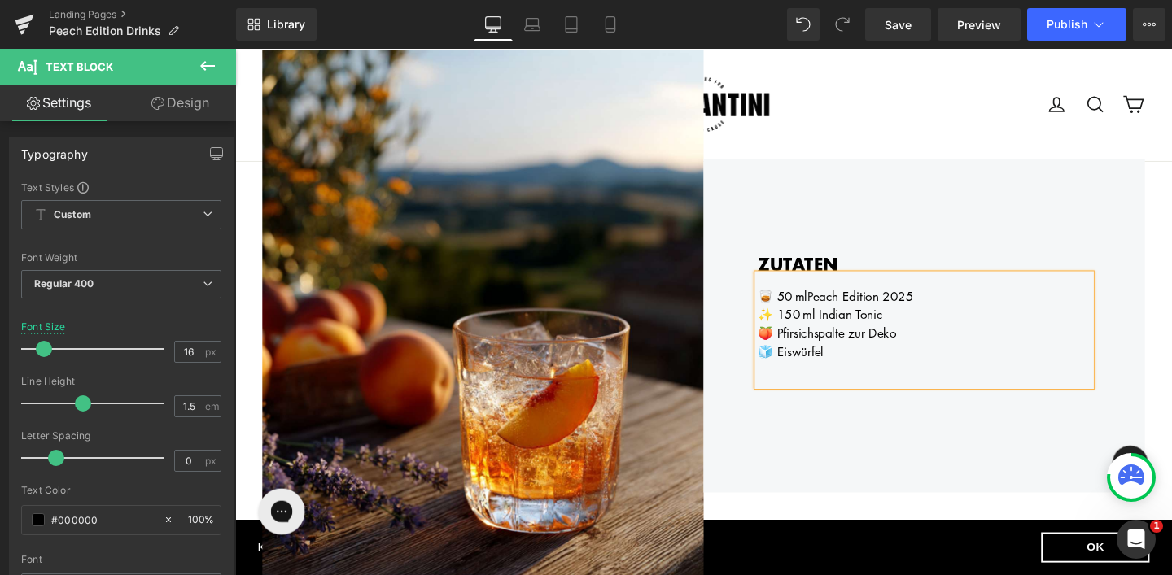
click at [849, 429] on div "ZUTATEN Heading 🥃 50 ml P each Edition 2025 ✨ 150 ml Indian Tonic 🍑 Pfirsichspa…" at bounding box center [959, 339] width 464 height 351
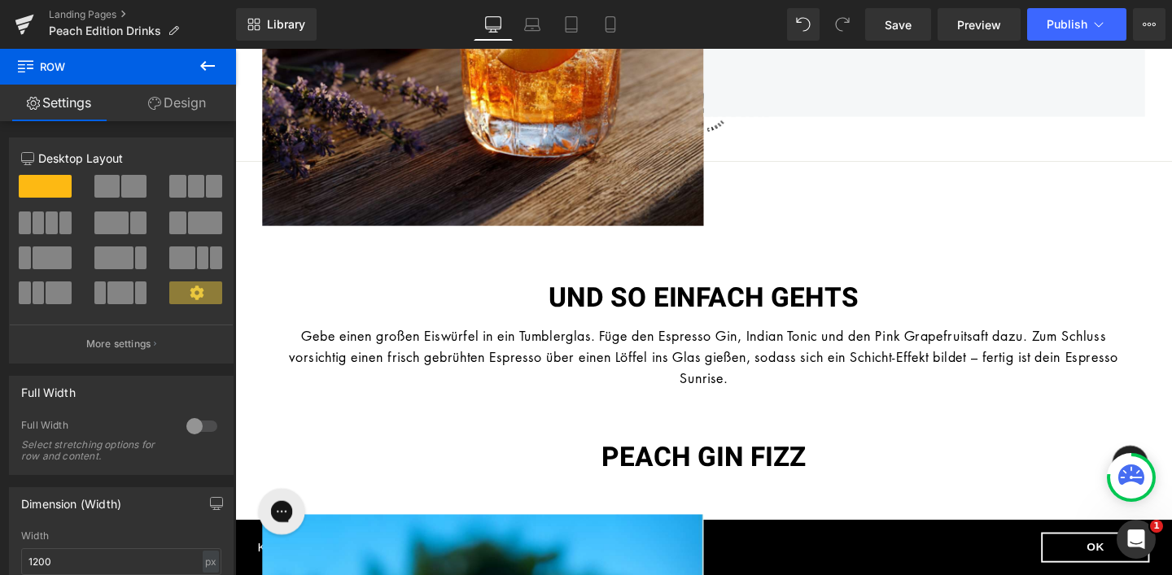
scroll to position [1595, 0]
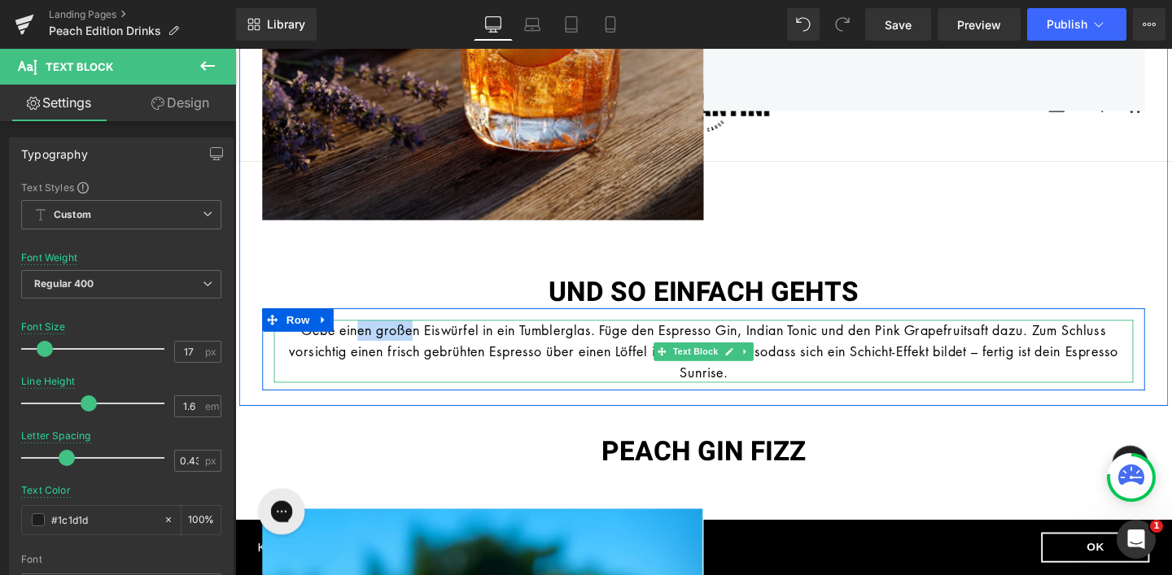
drag, startPoint x: 351, startPoint y: 345, endPoint x: 410, endPoint y: 344, distance: 58.6
click at [411, 345] on font "Gebe einen großen Eiswürfel in ein Tumblerglas. Füge den Espresso Gin, Indian T…" at bounding box center [727, 366] width 871 height 63
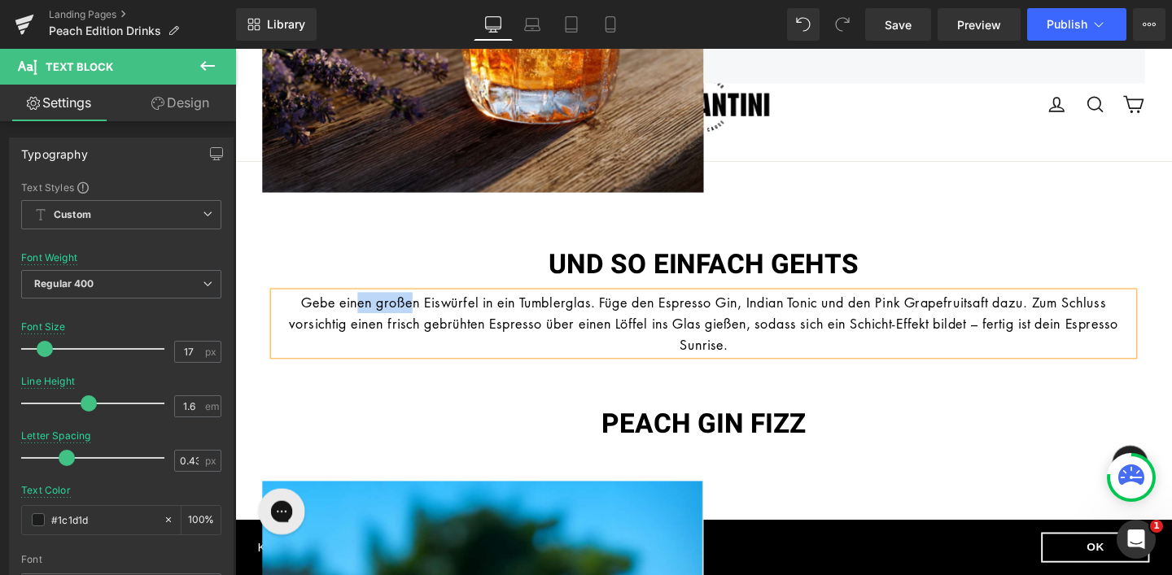
scroll to position [1618, 0]
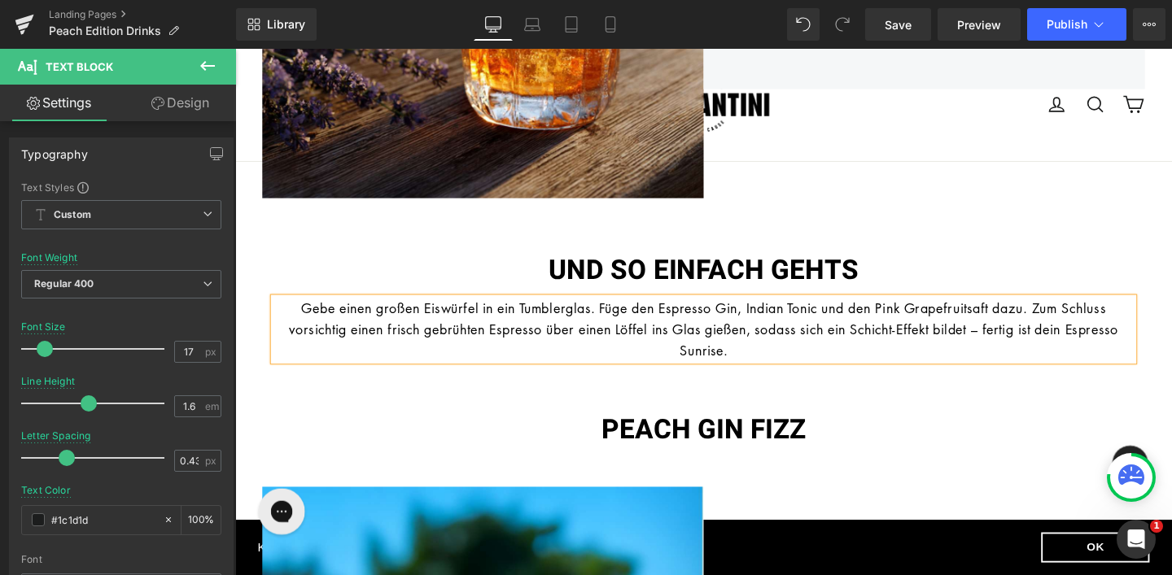
click at [395, 339] on font "Gebe einen großen Eiswürfel in ein Tumblerglas. Füge den Espresso Gin, Indian T…" at bounding box center [727, 343] width 871 height 63
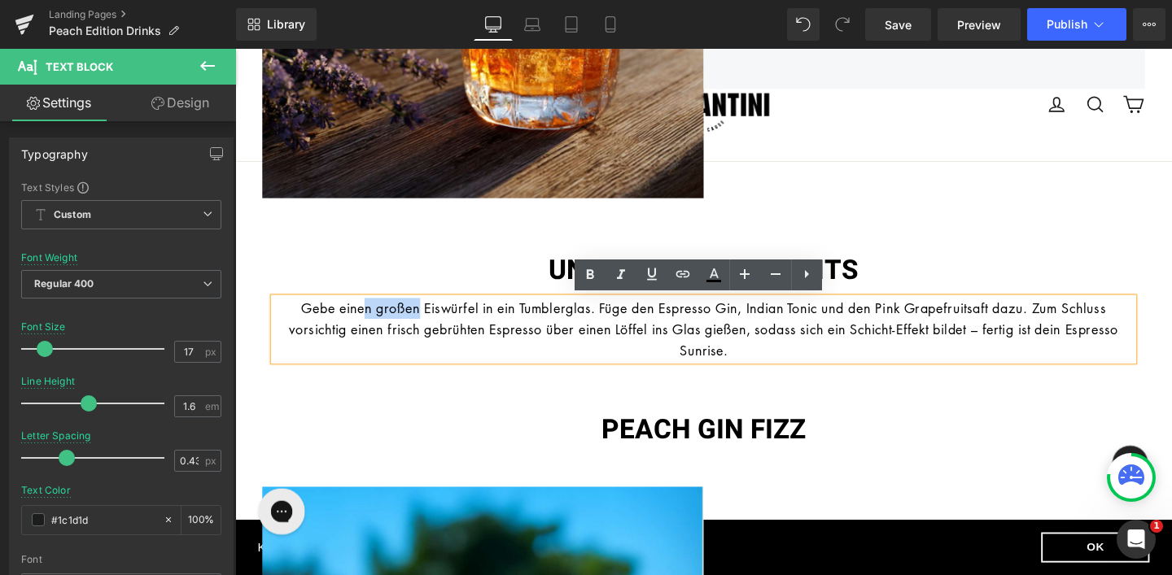
drag, startPoint x: 414, startPoint y: 323, endPoint x: 354, endPoint y: 323, distance: 60.2
click at [354, 323] on font "Gebe einen großen Eiswürfel in ein Tumblerglas. Füge den Espresso Gin, Indian T…" at bounding box center [727, 343] width 871 height 63
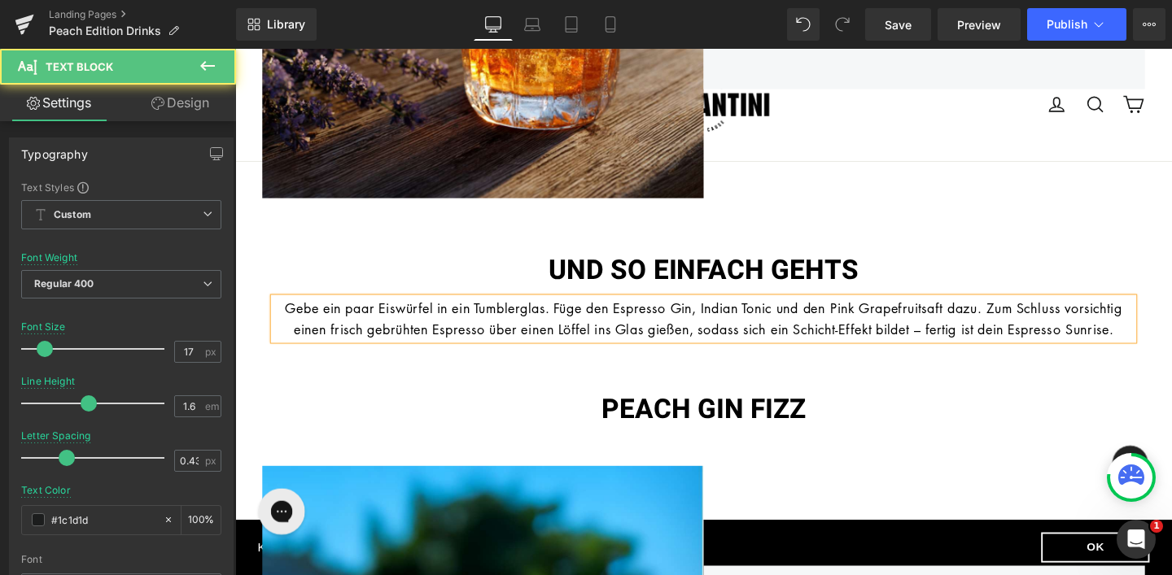
click at [428, 355] on div "Gebe ein paar Eiswürfel in ein Tumblerglas. Füge den Espresso Gin, Indian Tonic…" at bounding box center [727, 333] width 903 height 44
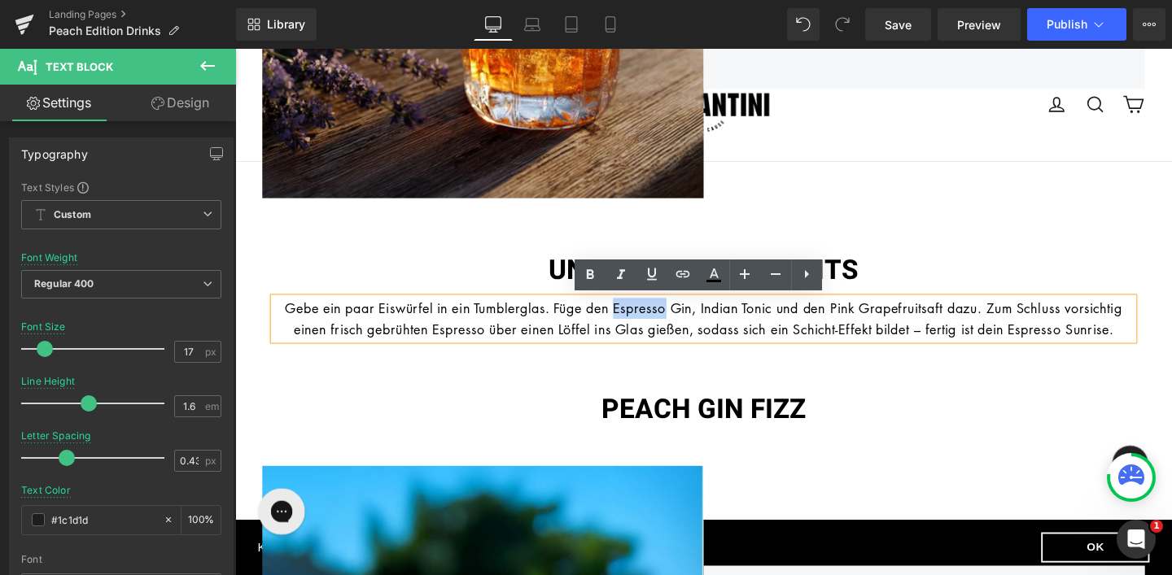
drag, startPoint x: 663, startPoint y: 325, endPoint x: 720, endPoint y: 321, distance: 57.0
click at [720, 321] on font "Gebe ein paar Eiswürfel in ein Tumblerglas. Füge den Espresso Gin, Indian Tonic…" at bounding box center [728, 332] width 880 height 41
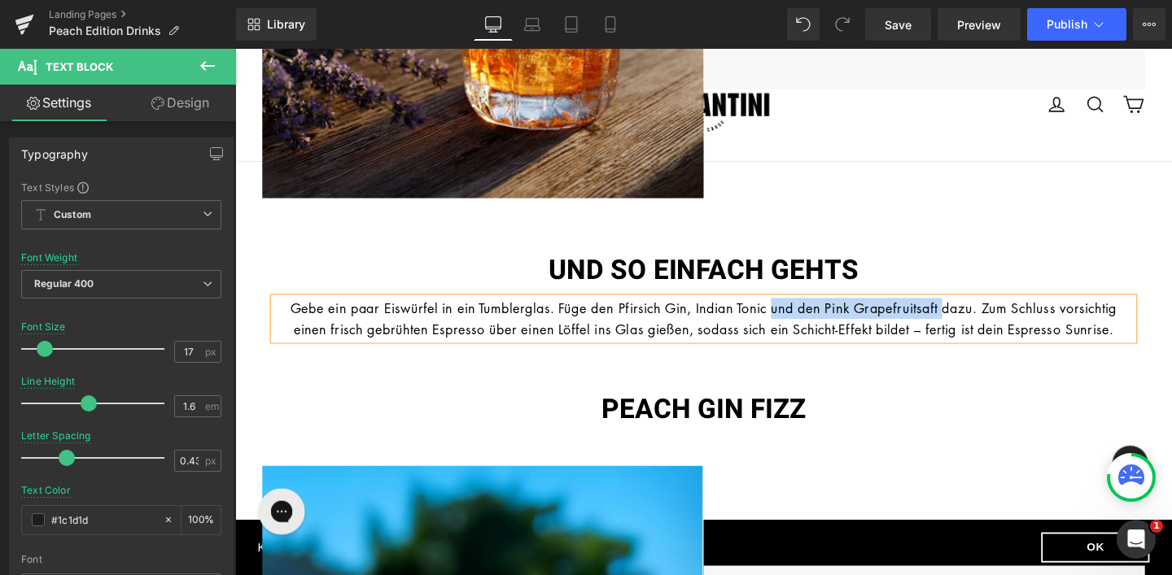
drag, startPoint x: 1024, startPoint y: 324, endPoint x: 839, endPoint y: 321, distance: 185.5
click at [839, 321] on font "Gebe ein paar Eiswürfel in ein Tumblerglas. Füge den Pfirsich Gin, Indian Tonic…" at bounding box center [727, 332] width 869 height 41
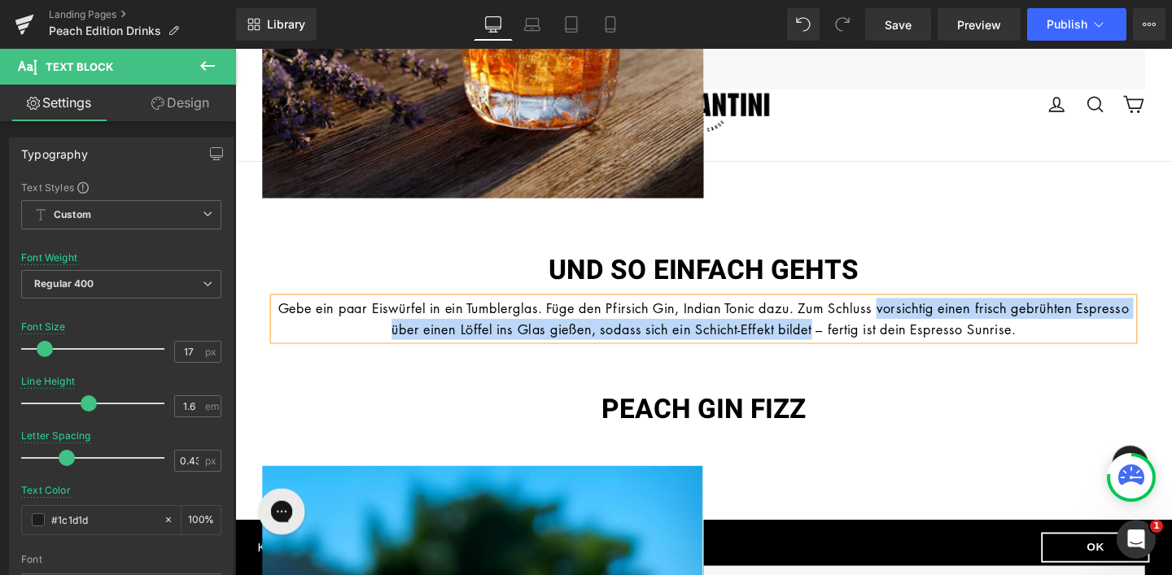
drag, startPoint x: 949, startPoint y: 320, endPoint x: 875, endPoint y: 349, distance: 79.6
click at [875, 349] on font "Gebe ein paar Eiswürfel in ein Tumblerglas. Füge den Pfirsich Gin, Indian Tonic…" at bounding box center [727, 332] width 895 height 41
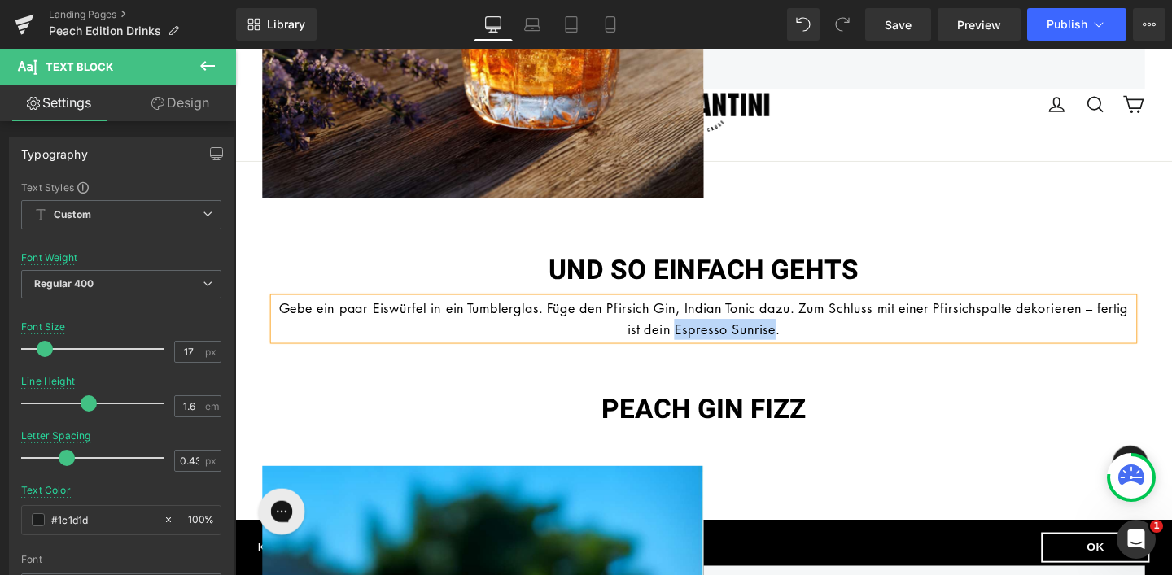
drag, startPoint x: 718, startPoint y: 346, endPoint x: 825, endPoint y: 346, distance: 107.4
click at [825, 346] on font "Gebe ein paar Eiswürfel in ein Tumblerglas. Füge den Pfirsich Gin, Indian Tonic…" at bounding box center [727, 332] width 893 height 41
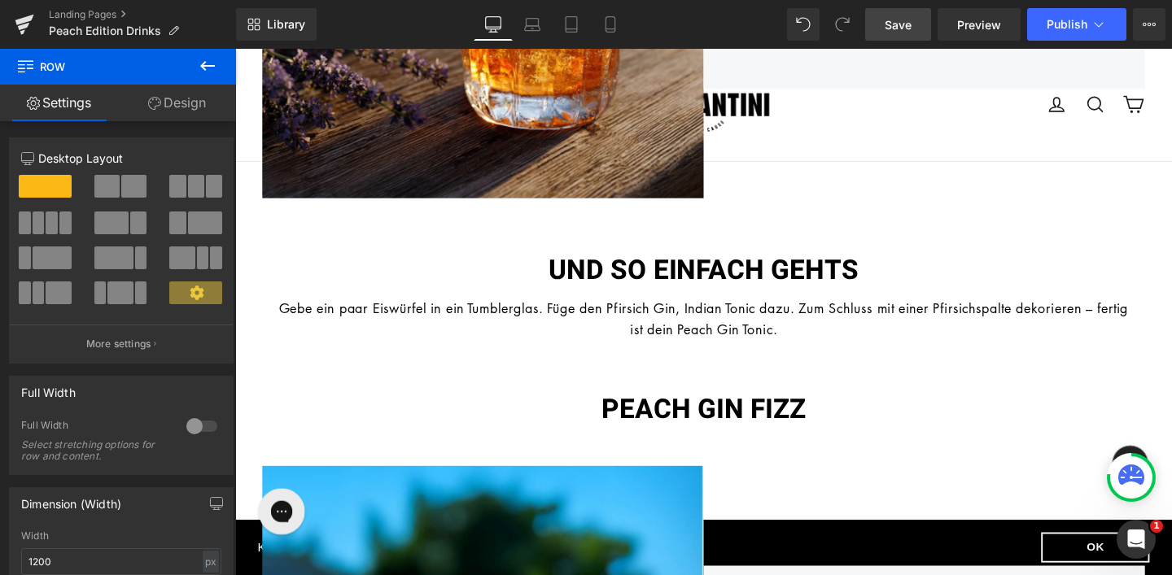
click at [905, 33] on link "Save" at bounding box center [898, 24] width 66 height 33
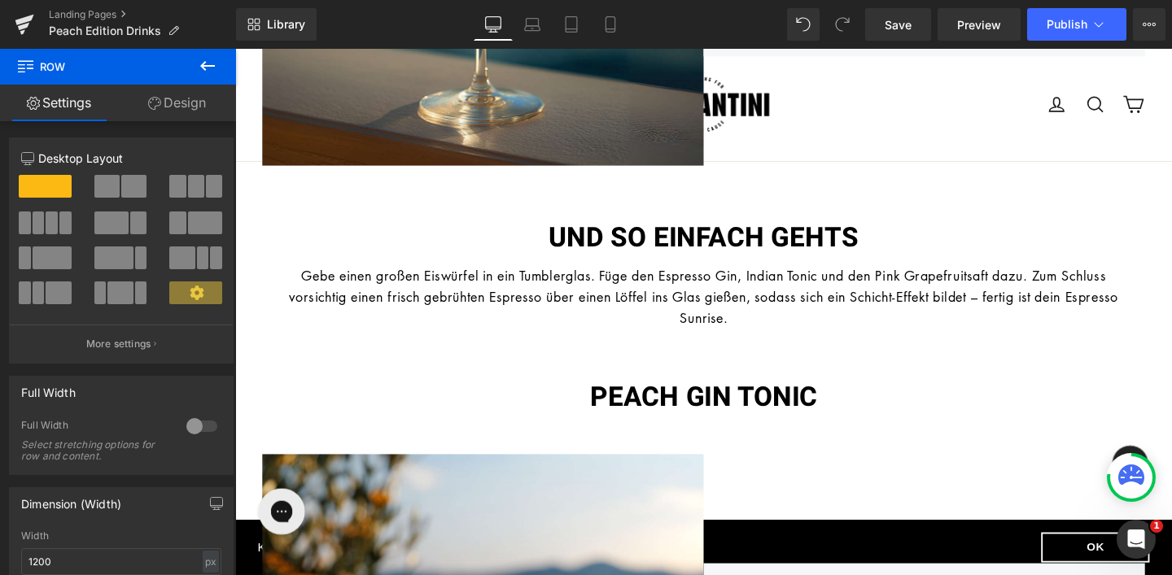
scroll to position [742, 0]
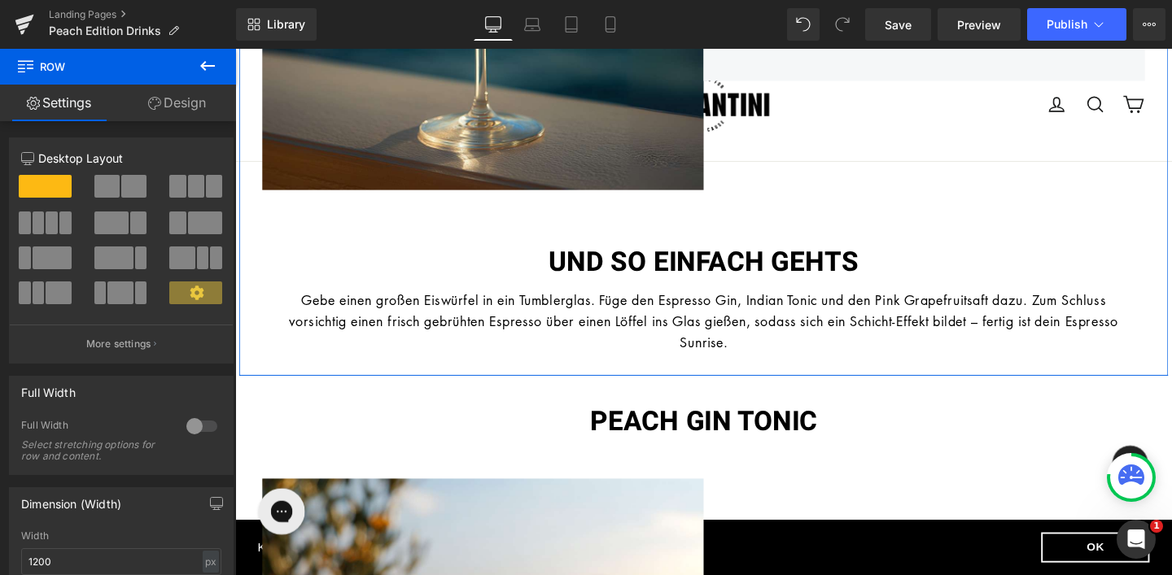
click at [760, 335] on link at bounding box center [754, 336] width 17 height 20
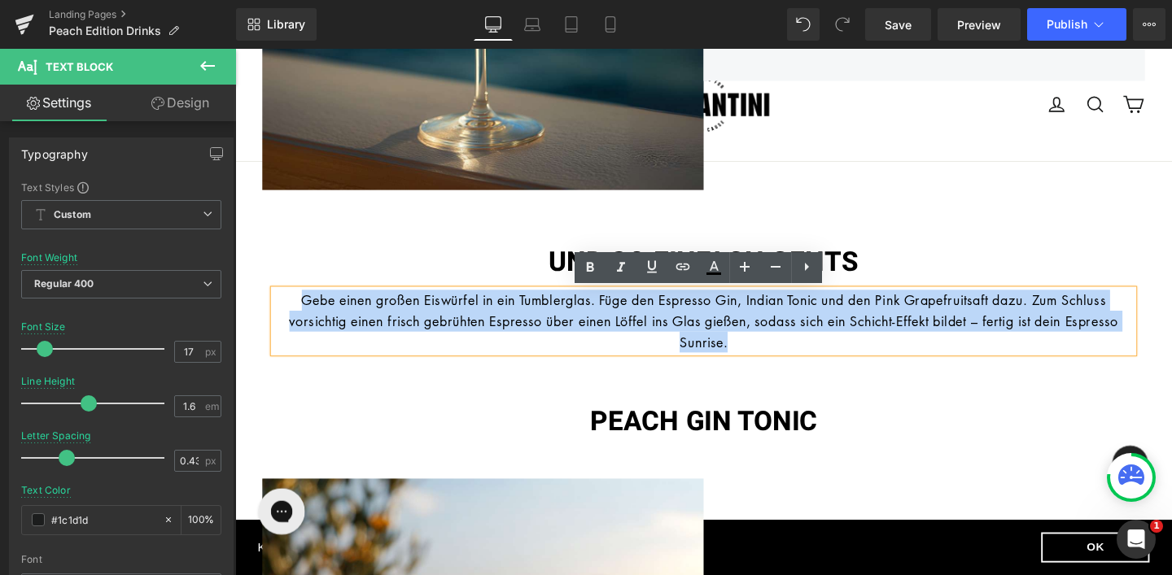
drag, startPoint x: 635, startPoint y: 358, endPoint x: 262, endPoint y: 320, distance: 374.6
click at [262, 320] on div "UND SO EINFACH GEHTS Heading Gebe einen großen Eiswürfel in ein Tumblerglas. Fü…" at bounding box center [727, 316] width 952 height 121
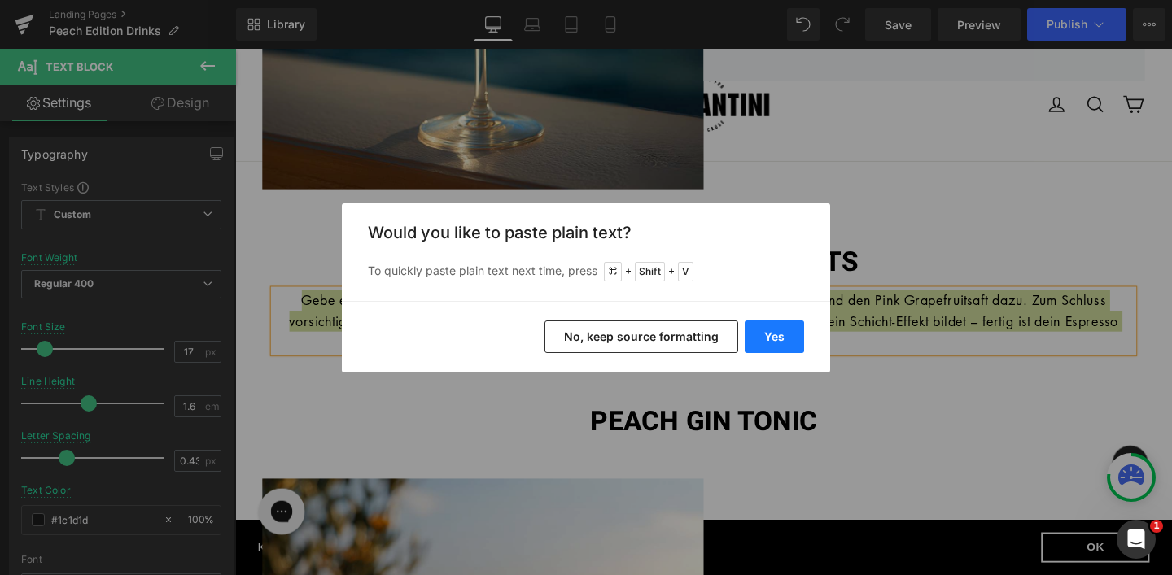
click at [771, 341] on button "Yes" at bounding box center [773, 337] width 59 height 33
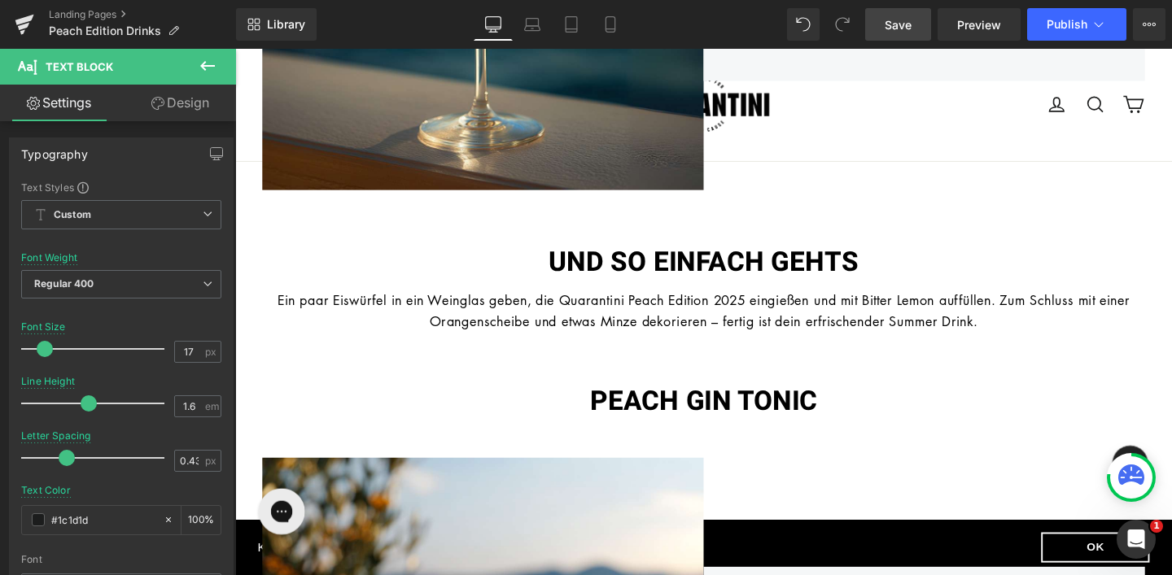
click at [879, 29] on link "Save" at bounding box center [898, 24] width 66 height 33
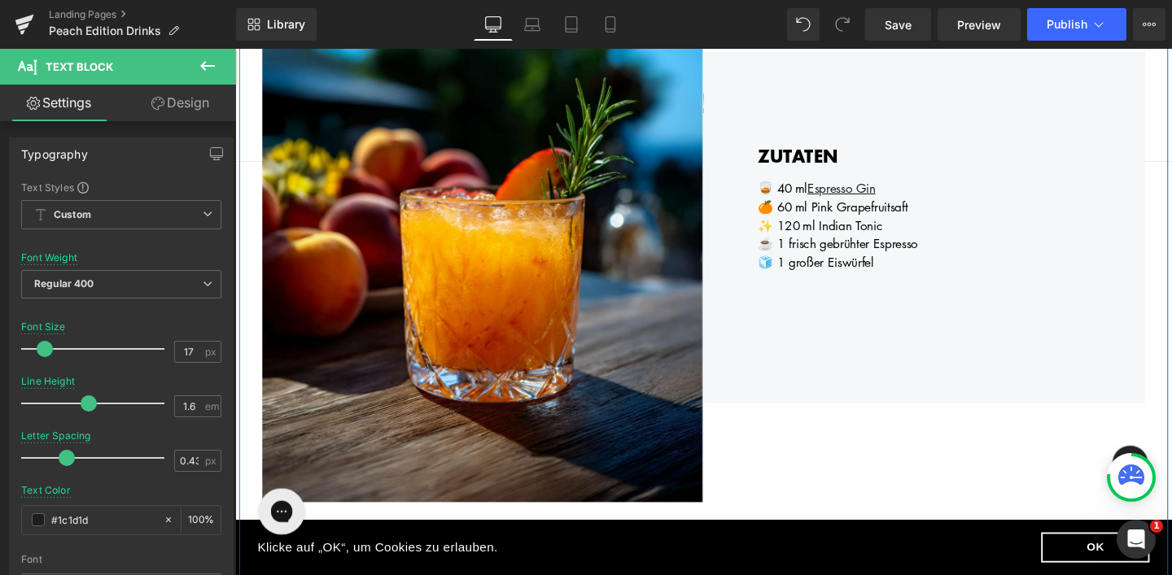
scroll to position [2133, 0]
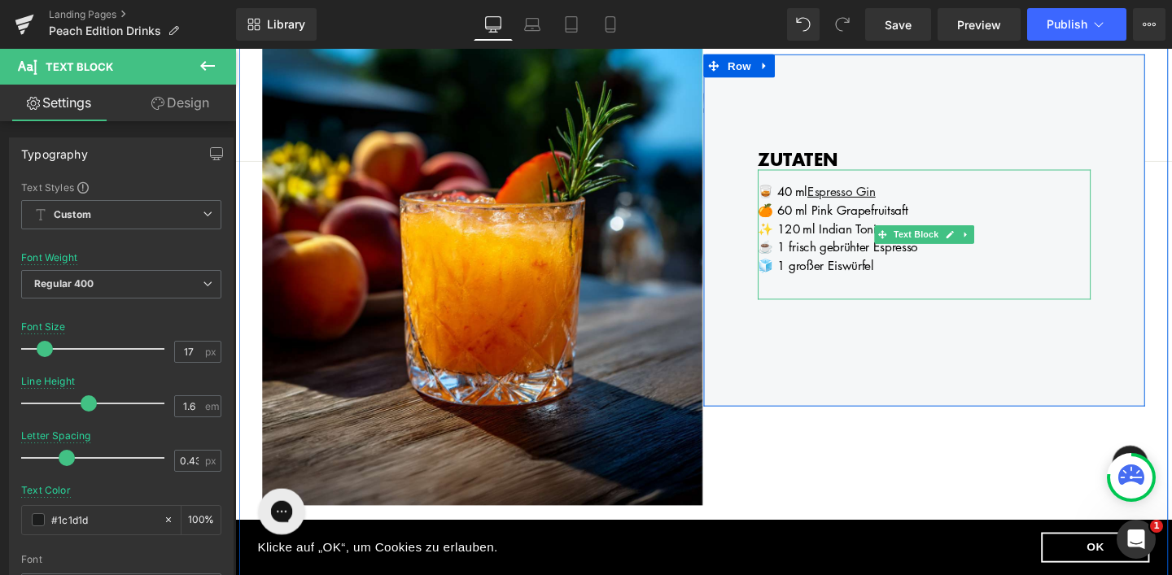
click at [875, 250] on div "☕️ 1 frisch gebrühter Espresso" at bounding box center [959, 257] width 350 height 20
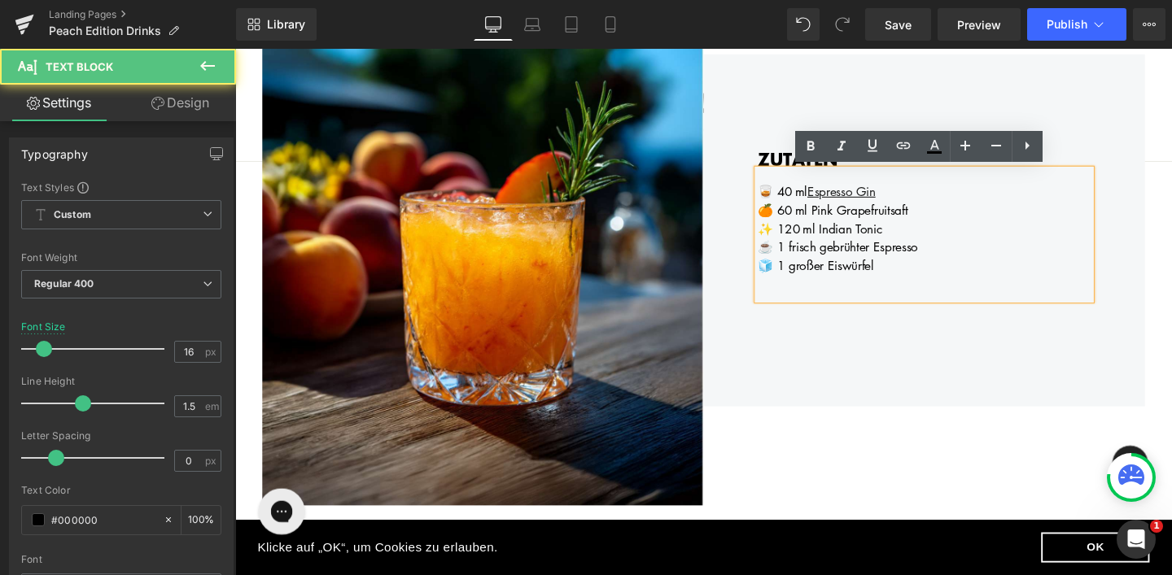
click at [917, 279] on div "🧊 1 großer Eiswürfel" at bounding box center [959, 277] width 350 height 20
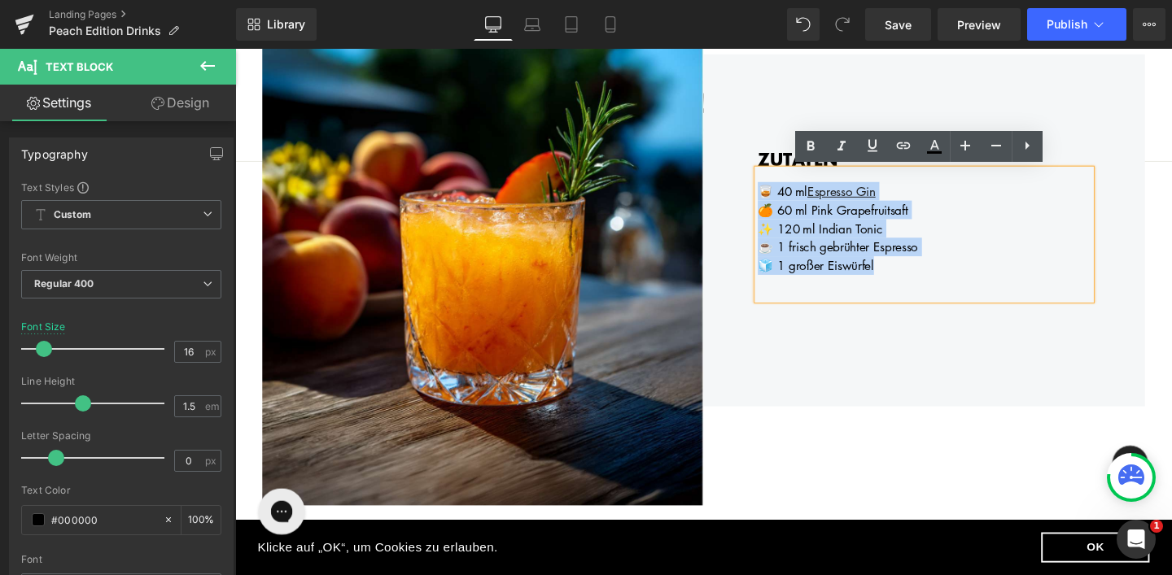
drag, startPoint x: 917, startPoint y: 279, endPoint x: 784, endPoint y: 203, distance: 153.1
click at [784, 203] on div "🥃 40 ml Espresso Gin 🍊 60 ml Pink Grapefruitsaft ✨ 120 ml Indian Tonic ☕️ 1 fri…" at bounding box center [959, 244] width 350 height 137
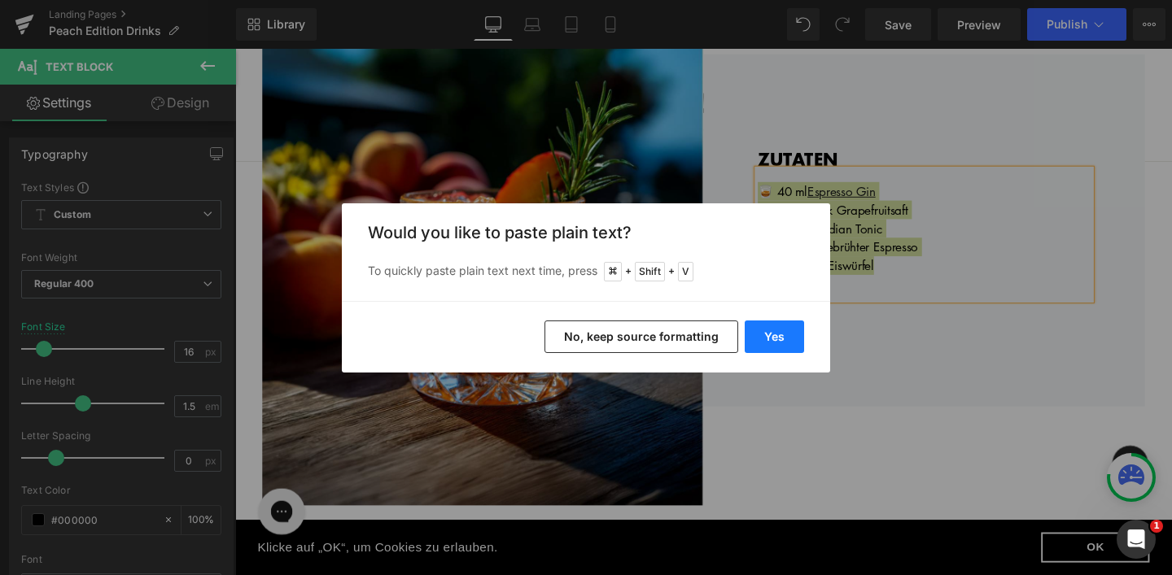
click at [771, 333] on button "Yes" at bounding box center [773, 337] width 59 height 33
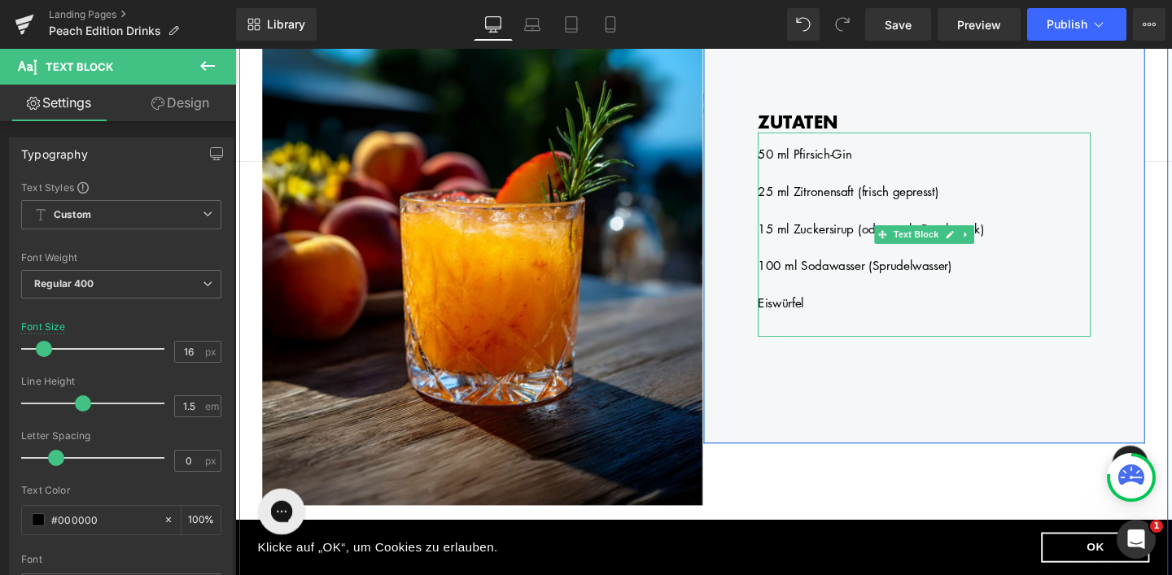
click at [802, 183] on div at bounding box center [959, 179] width 350 height 20
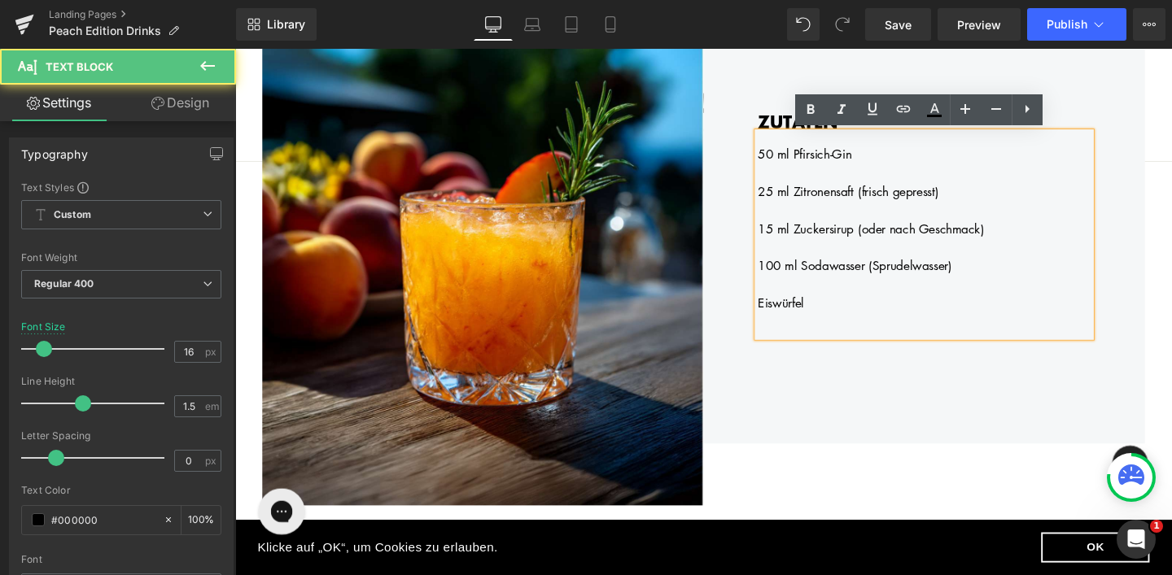
scroll to position [2143, 0]
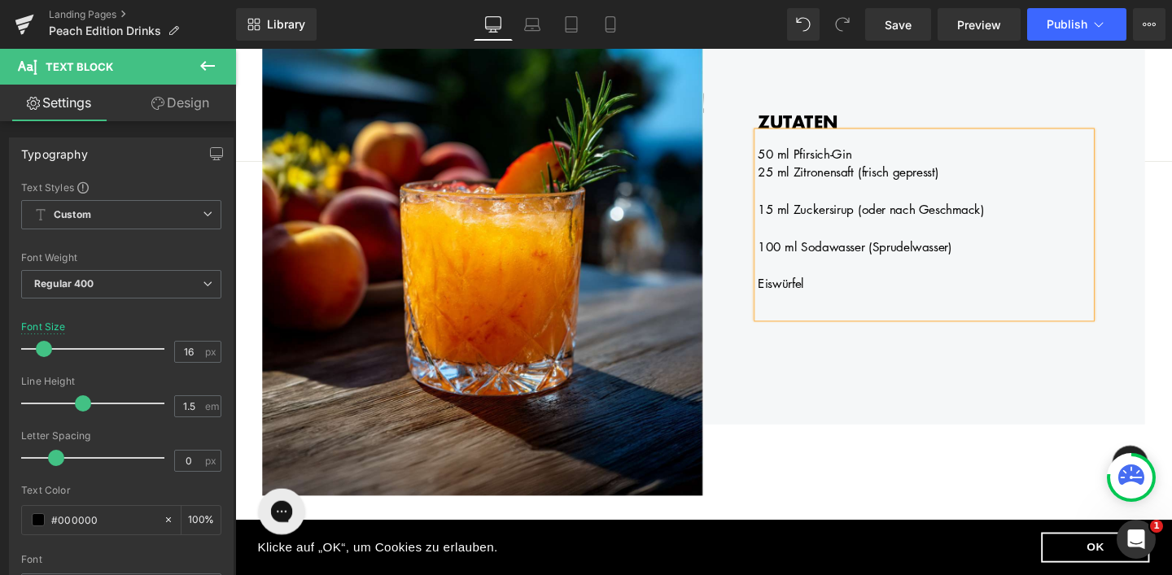
click at [797, 200] on div at bounding box center [959, 199] width 350 height 20
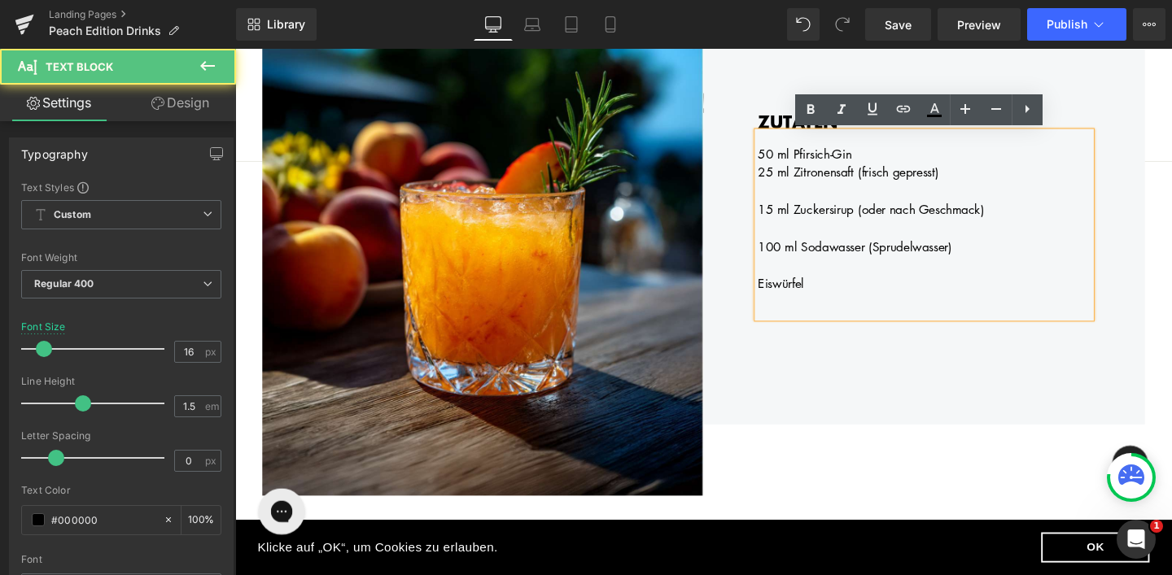
scroll to position [2153, 0]
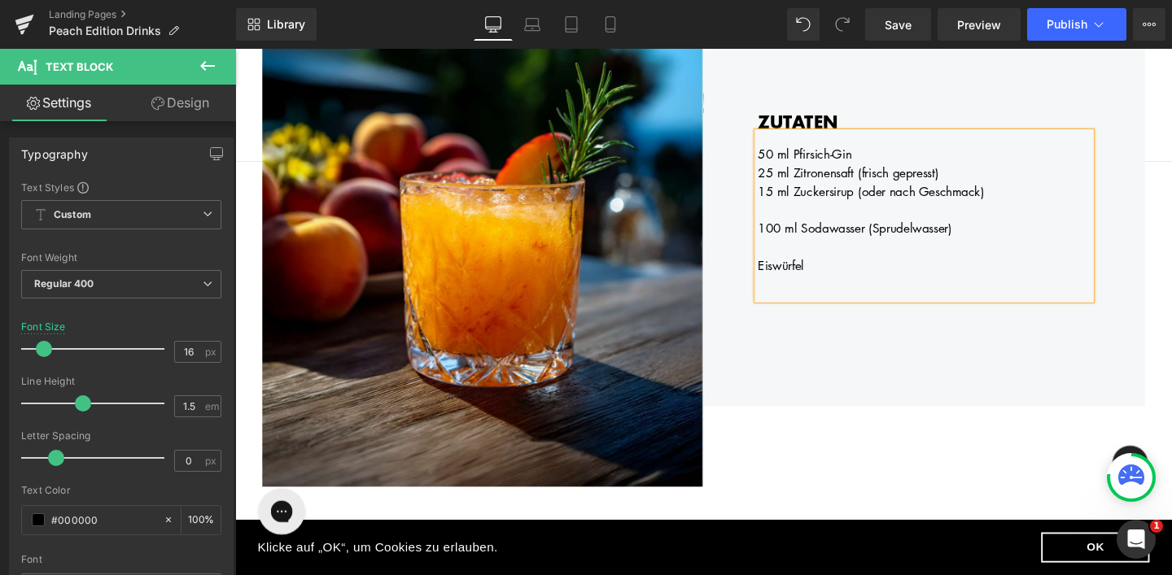
click at [789, 219] on div at bounding box center [959, 218] width 350 height 20
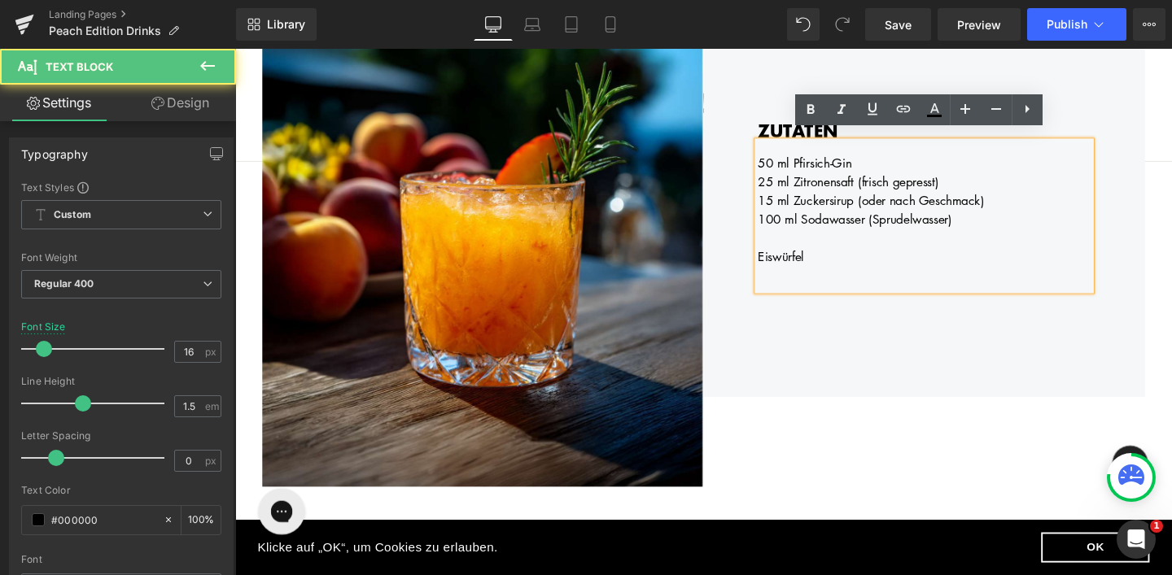
scroll to position [2163, 0]
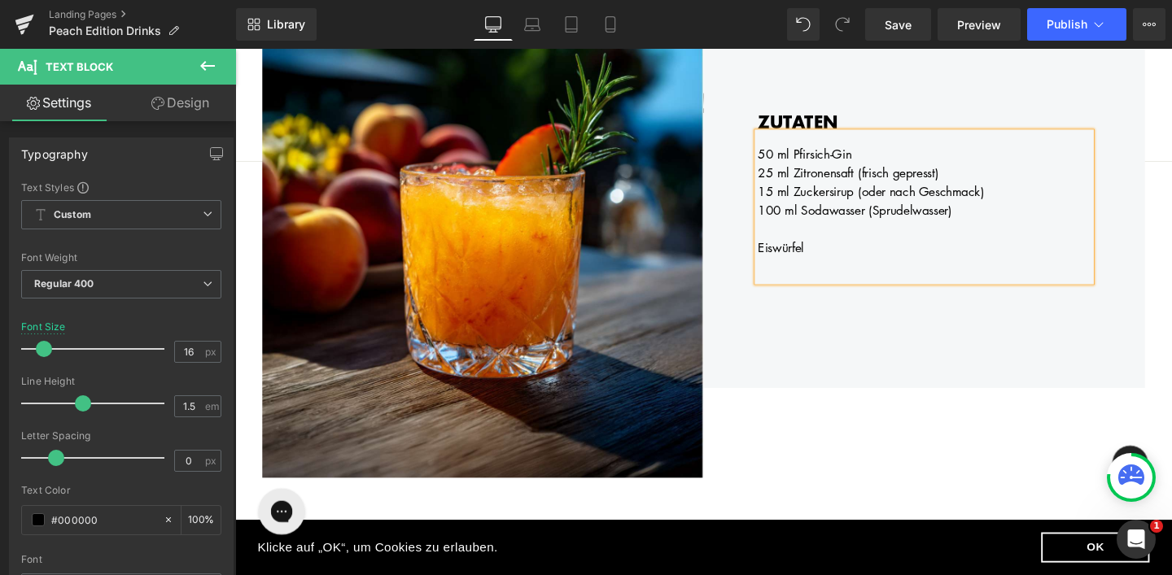
click at [791, 235] on div at bounding box center [959, 238] width 350 height 20
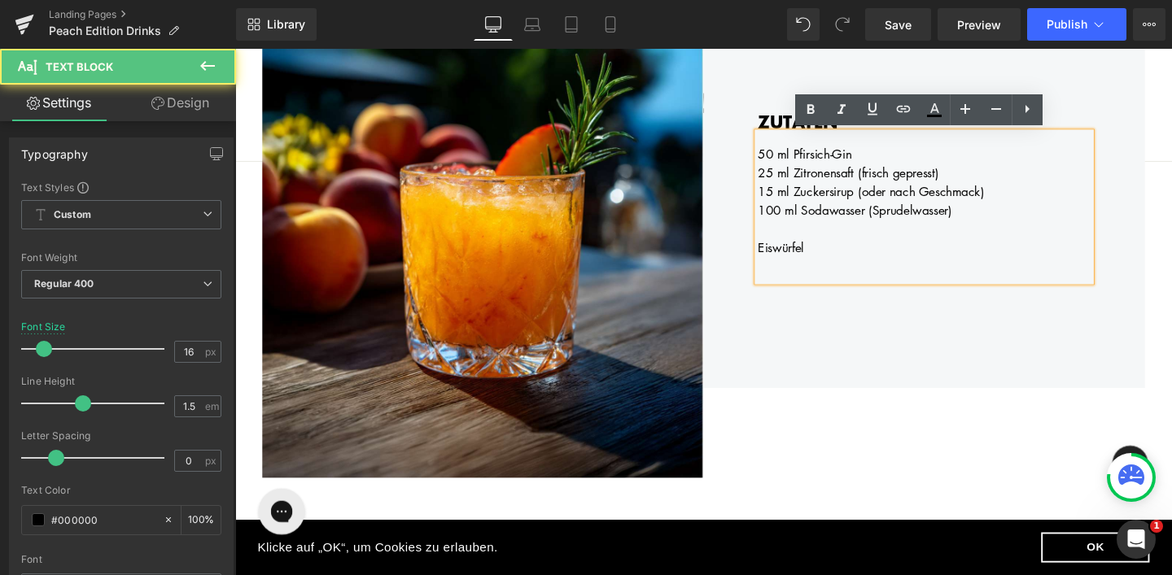
scroll to position [2172, 0]
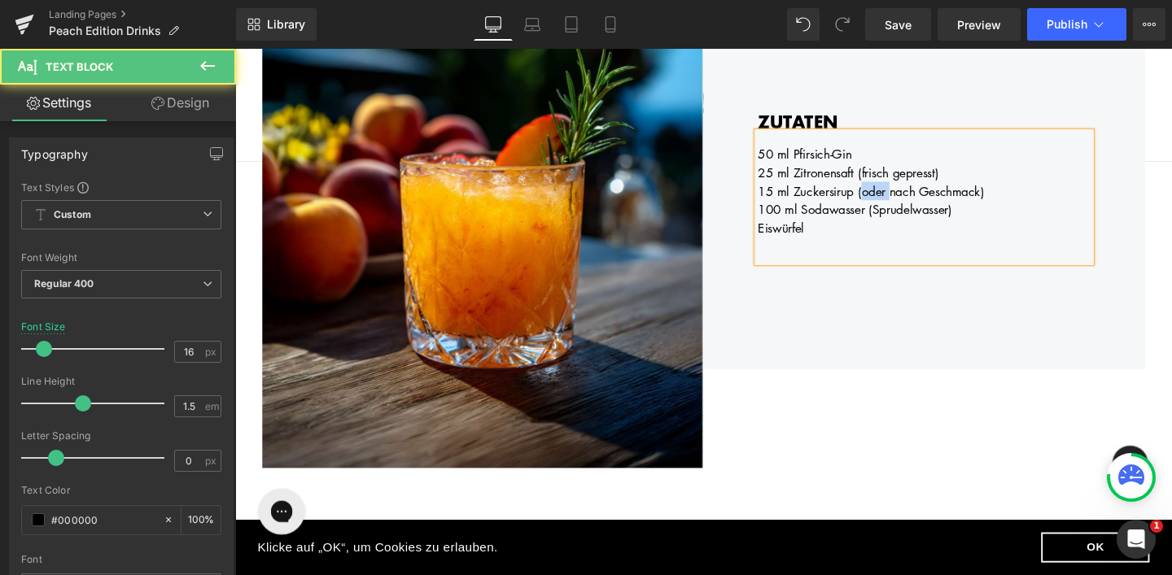
drag, startPoint x: 930, startPoint y: 200, endPoint x: 902, endPoint y: 200, distance: 28.5
click at [902, 200] on div "15 ml Zuckersirup (oder nach Geschmack)" at bounding box center [959, 199] width 350 height 20
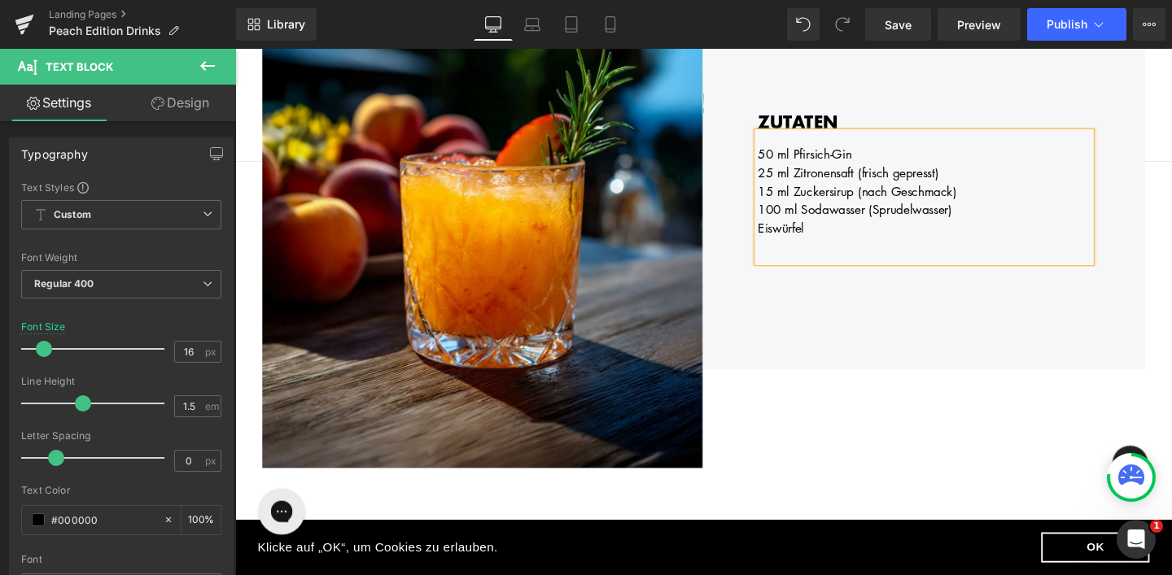
click at [786, 199] on div "15 ml Zuckersirup (nach Geschmack)" at bounding box center [959, 199] width 350 height 20
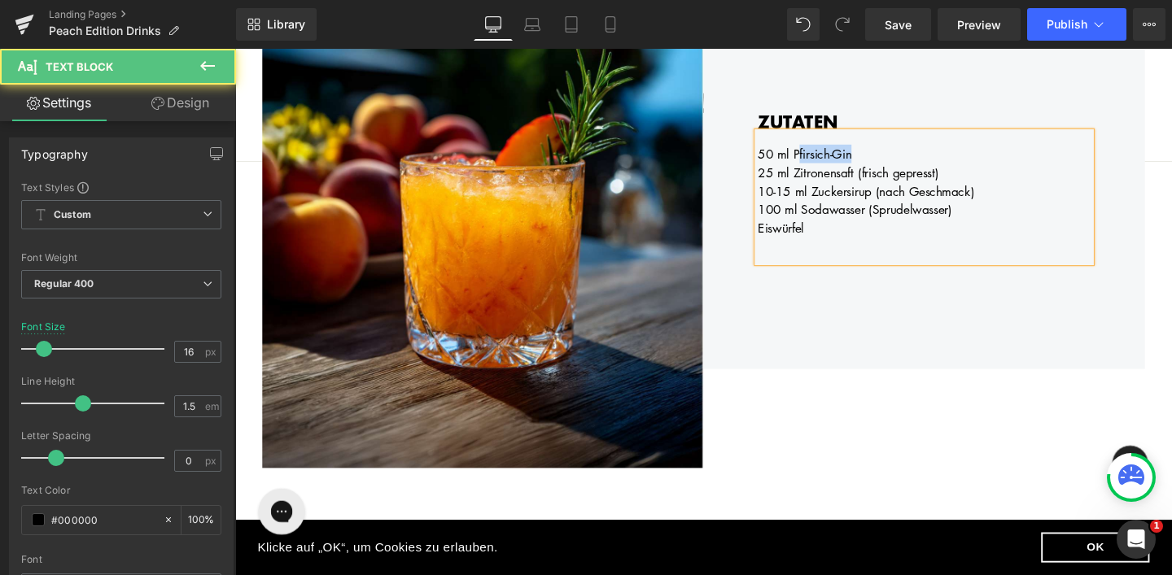
drag, startPoint x: 828, startPoint y: 158, endPoint x: 897, endPoint y: 158, distance: 68.3
click at [897, 158] on div "50 ml Pfirsich-Gin" at bounding box center [959, 160] width 350 height 20
drag, startPoint x: 911, startPoint y: 220, endPoint x: 831, endPoint y: 216, distance: 80.7
click at [831, 216] on div "100 ml Sodawasser (Sprudelwasser)" at bounding box center [959, 218] width 350 height 20
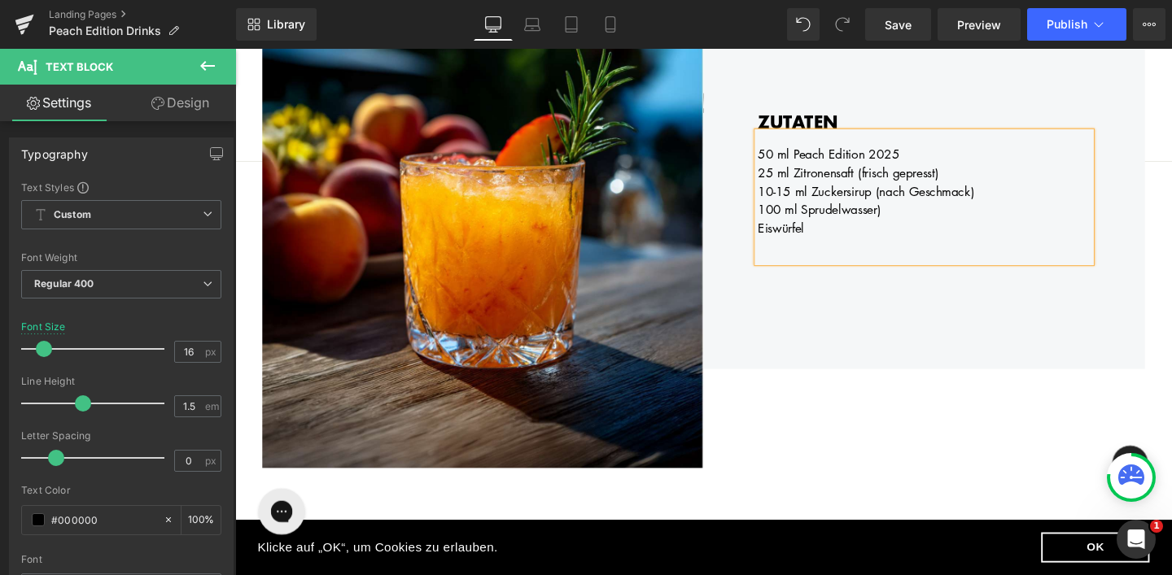
click at [923, 222] on div "100 ml Sprudelwasser)" at bounding box center [959, 218] width 350 height 20
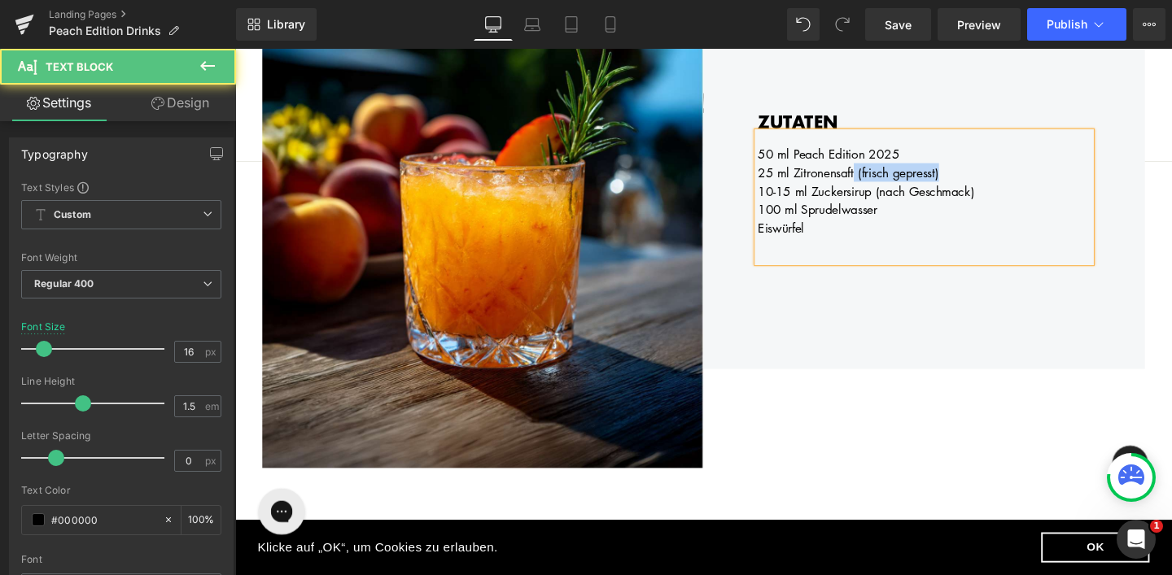
drag, startPoint x: 893, startPoint y: 178, endPoint x: 1017, endPoint y: 176, distance: 124.5
click at [1017, 176] on div "25 ml Zitronensaft (frisch gepresst)" at bounding box center [959, 179] width 350 height 20
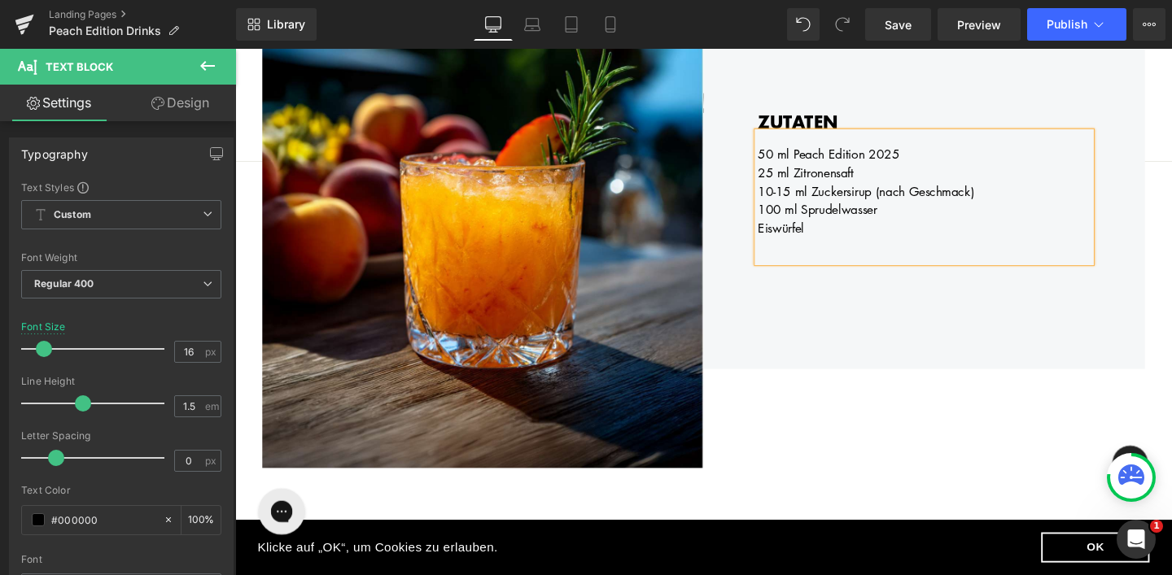
click at [784, 160] on div "50 ml Peach Edition 2025" at bounding box center [959, 160] width 350 height 20
click at [784, 179] on div "25 ml Zitronensaft" at bounding box center [959, 179] width 350 height 20
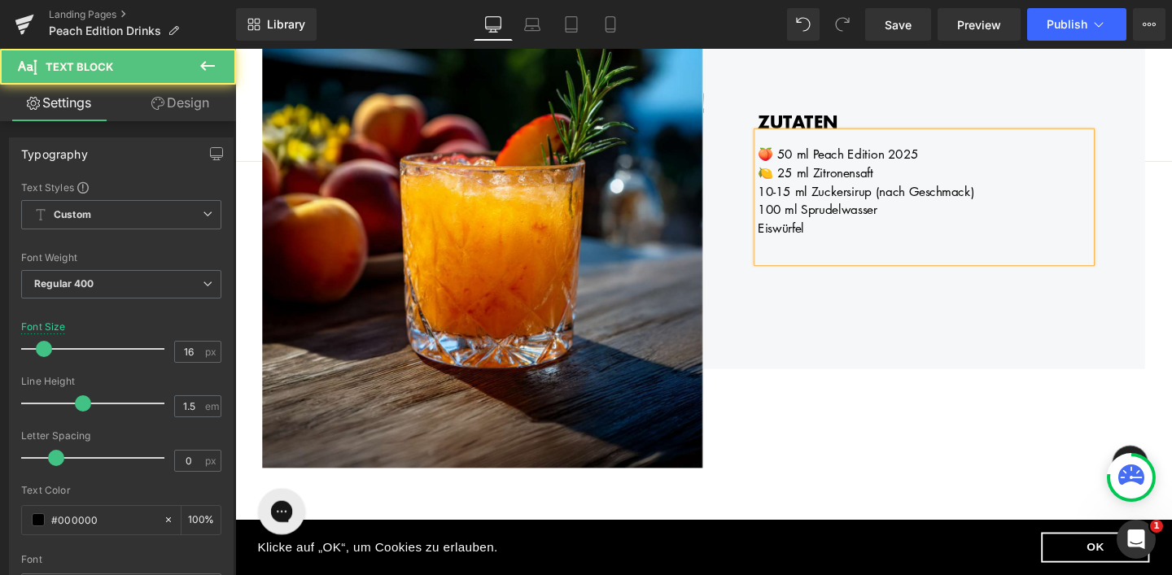
click at [785, 202] on div "10-15 ml Zuckersirup (nach Geschmack)" at bounding box center [959, 199] width 350 height 20
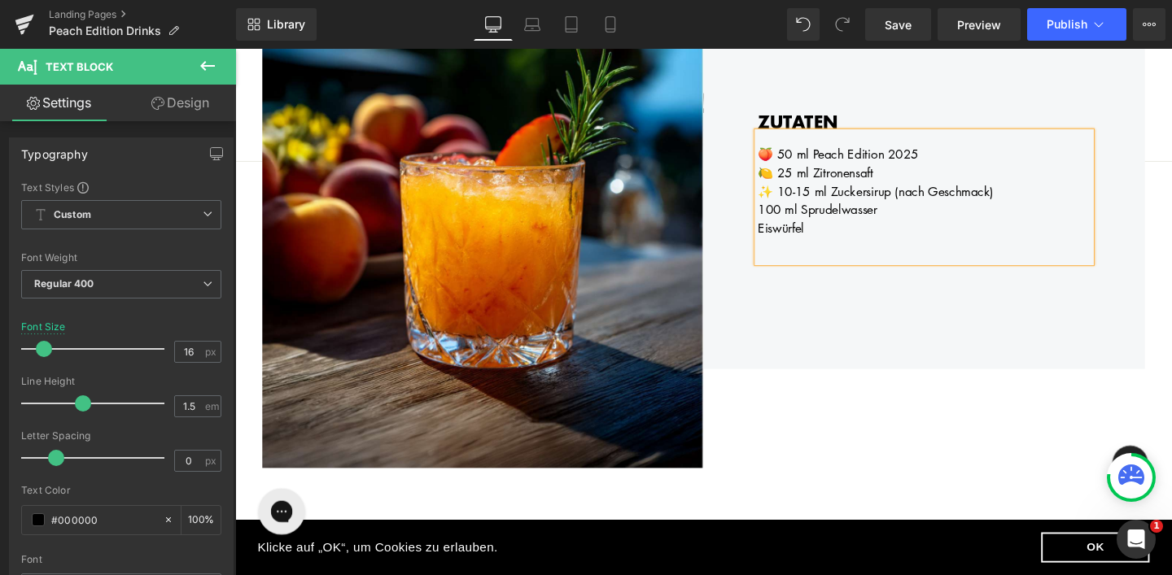
click at [785, 218] on div "100 ml Sprudelwasser" at bounding box center [959, 218] width 350 height 20
click at [785, 238] on div "Eiswürfel" at bounding box center [959, 238] width 350 height 20
click at [924, 314] on div "ZUTATEN Heading 🍑 50 ml Peach Edition 2025 🍋 25 ml Zitronensaft ✨ 10-15 ml Zuck…" at bounding box center [959, 200] width 464 height 370
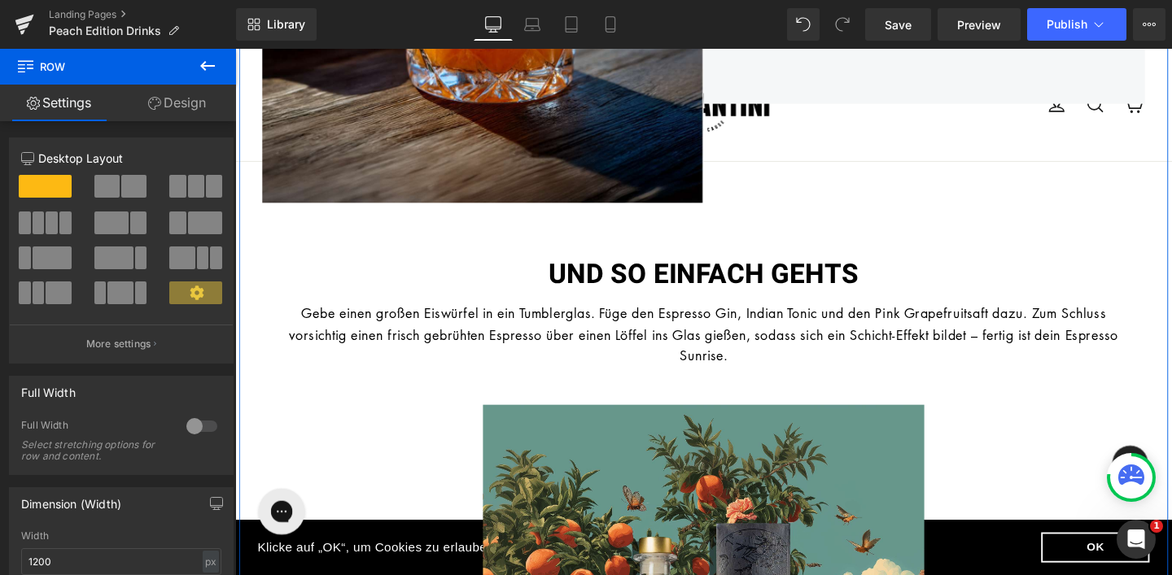
scroll to position [2469, 0]
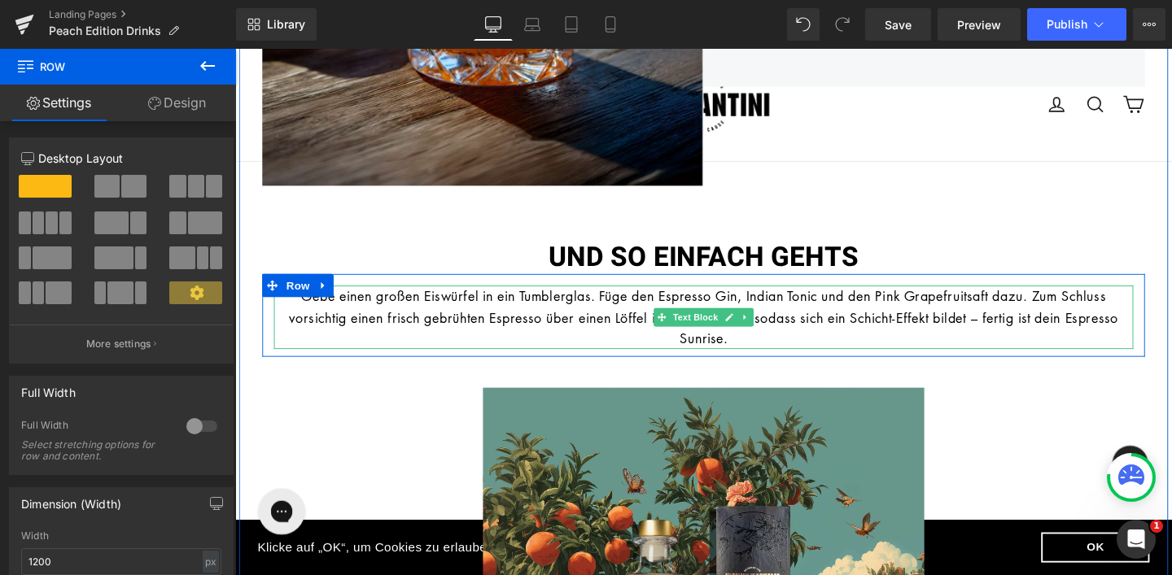
click at [735, 339] on span "Text Block" at bounding box center [719, 331] width 54 height 20
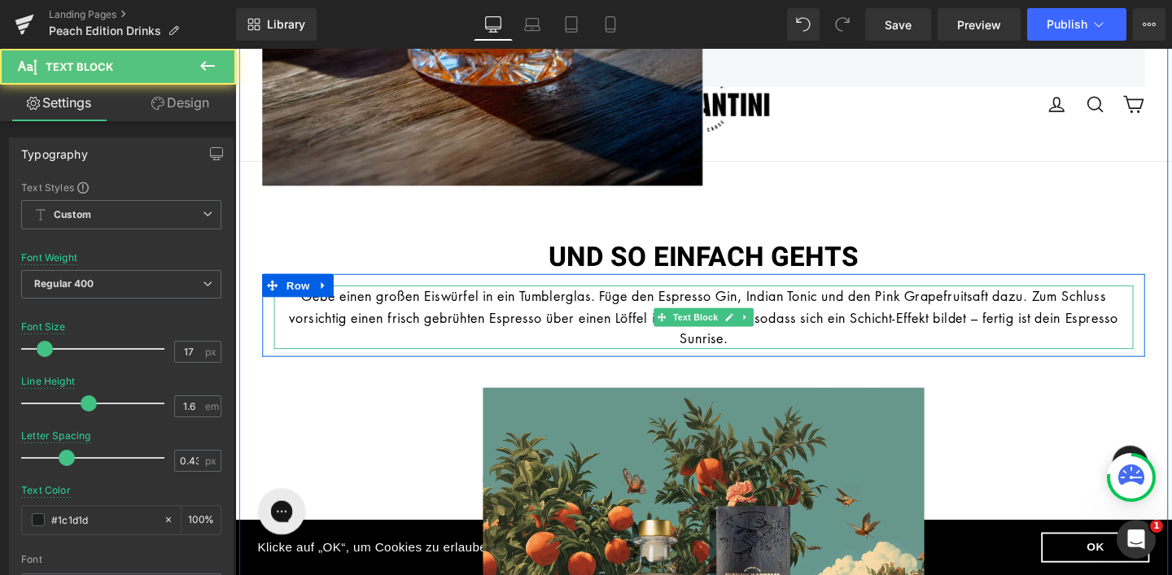
click at [792, 352] on p "Gebe einen großen Eiswürfel in ein Tumblerglas. Füge den Espresso Gin, Indian T…" at bounding box center [727, 331] width 903 height 67
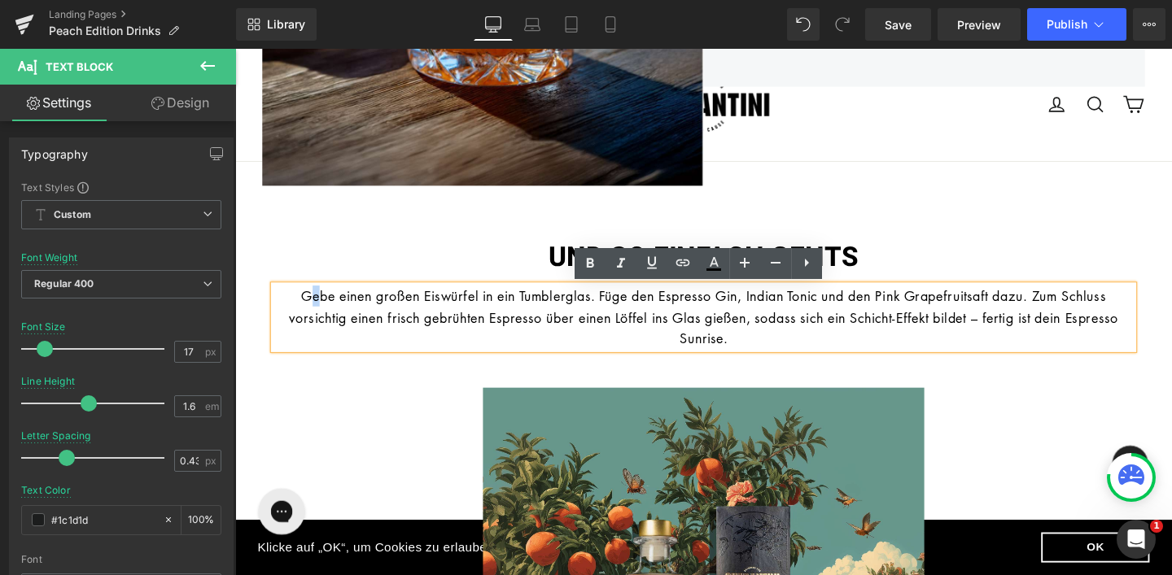
drag, startPoint x: 788, startPoint y: 356, endPoint x: 311, endPoint y: 308, distance: 479.2
click at [311, 308] on p "Gebe einen großen Eiswürfel in ein Tumblerglas. Füge den Espresso Gin, Indian T…" at bounding box center [727, 331] width 903 height 67
click at [292, 307] on font "Gebe einen großen Eiswürfel in ein Tumblerglas. Füge den Espresso Gin, Indian T…" at bounding box center [727, 330] width 871 height 63
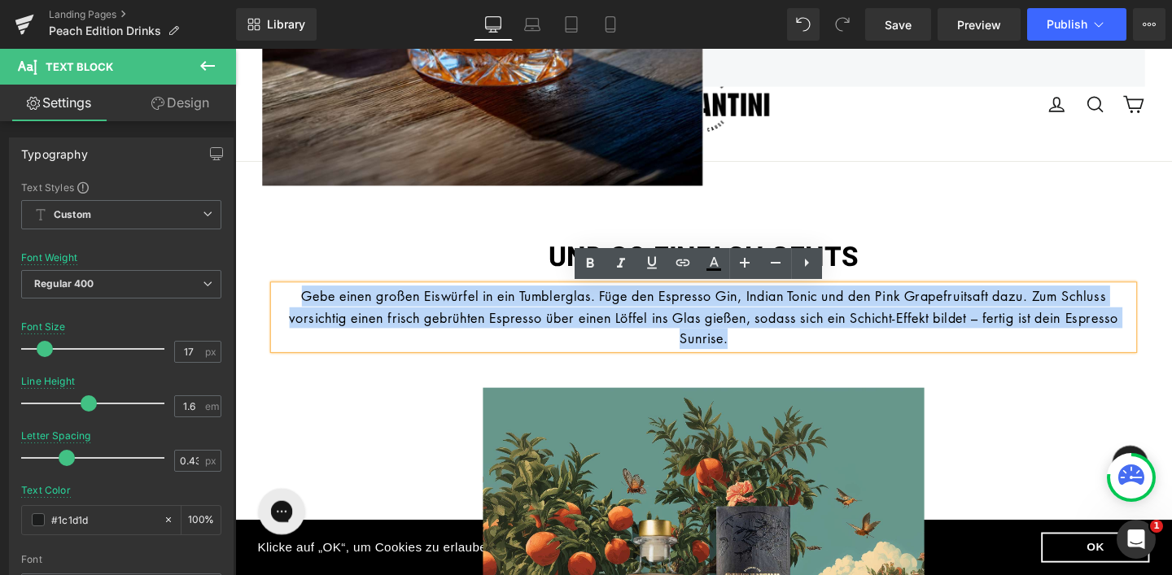
drag, startPoint x: 290, startPoint y: 307, endPoint x: 800, endPoint y: 351, distance: 512.0
click at [800, 351] on p "Gebe einen großen Eiswürfel in ein Tumblerglas. Füge den Espresso Gin, Indian T…" at bounding box center [727, 331] width 903 height 67
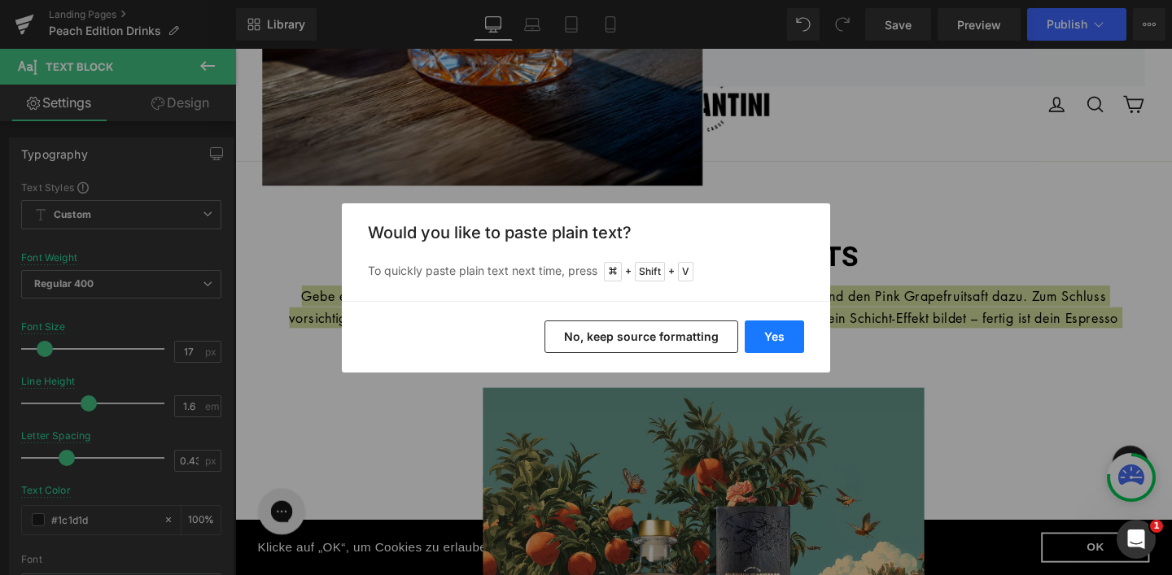
click at [763, 339] on button "Yes" at bounding box center [773, 337] width 59 height 33
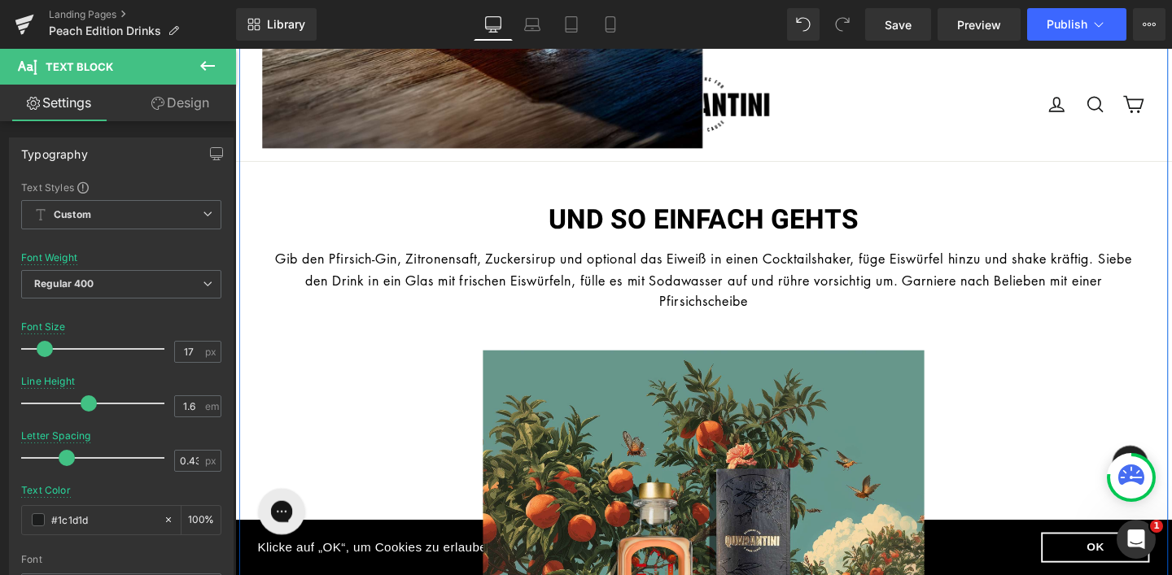
scroll to position [2513, 0]
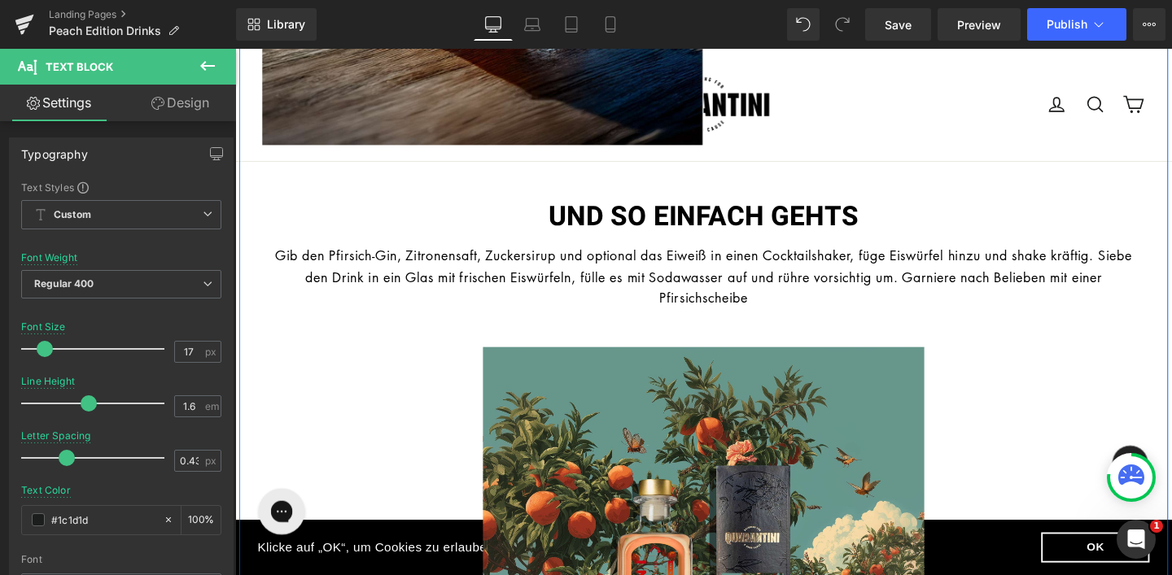
click at [804, 307] on p "Gib den Pfirsich-Gin, Zitronensaft, Zuckersirup und optional das Eiweiß in eine…" at bounding box center [727, 288] width 903 height 67
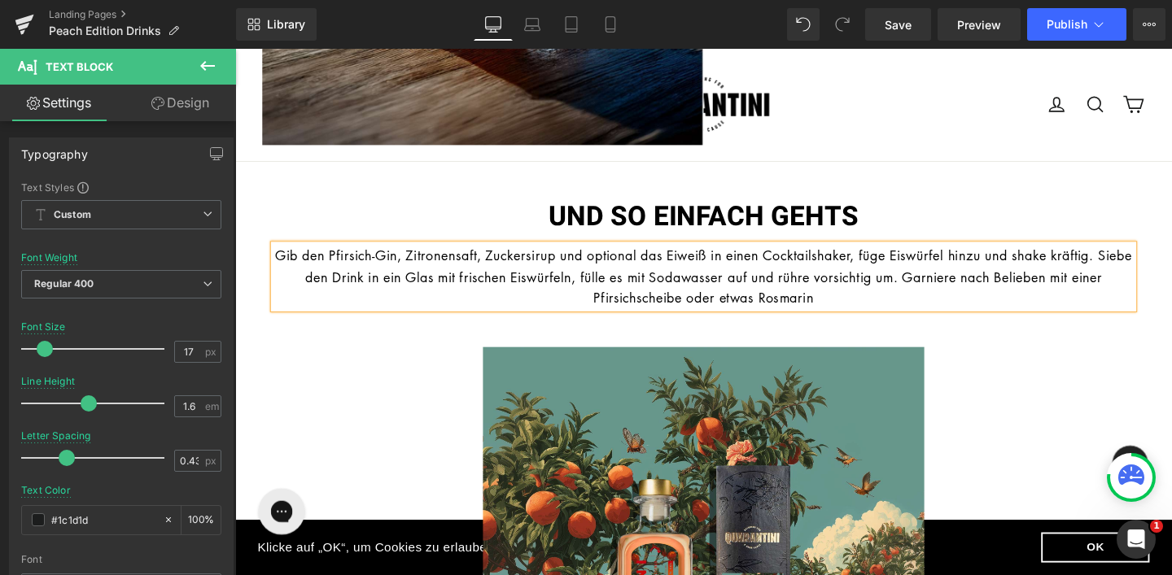
click at [391, 268] on font "Gib den Pfirsich-Gin, Zitronensaft, Zuckersirup und optional das Eiweiß in eine…" at bounding box center [727, 287] width 900 height 63
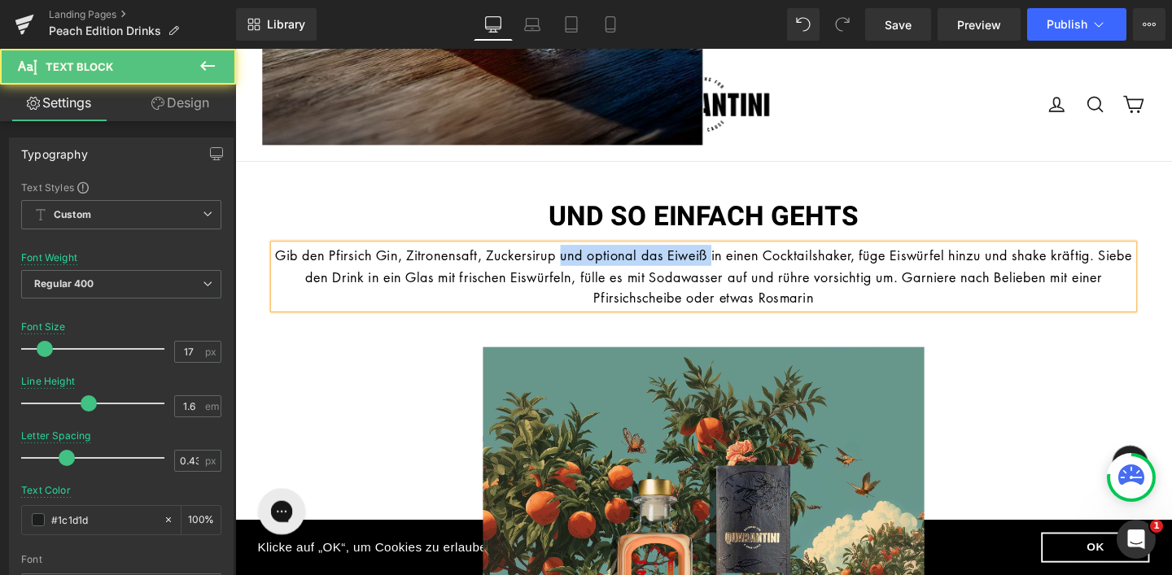
drag, startPoint x: 756, startPoint y: 268, endPoint x: 596, endPoint y: 265, distance: 160.3
click at [596, 266] on font "Gib den Pfirsich Gin, Zitronensaft, Zuckersirup und optional das Eiweiß in eine…" at bounding box center [727, 287] width 901 height 63
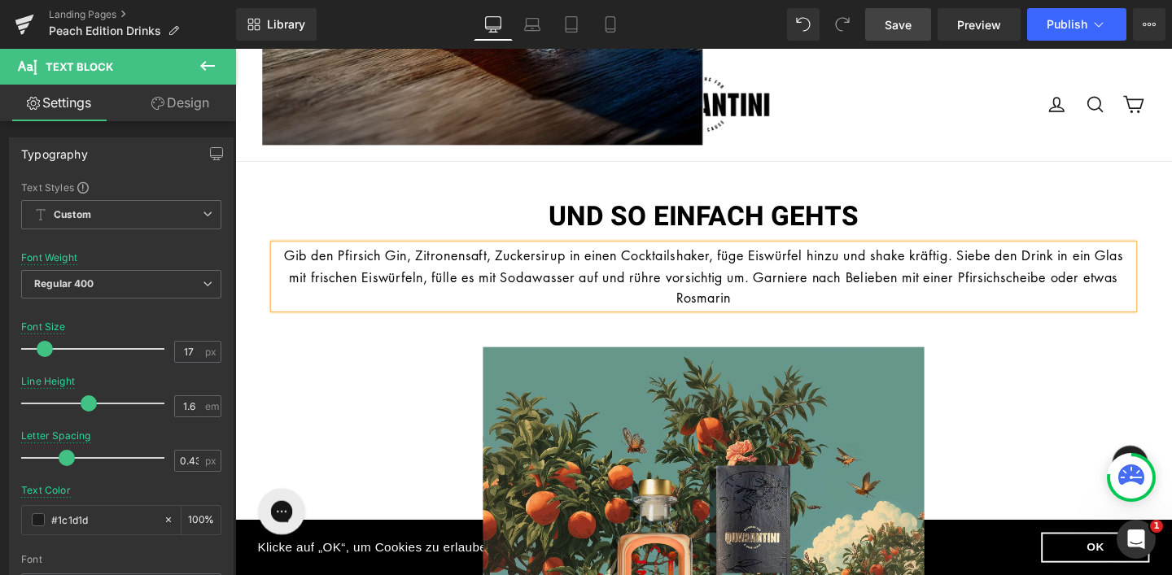
click at [887, 30] on span "Save" at bounding box center [897, 24] width 27 height 17
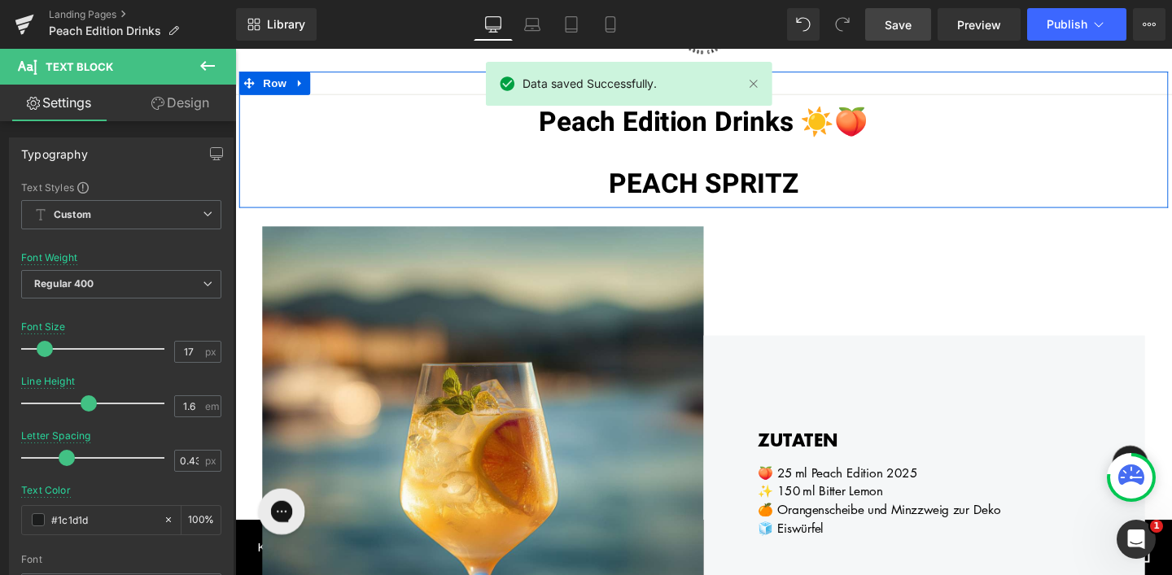
scroll to position [0, 0]
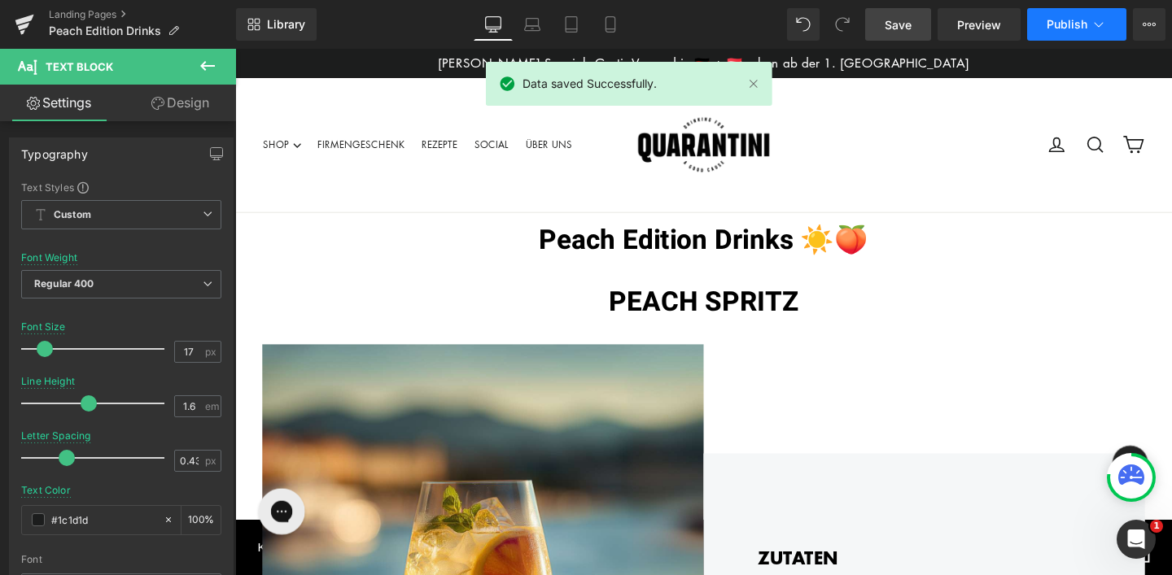
click at [1098, 15] on button "Publish" at bounding box center [1076, 24] width 99 height 33
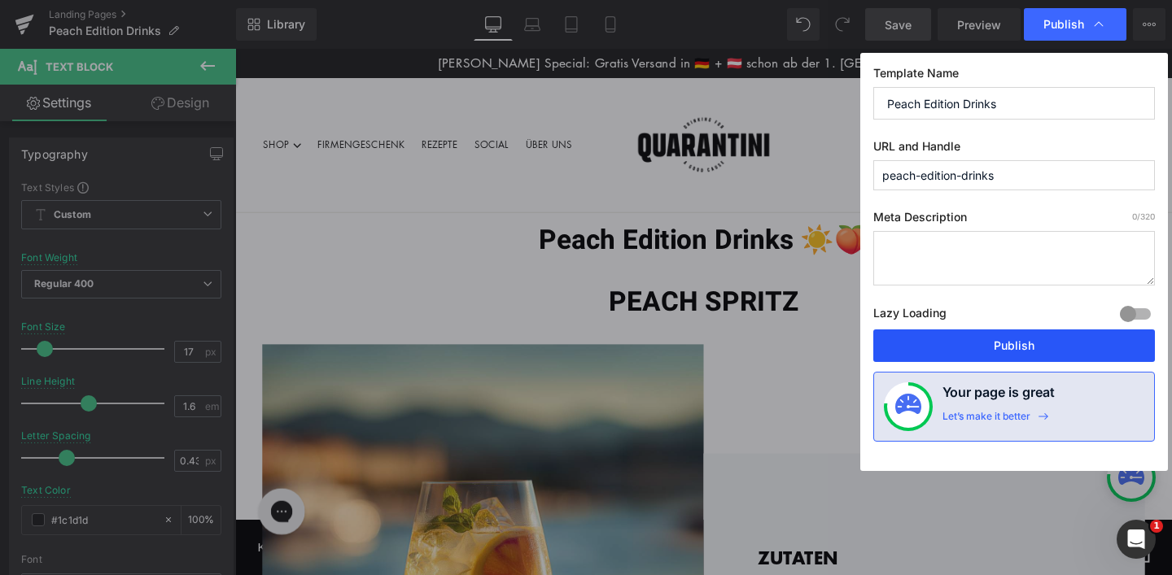
click at [968, 353] on button "Publish" at bounding box center [1014, 346] width 282 height 33
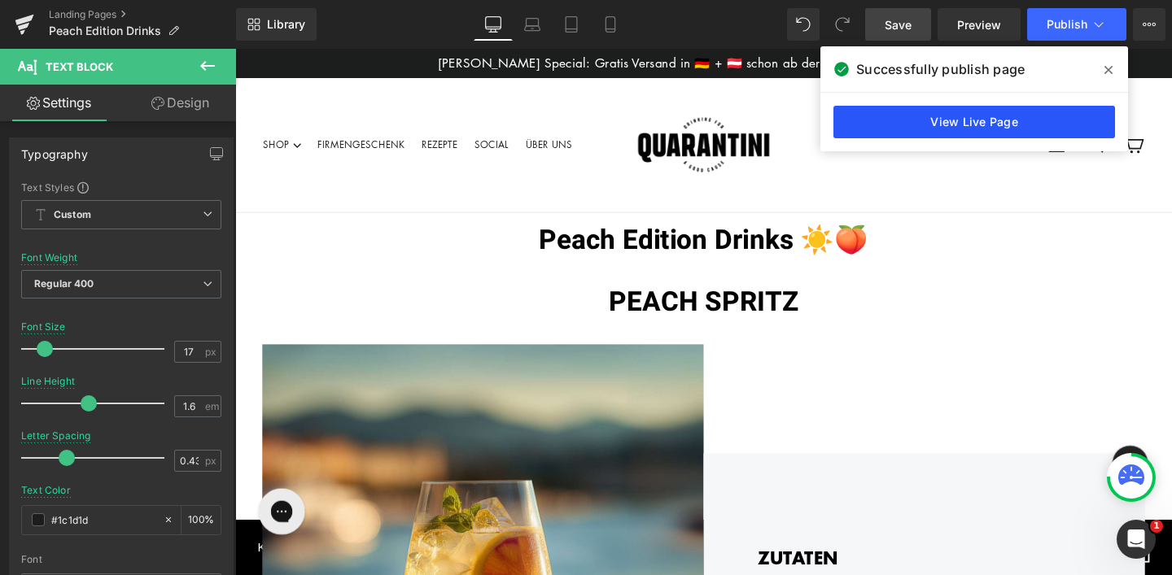
click at [911, 120] on link "View Live Page" at bounding box center [974, 122] width 282 height 33
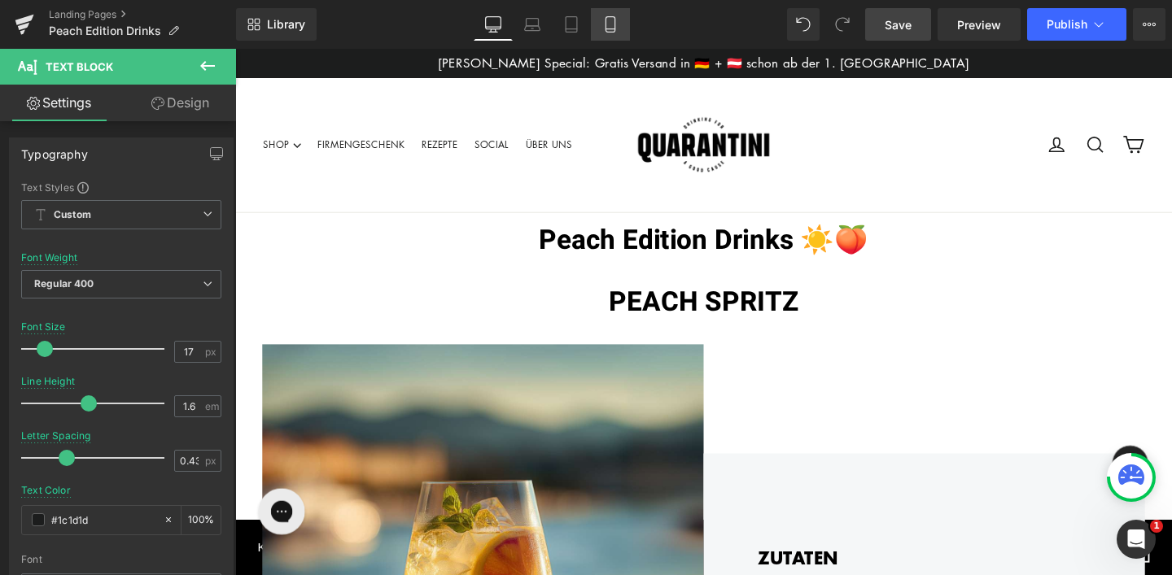
click at [609, 32] on icon at bounding box center [609, 24] width 9 height 15
type input "100"
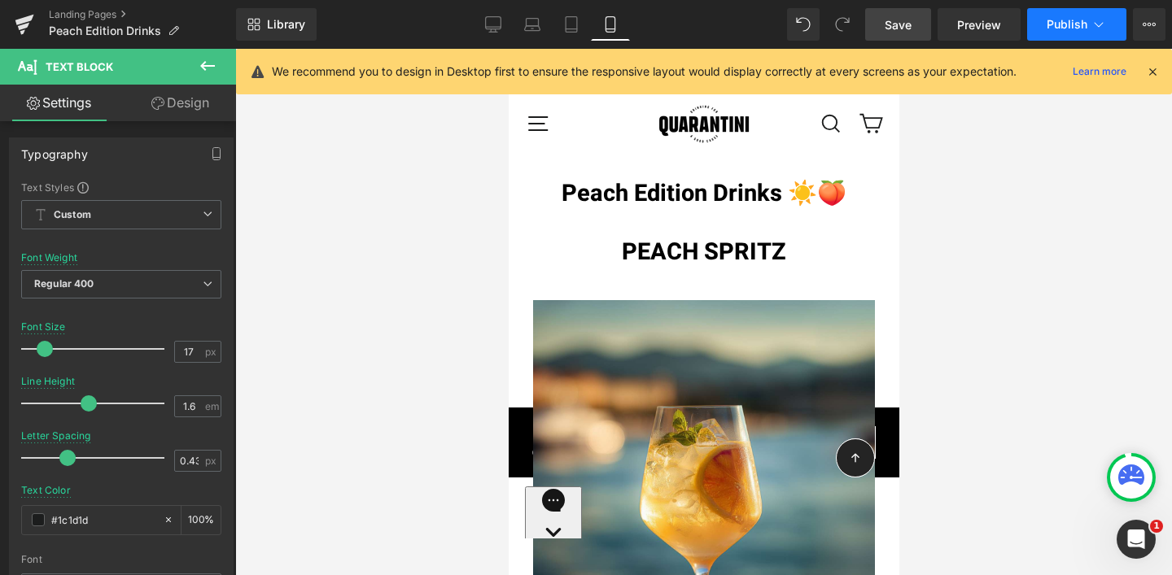
click at [1081, 24] on span "Publish" at bounding box center [1066, 24] width 41 height 13
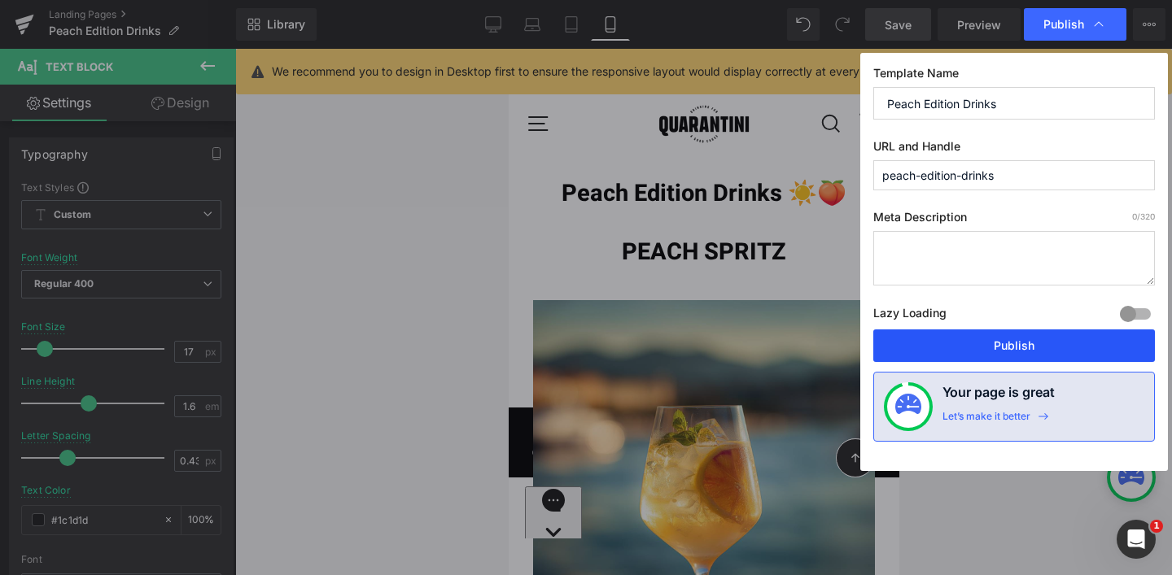
click at [1009, 335] on button "Publish" at bounding box center [1014, 346] width 282 height 33
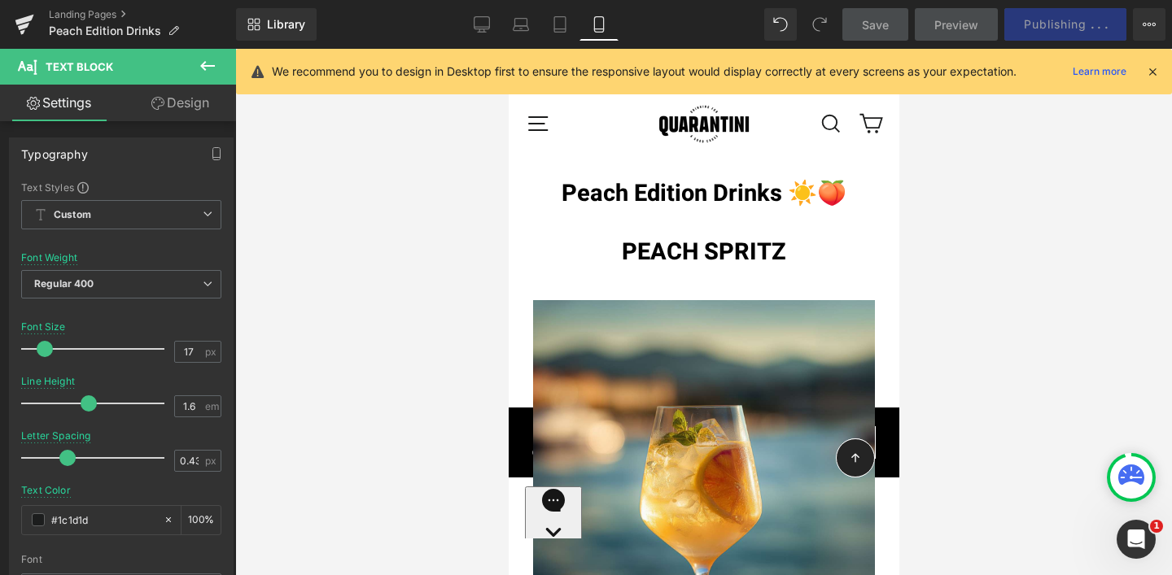
click at [1151, 72] on icon at bounding box center [1152, 71] width 15 height 15
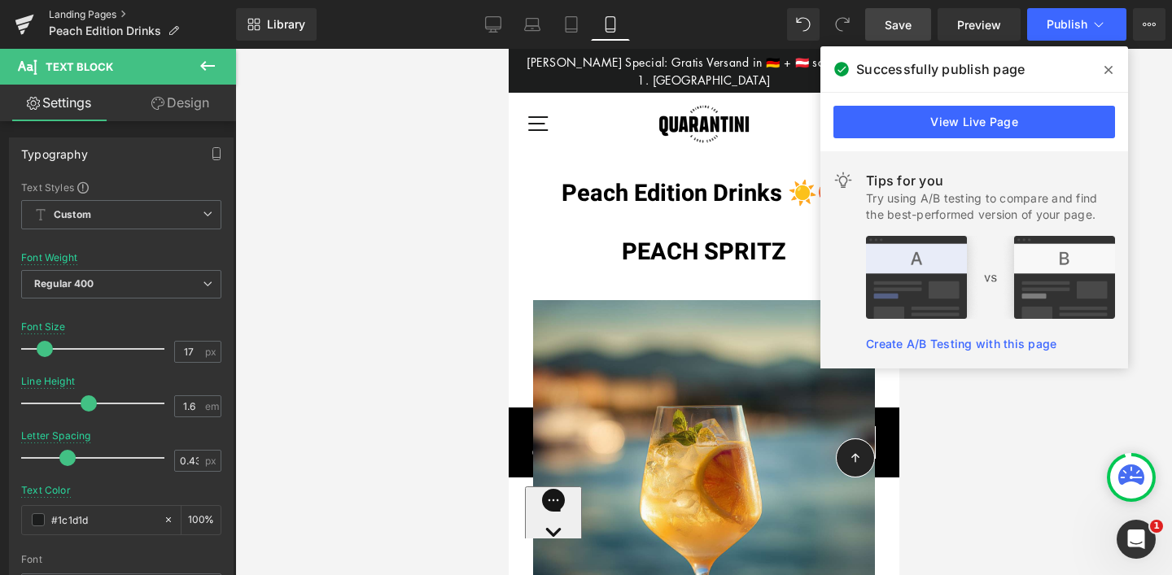
click at [68, 14] on link "Landing Pages" at bounding box center [142, 14] width 187 height 13
